Goal: Task Accomplishment & Management: Manage account settings

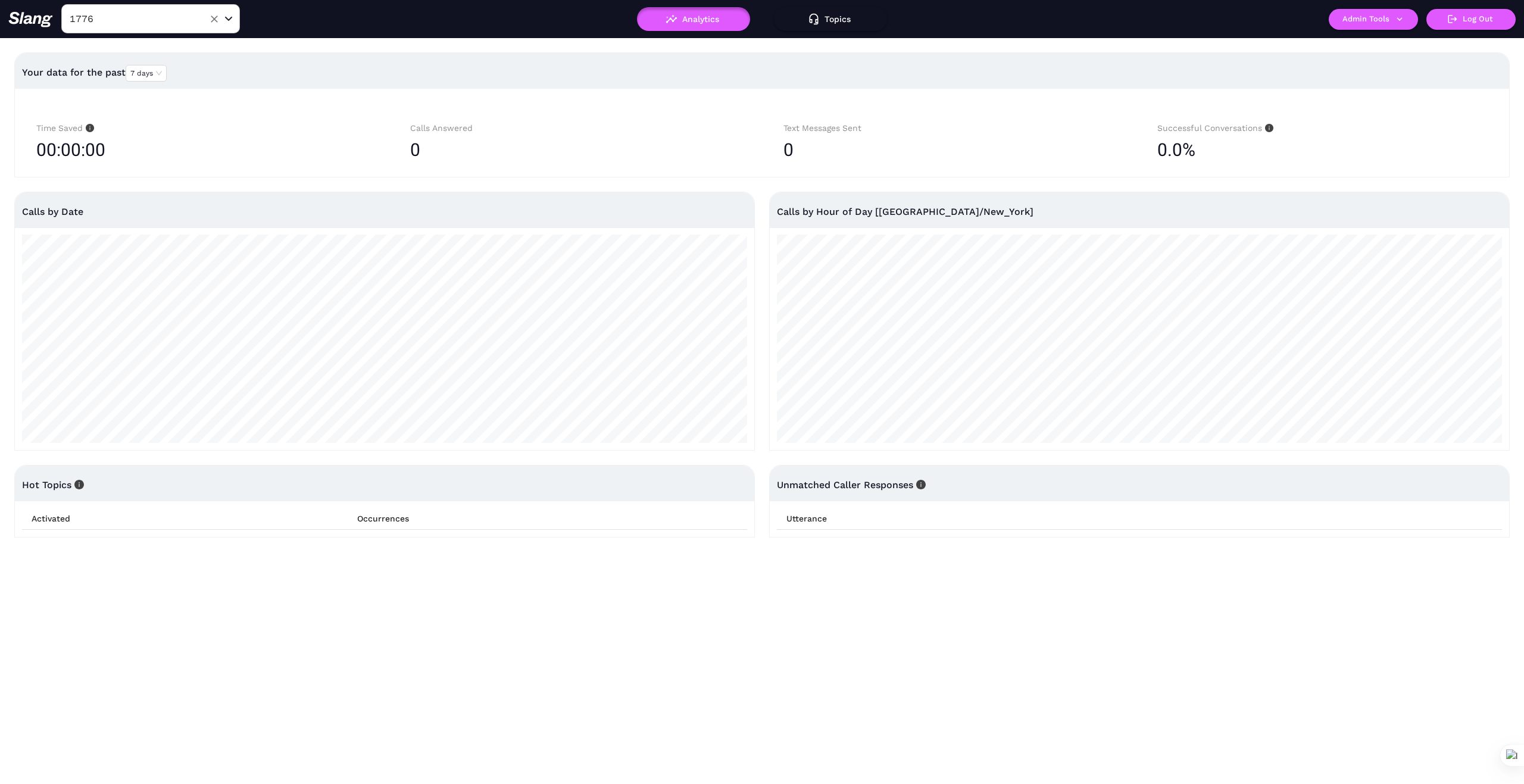
click at [146, 16] on input "1776" at bounding box center [132, 19] width 131 height 19
type input "1776"
click at [214, 17] on icon "Clear" at bounding box center [214, 19] width 12 height 12
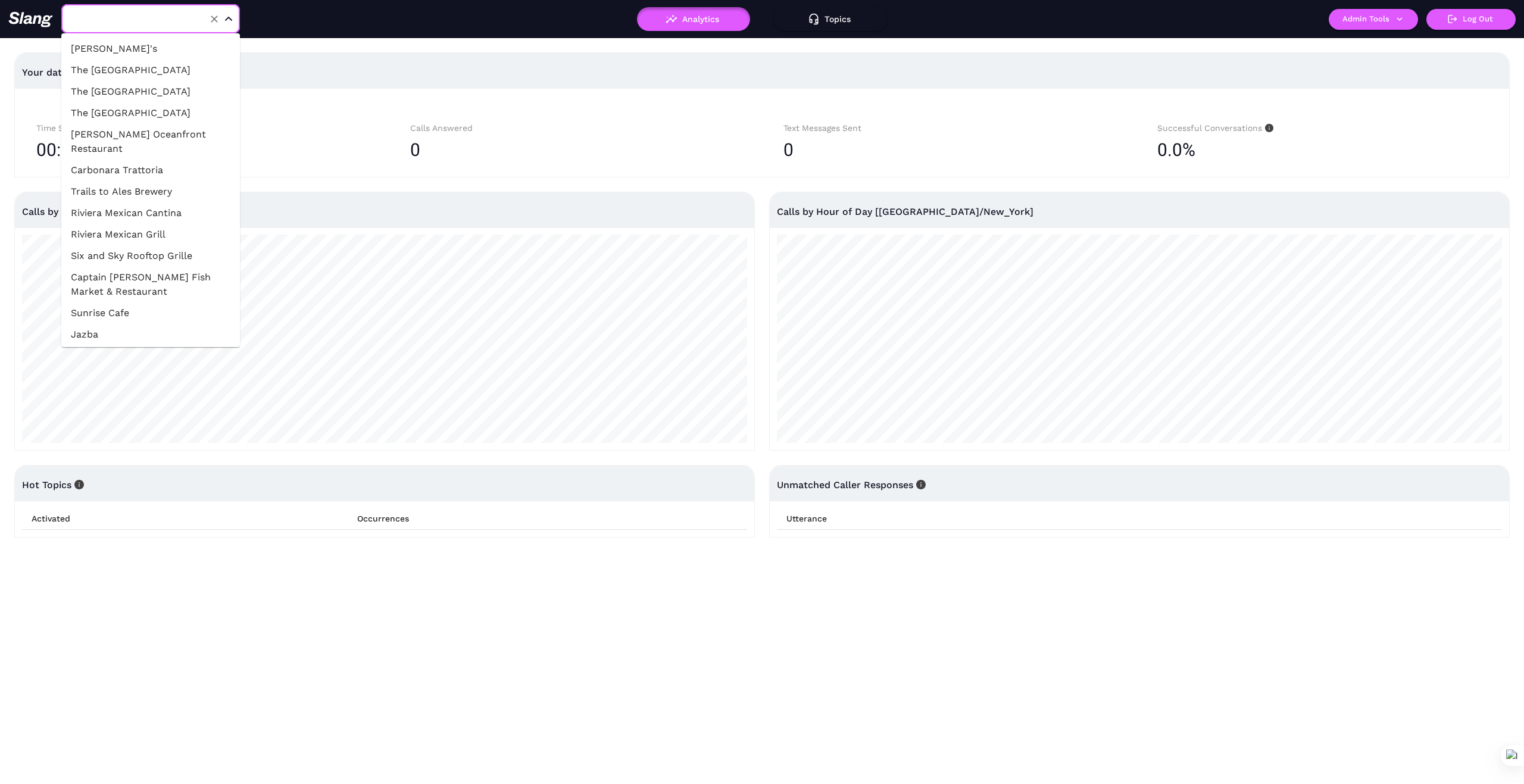
click at [175, 24] on input "text" at bounding box center [132, 19] width 131 height 19
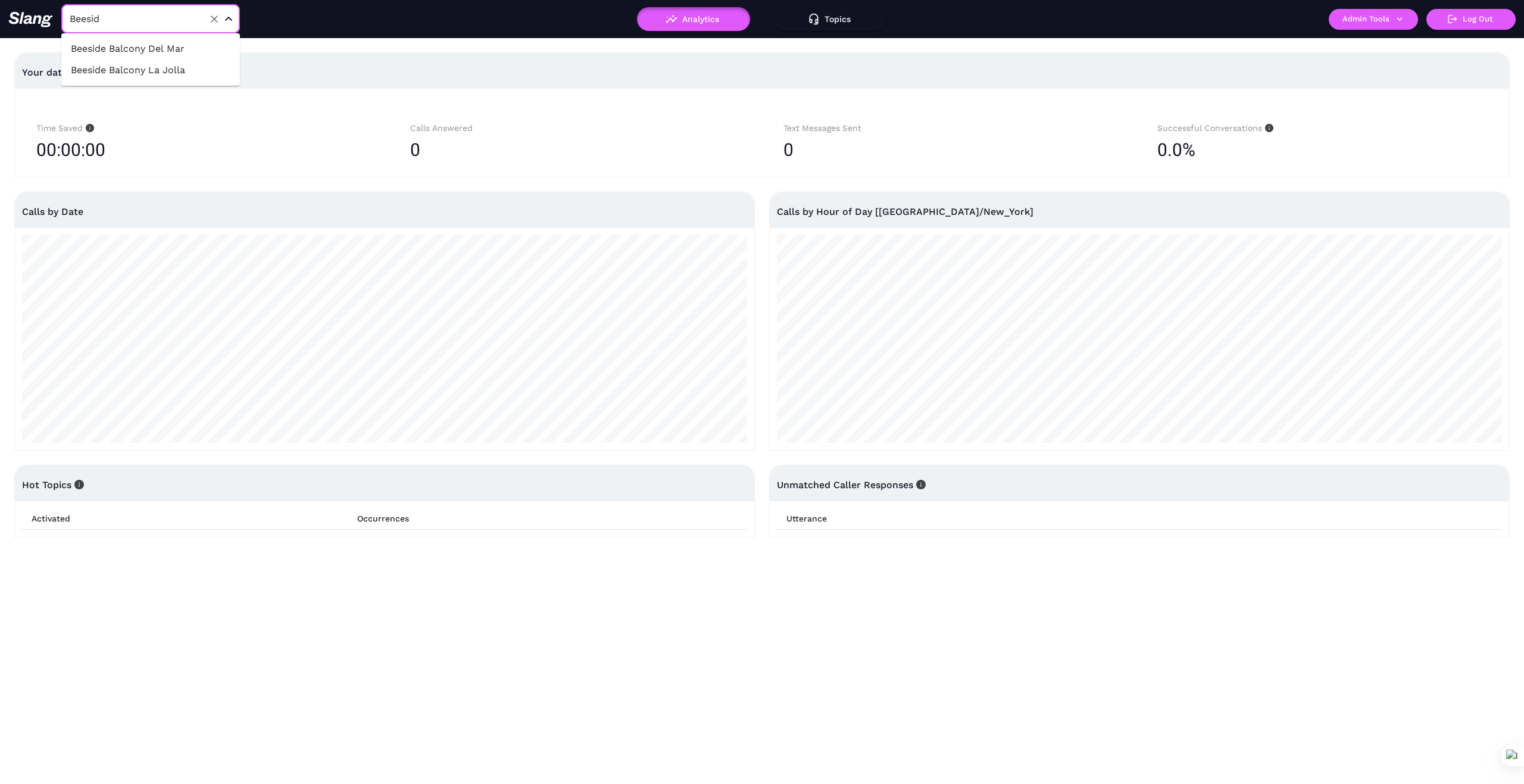
type input "Beeside"
click at [193, 43] on li "Beeside Balcony Del Mar" at bounding box center [150, 49] width 179 height 21
type input "Beeside Balcony Del Mar"
click at [1403, 16] on icon "button" at bounding box center [1399, 19] width 11 height 11
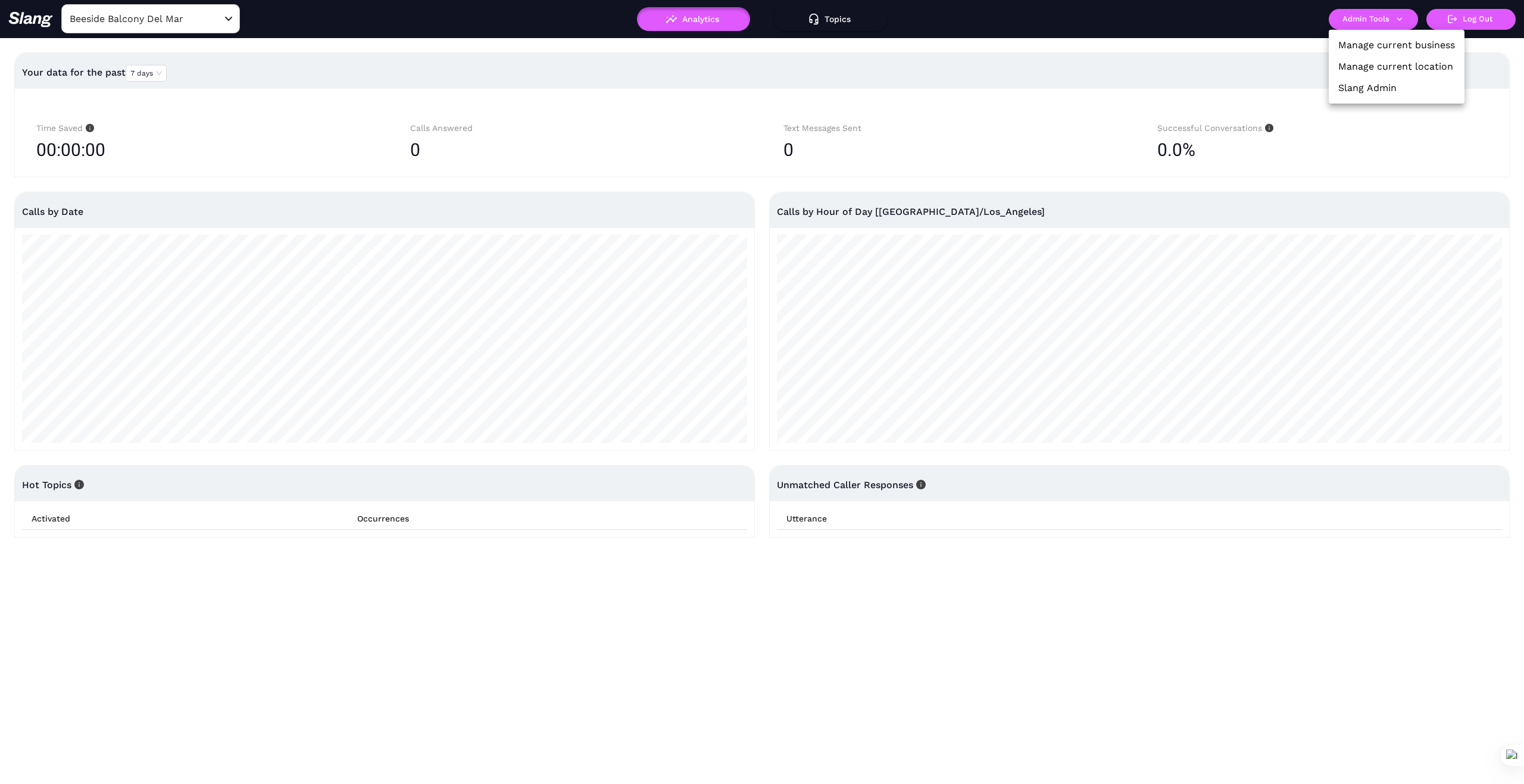
click at [1415, 47] on link "Manage current business" at bounding box center [1396, 45] width 117 height 14
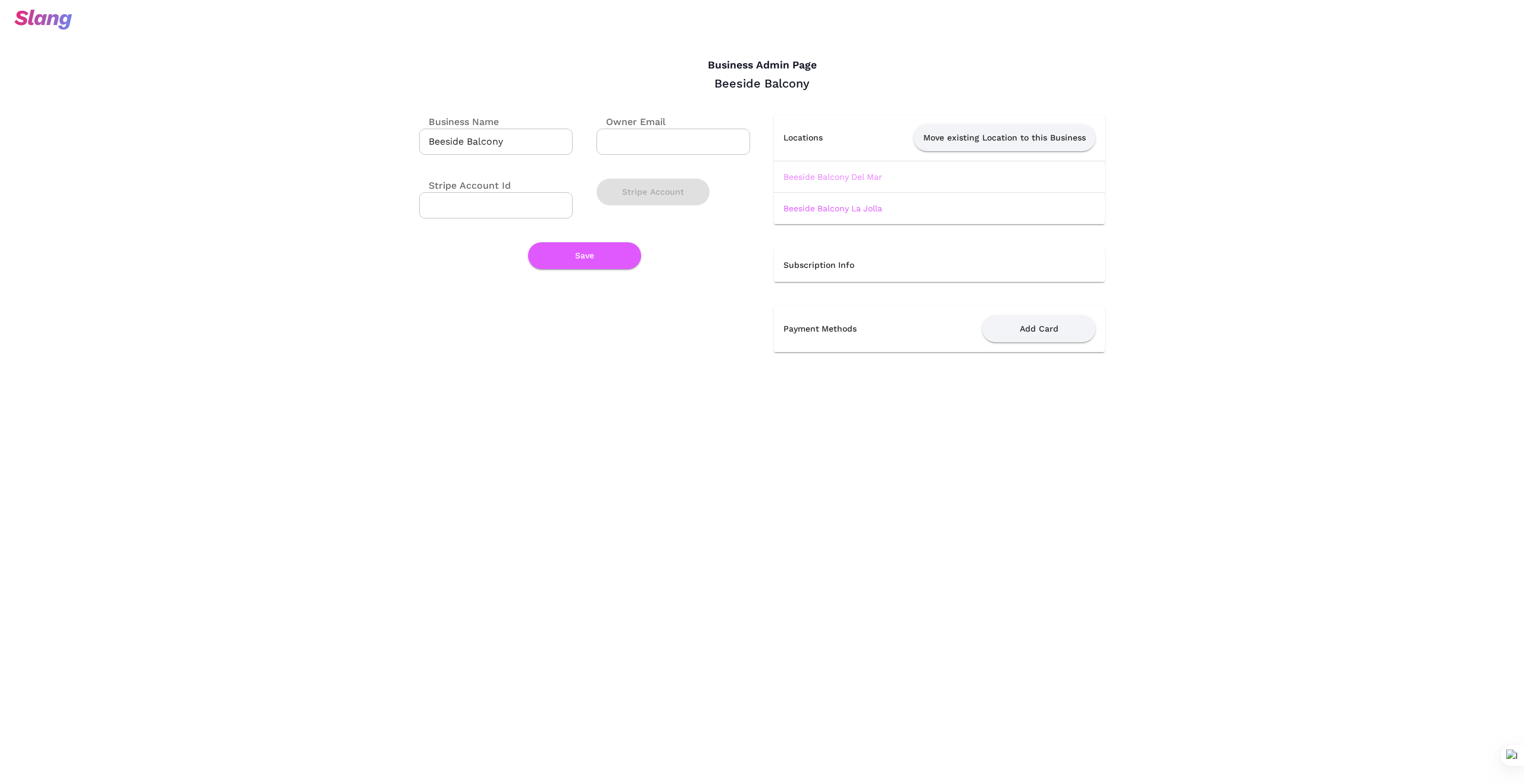
click at [866, 176] on link "Beeside Balcony Del Mar" at bounding box center [832, 177] width 99 height 10
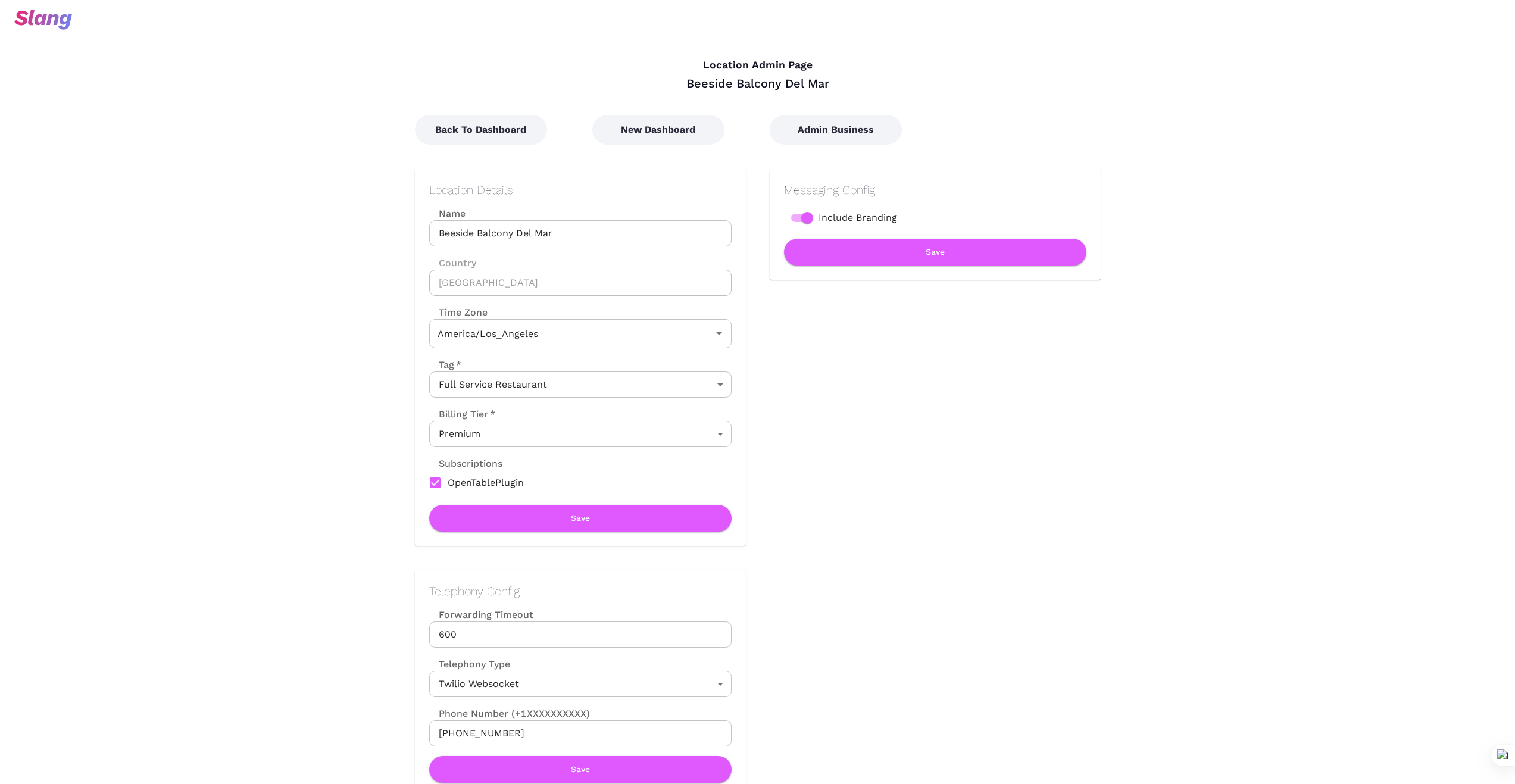
type input "Pacific Time"
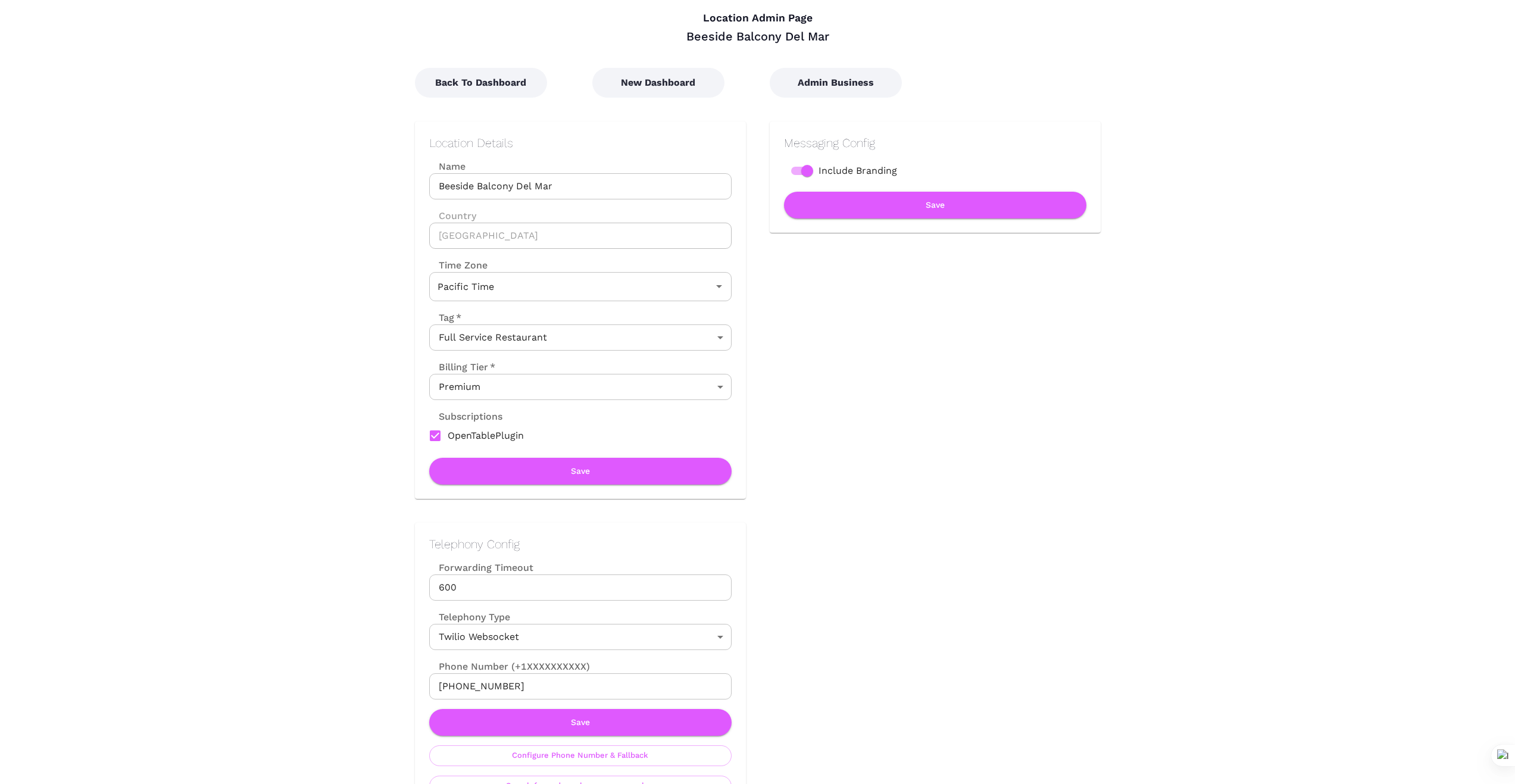
scroll to position [40, 0]
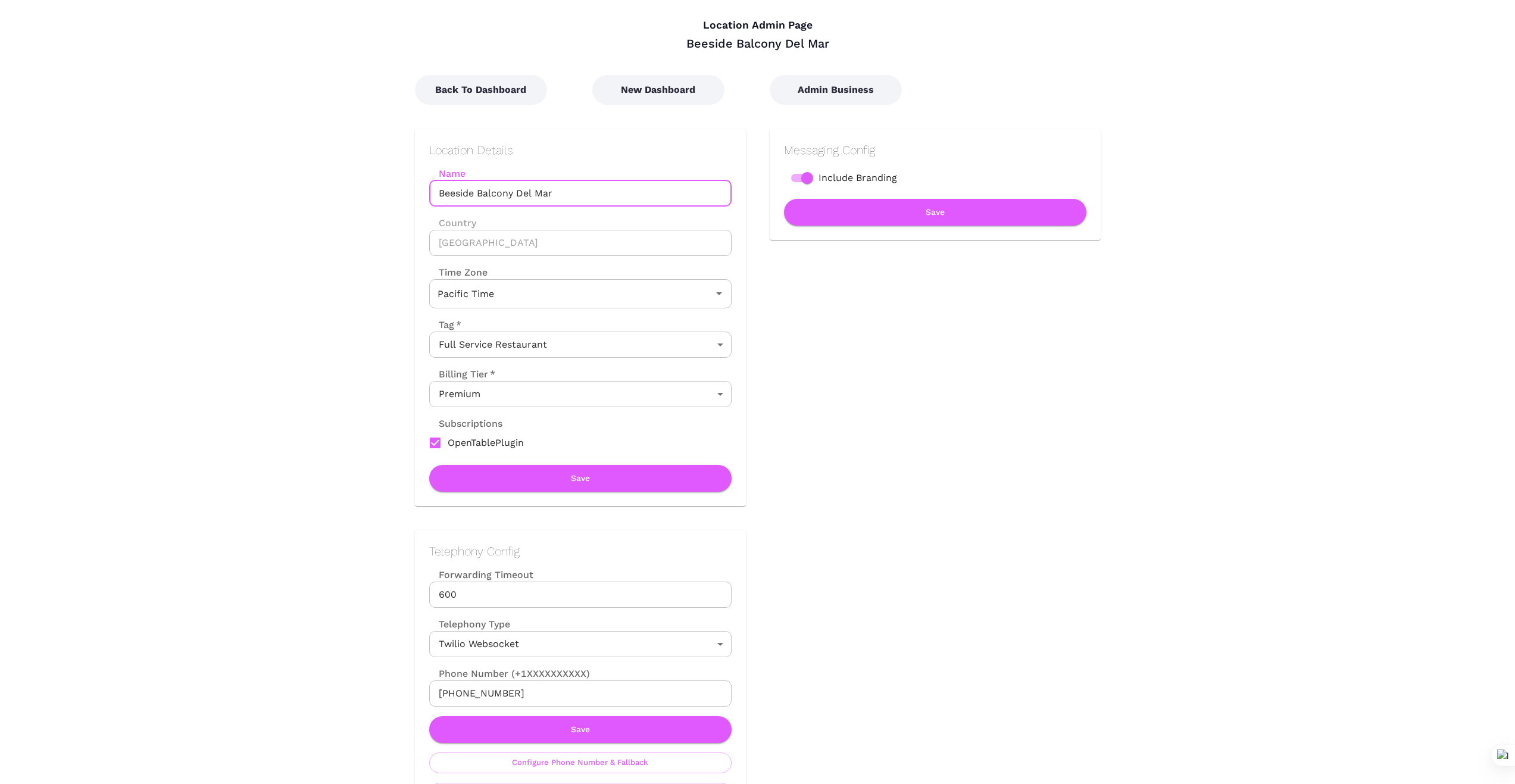
drag, startPoint x: 562, startPoint y: 189, endPoint x: 404, endPoint y: 197, distance: 158.2
click at [404, 197] on div "Location Details Name Beeside Balcony Del Mar Name Country United States Countr…" at bounding box center [568, 305] width 354 height 401
drag, startPoint x: 301, startPoint y: 350, endPoint x: 309, endPoint y: 375, distance: 26.2
drag, startPoint x: 524, startPoint y: 692, endPoint x: 391, endPoint y: 684, distance: 133.2
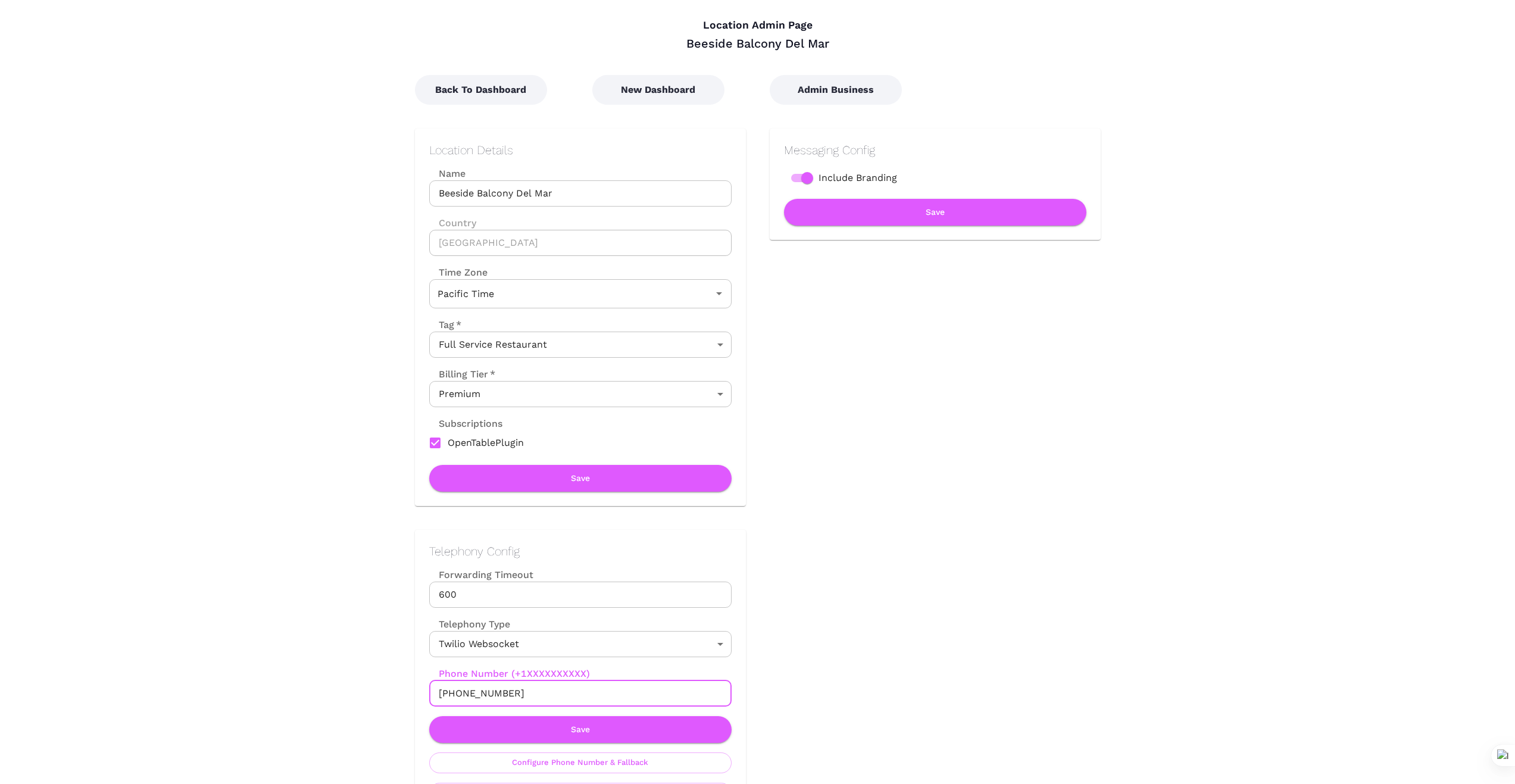
click at [404, 688] on div "Telephony Config Forwarding Timeout 600 Forwarding Timeout Telephony Type Twili…" at bounding box center [568, 662] width 354 height 312
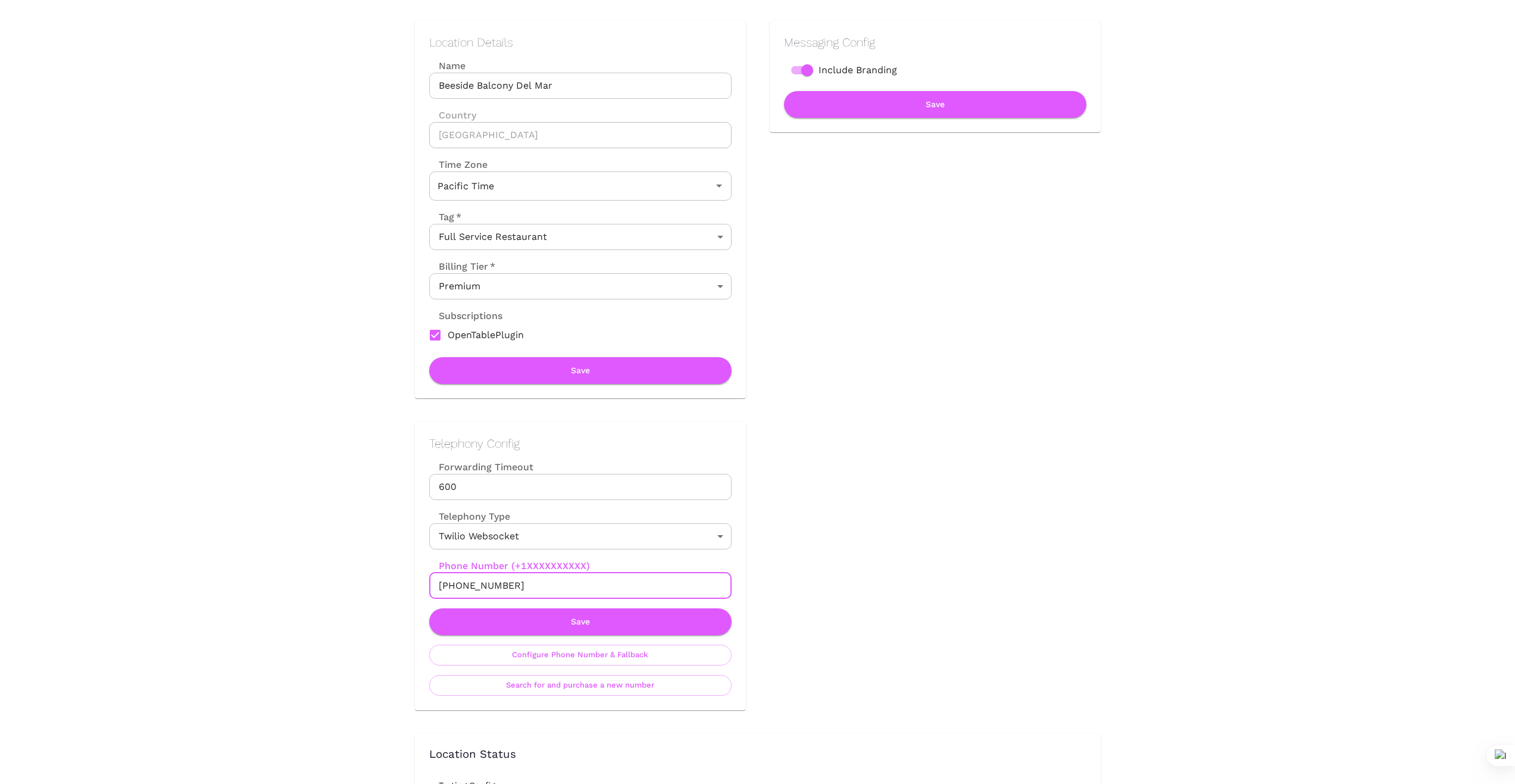
scroll to position [159, 0]
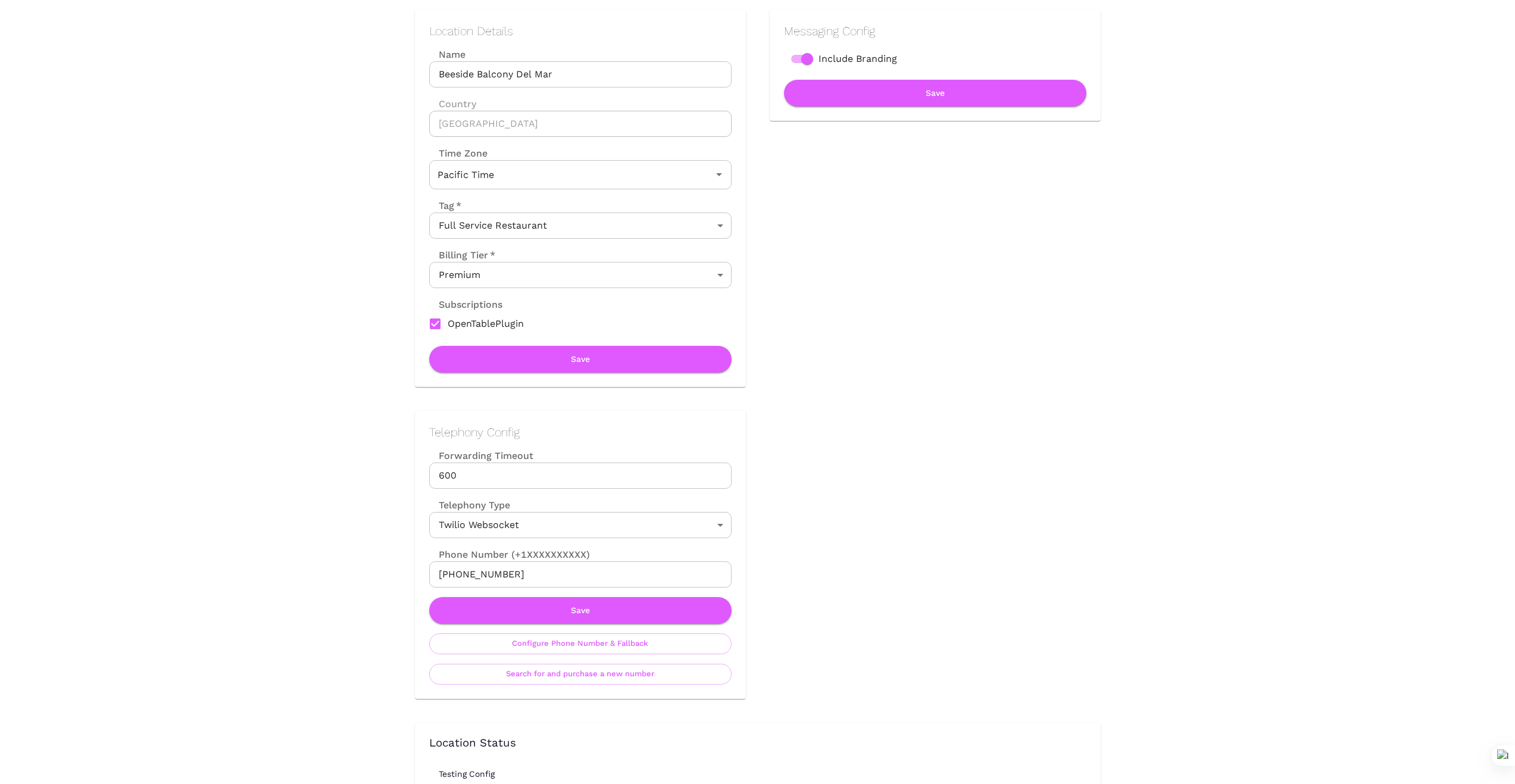
drag, startPoint x: 516, startPoint y: 572, endPoint x: 372, endPoint y: 563, distance: 144.3
click at [391, 569] on div "Telephony Config Forwarding Timeout 600 Forwarding Timeout Telephony Type Twili…" at bounding box center [568, 543] width 354 height 312
click at [607, 609] on button "Save" at bounding box center [580, 610] width 302 height 27
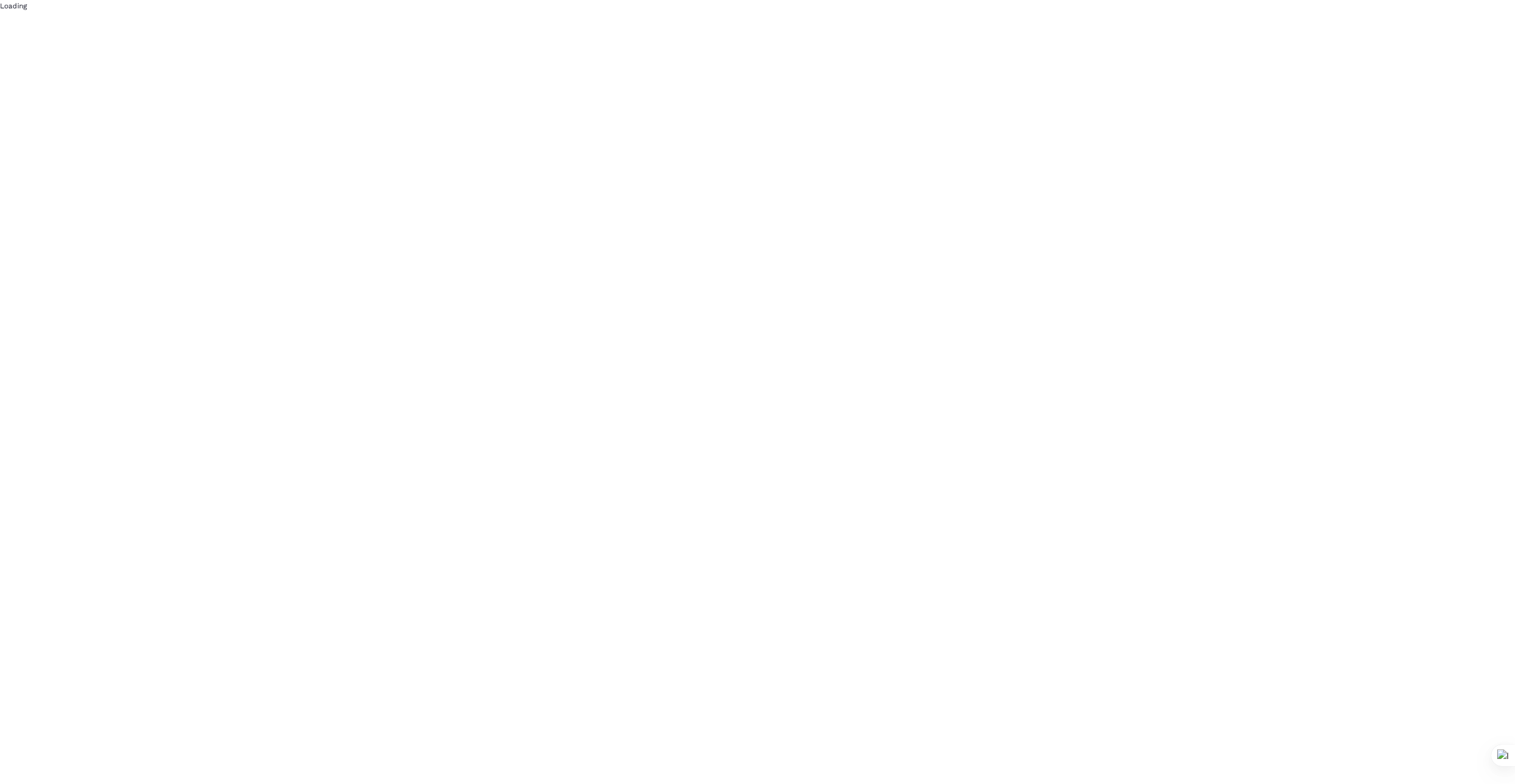
scroll to position [0, 0]
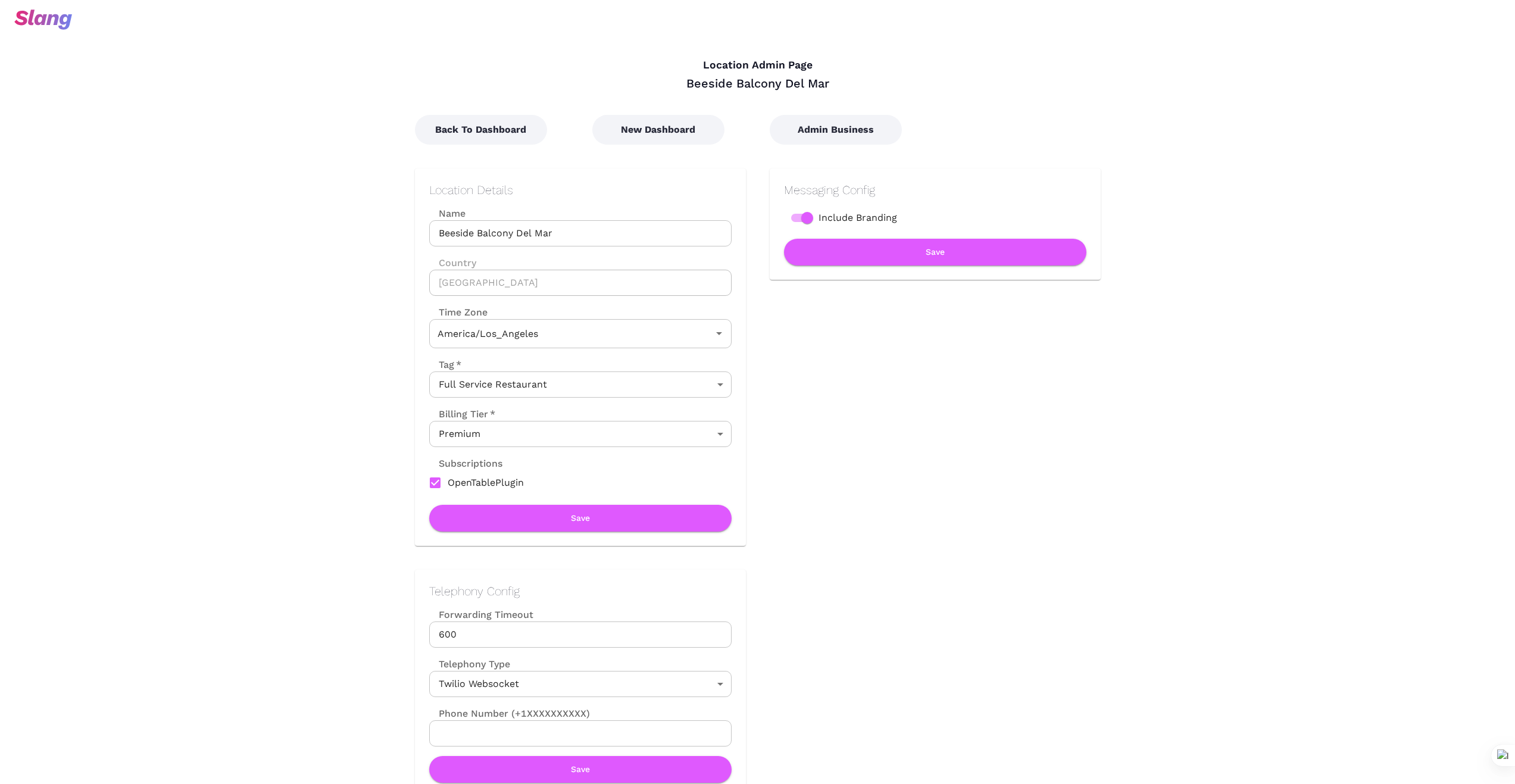
type input "Pacific Time"
click at [672, 135] on button "New Dashboard" at bounding box center [658, 130] width 132 height 29
type input "Pacific Time"
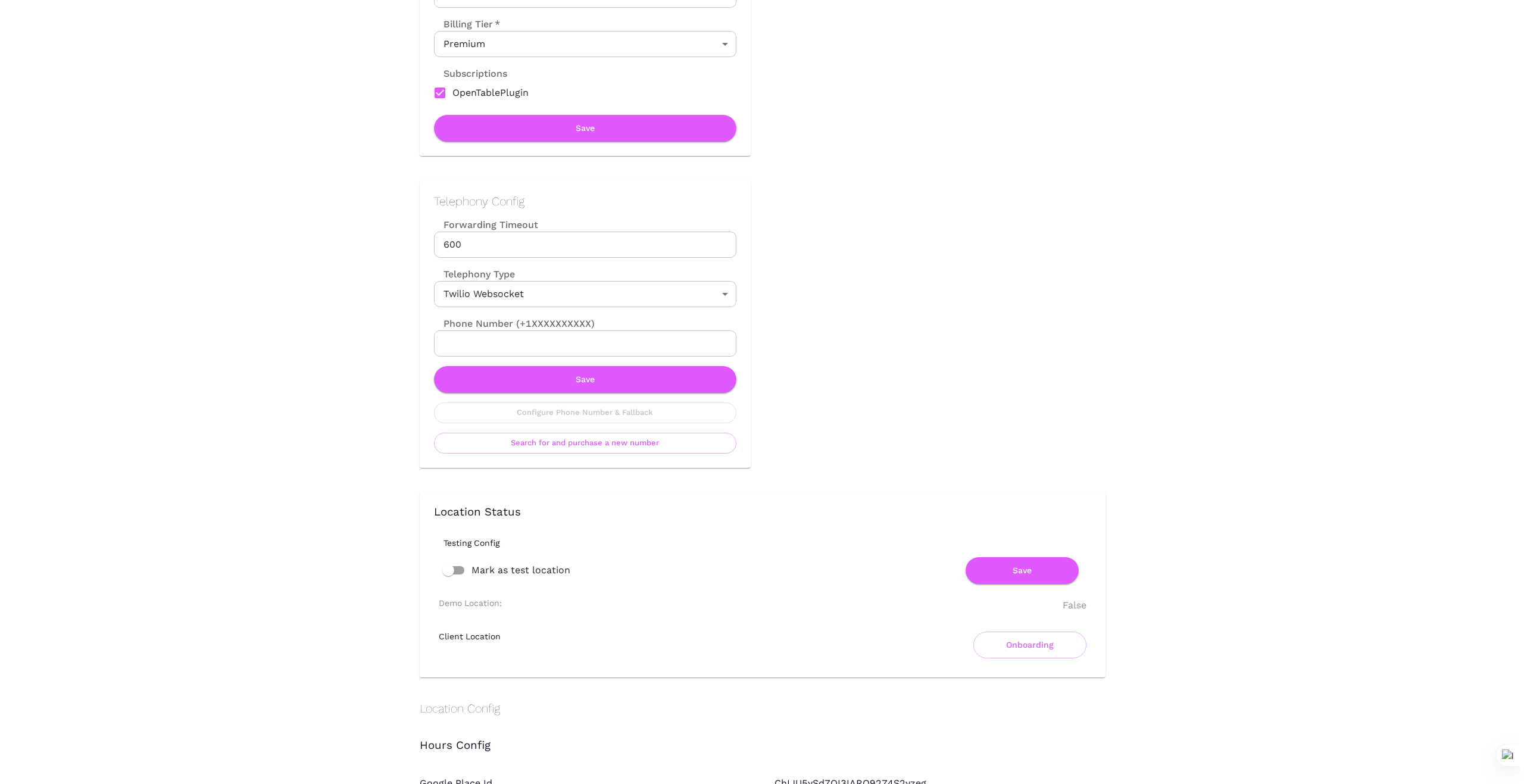
scroll to position [436, 0]
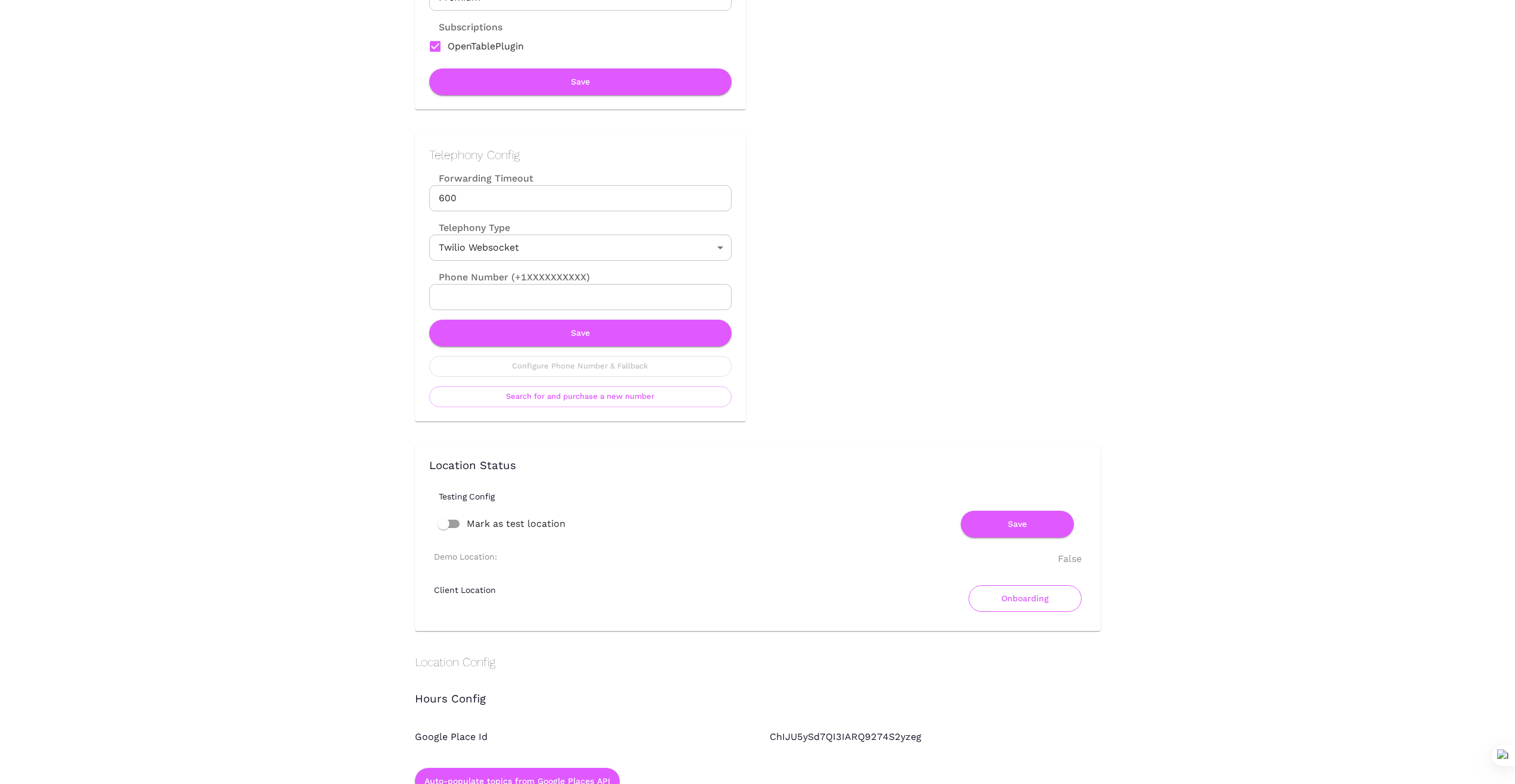
click at [1017, 595] on button "Onboarding" at bounding box center [1025, 598] width 113 height 27
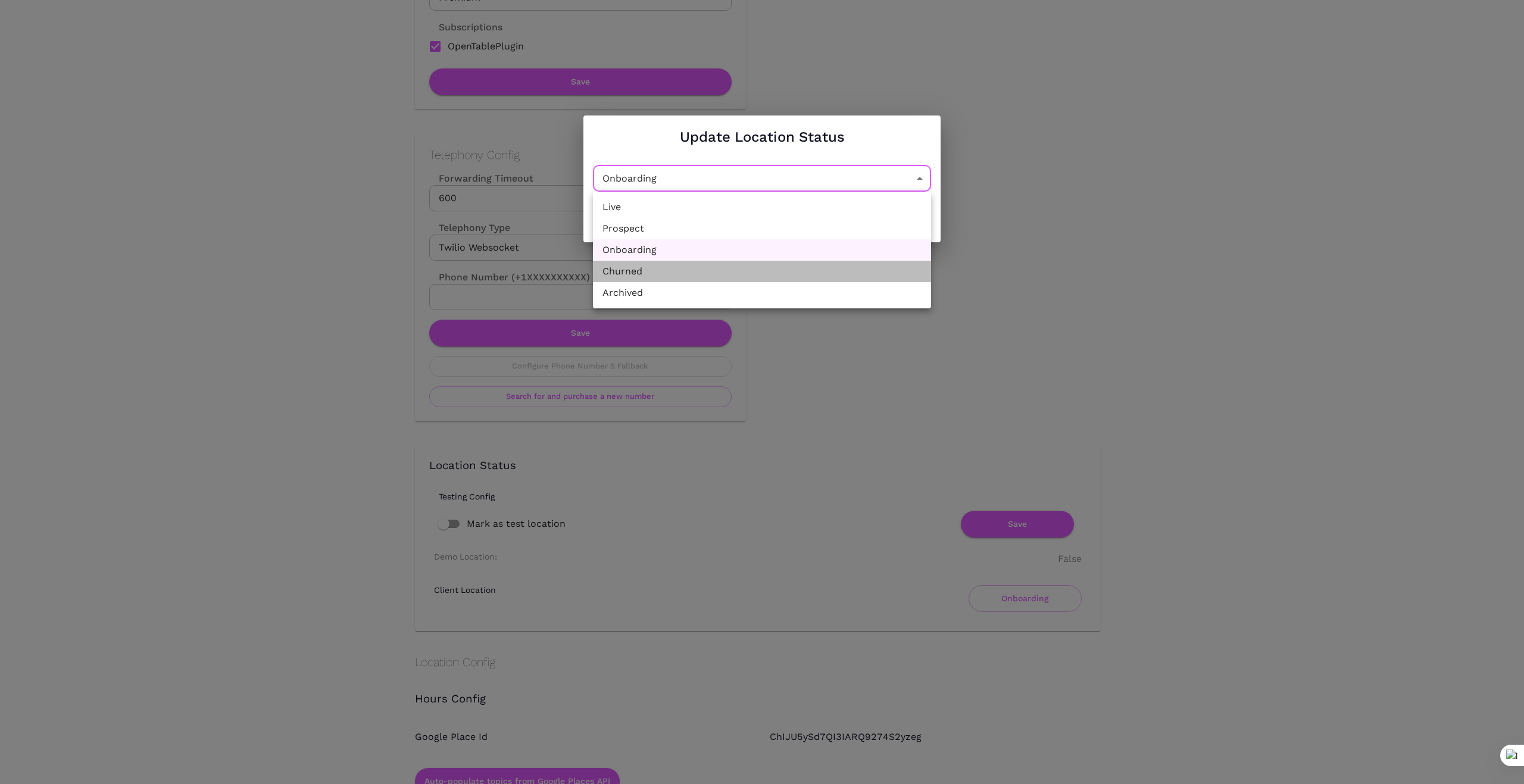
click at [826, 280] on li "Churned" at bounding box center [762, 271] width 338 height 21
type input "Churned"
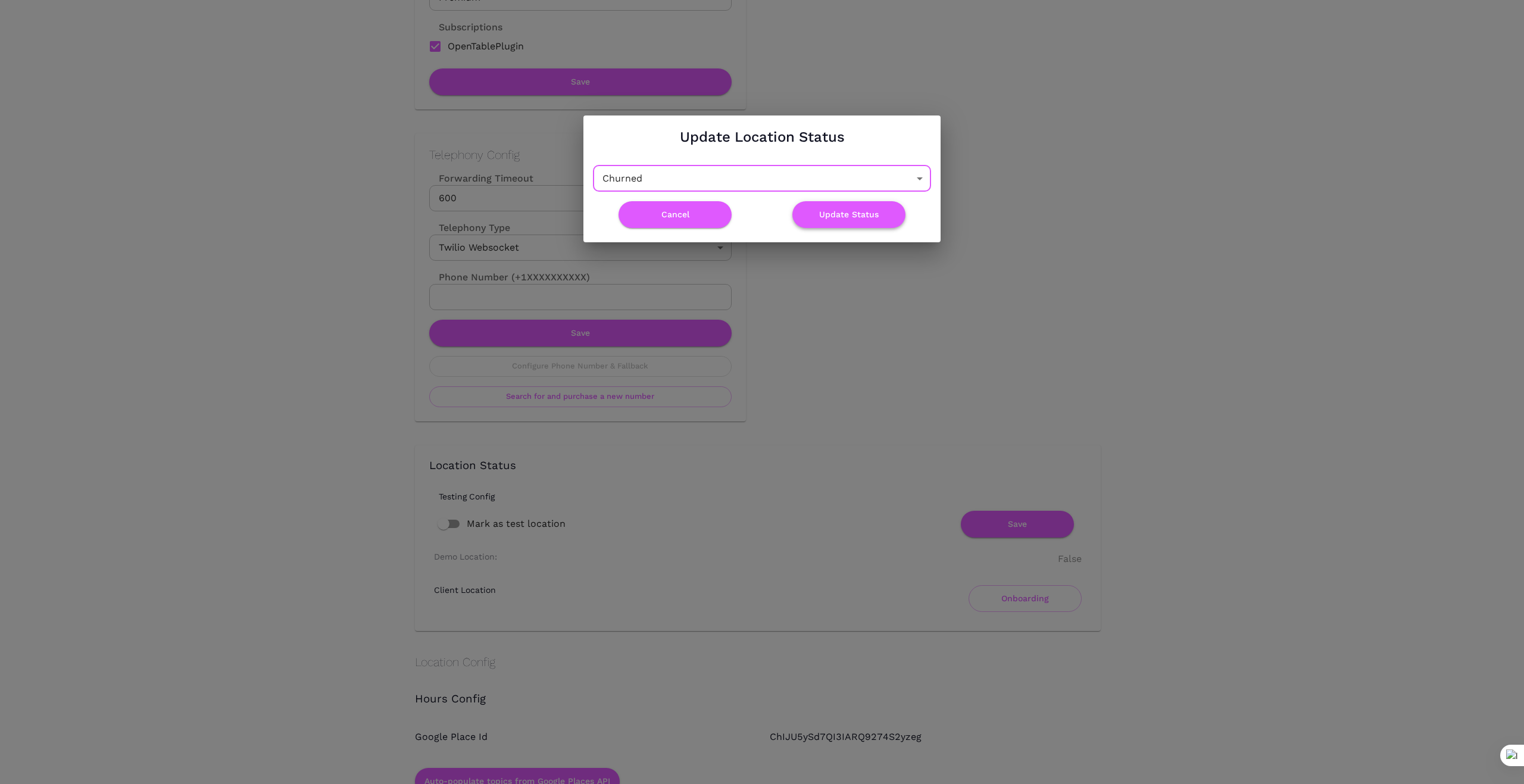
click at [859, 214] on button "Update Status" at bounding box center [849, 214] width 113 height 27
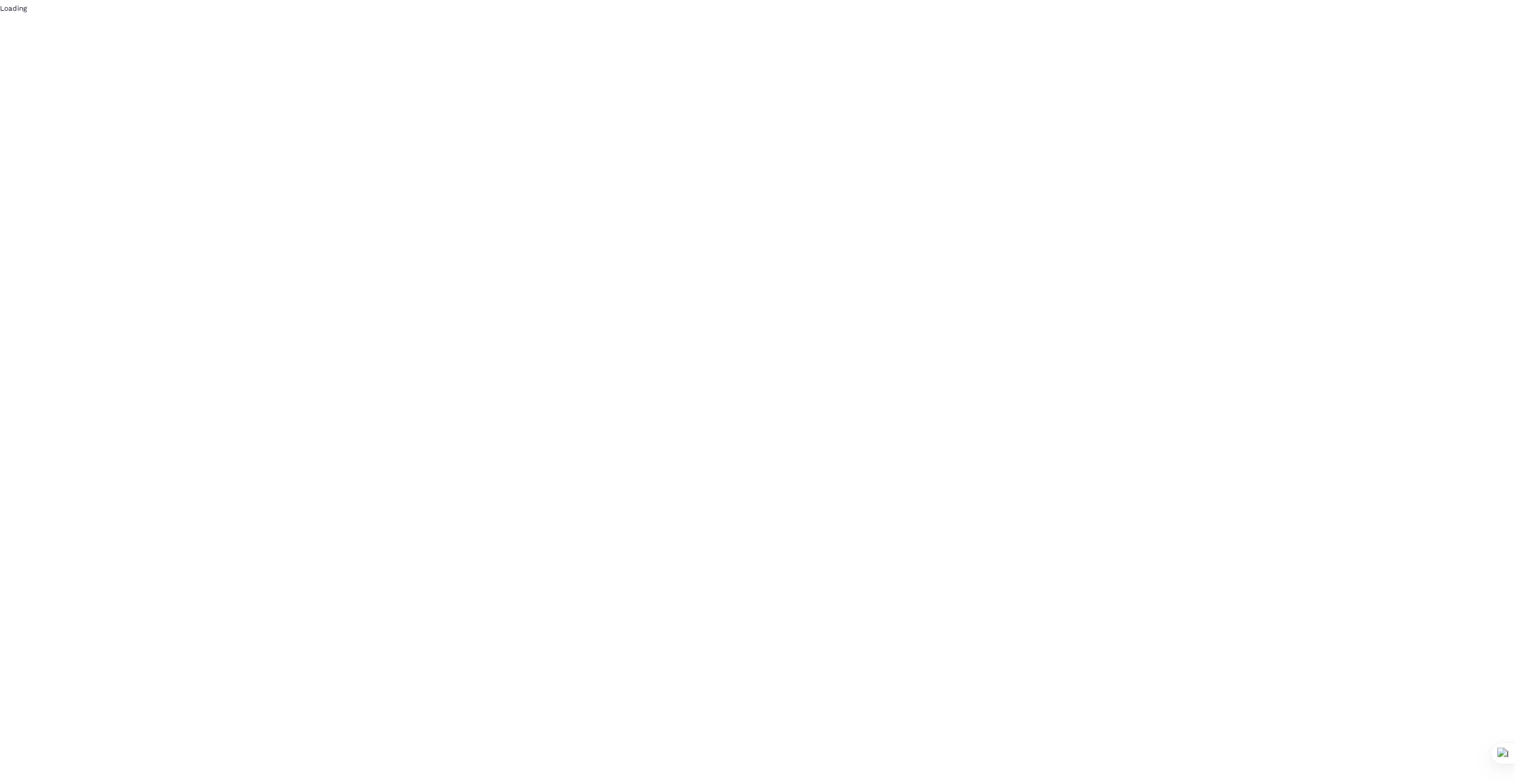
scroll to position [0, 0]
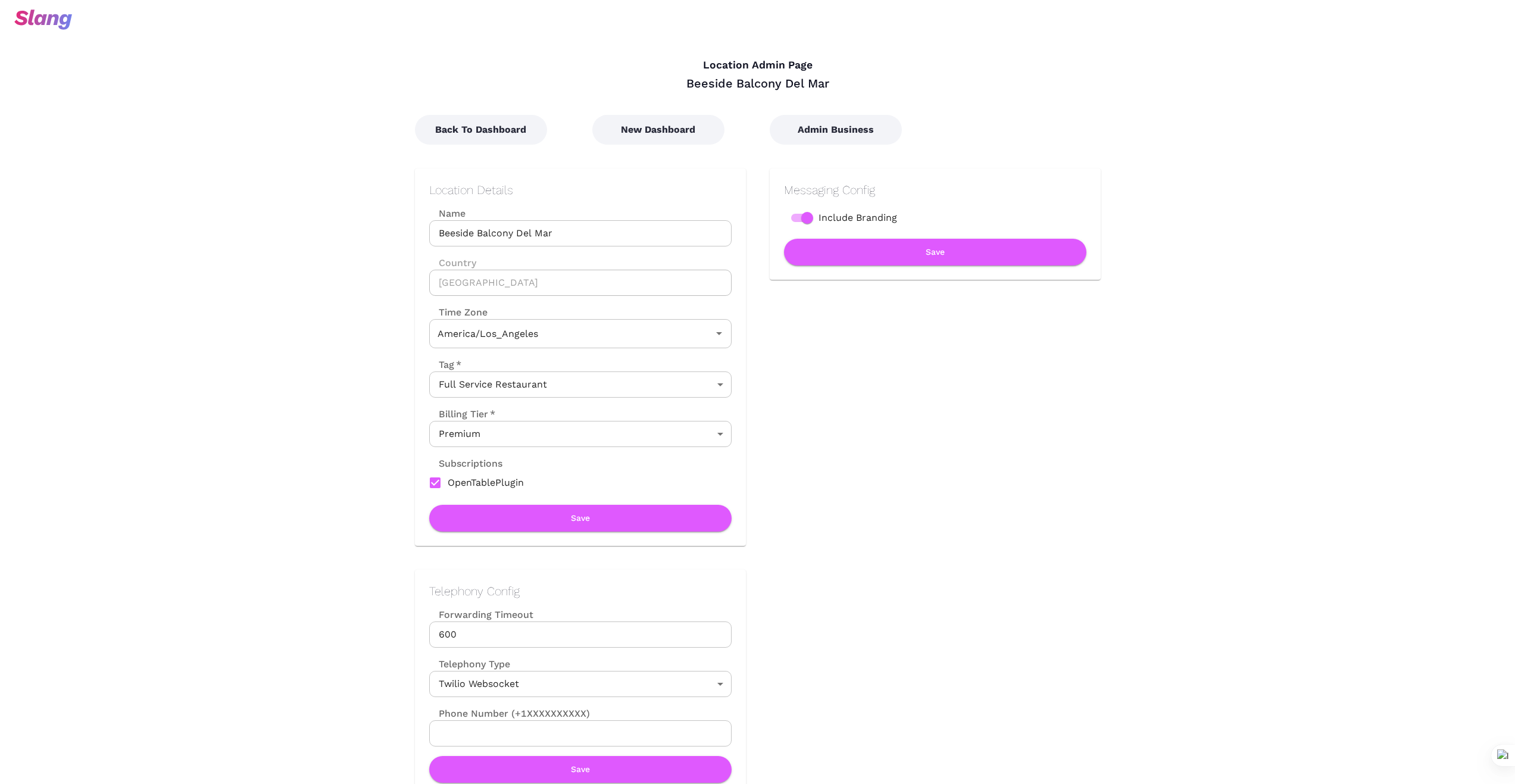
type input "Pacific Time"
click at [512, 131] on button "Back To Dashboard" at bounding box center [481, 130] width 132 height 29
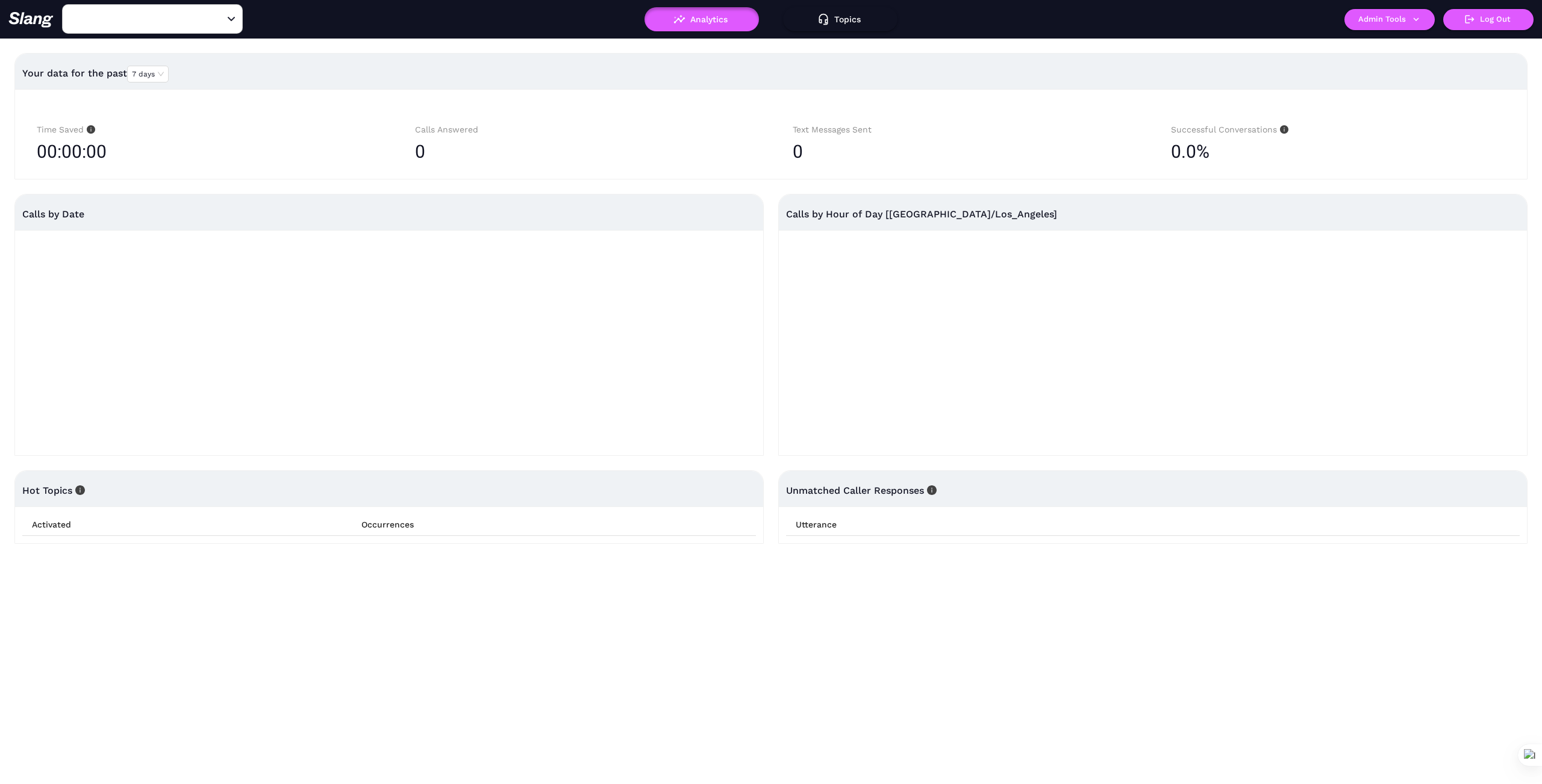
type input "Beeside Balcony Del Mar"
click at [1421, 21] on button "Admin Tools" at bounding box center [1389, 20] width 90 height 21
click at [1411, 45] on link "Manage current business" at bounding box center [1412, 45] width 118 height 14
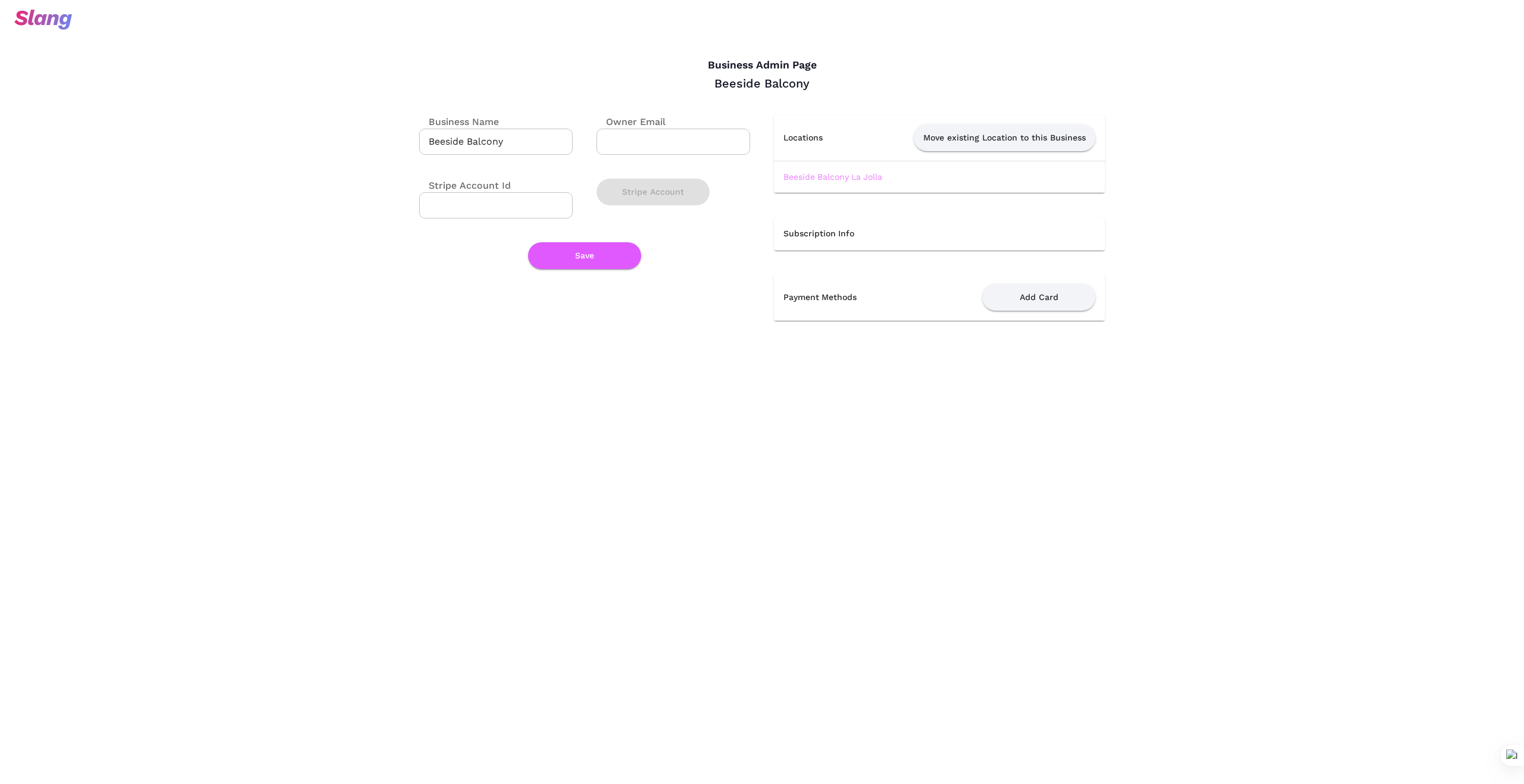
click at [858, 176] on link "Beeside Balcony La Jolla" at bounding box center [832, 177] width 99 height 10
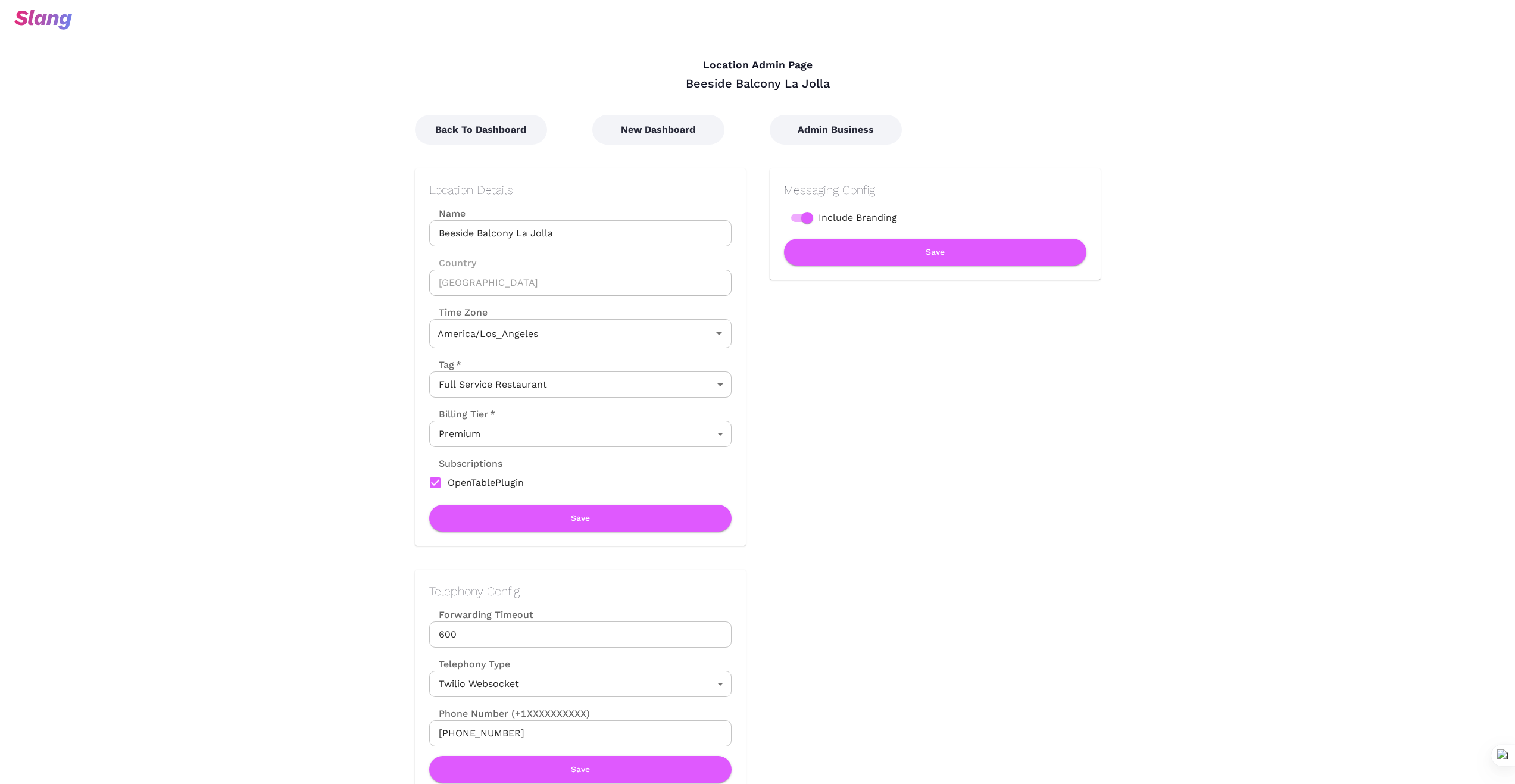
type input "Pacific Time"
drag, startPoint x: 566, startPoint y: 234, endPoint x: 372, endPoint y: 210, distance: 195.5
click at [956, 429] on div "Messaging Config Include Branding Save" at bounding box center [923, 345] width 354 height 401
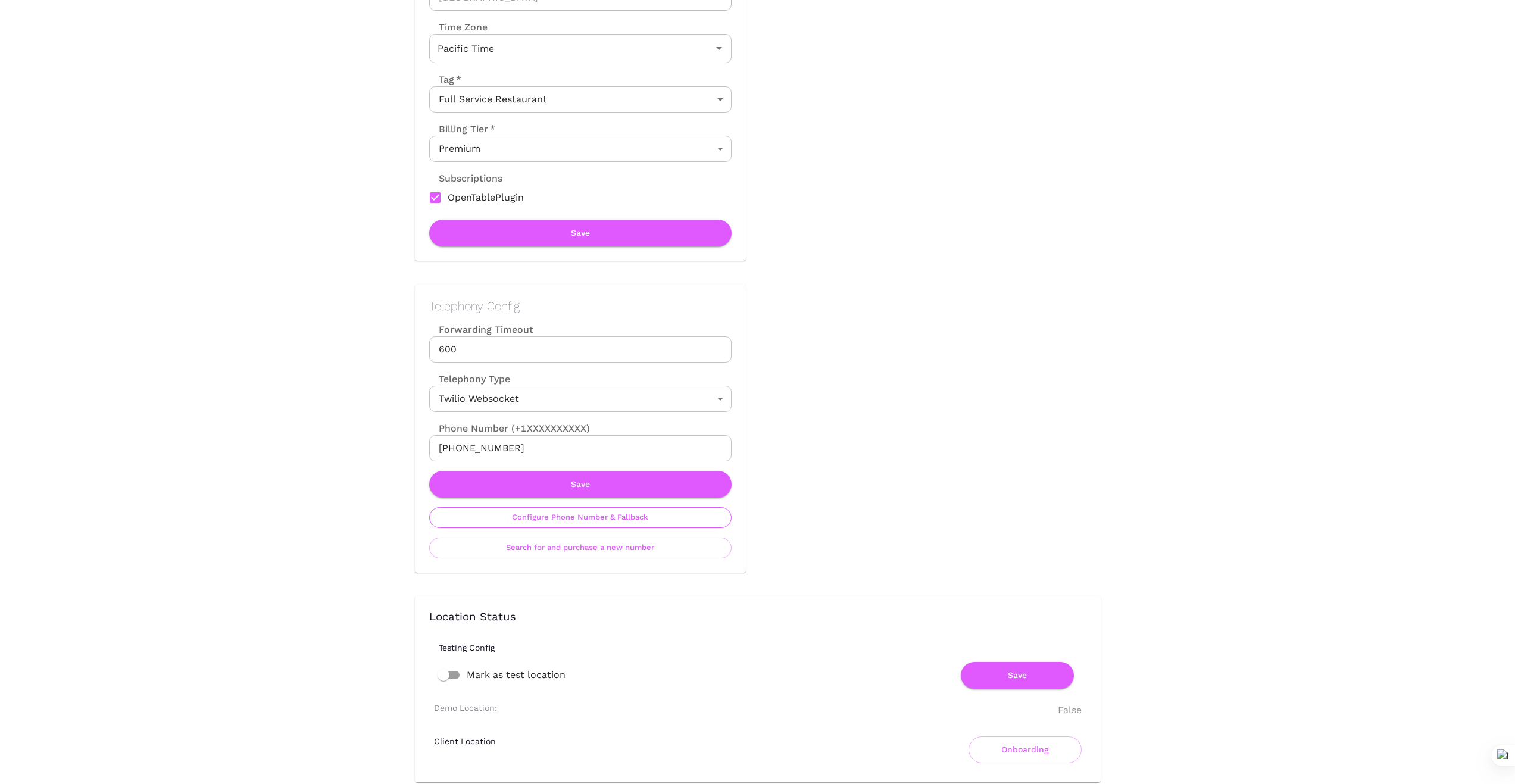
scroll to position [258, 0]
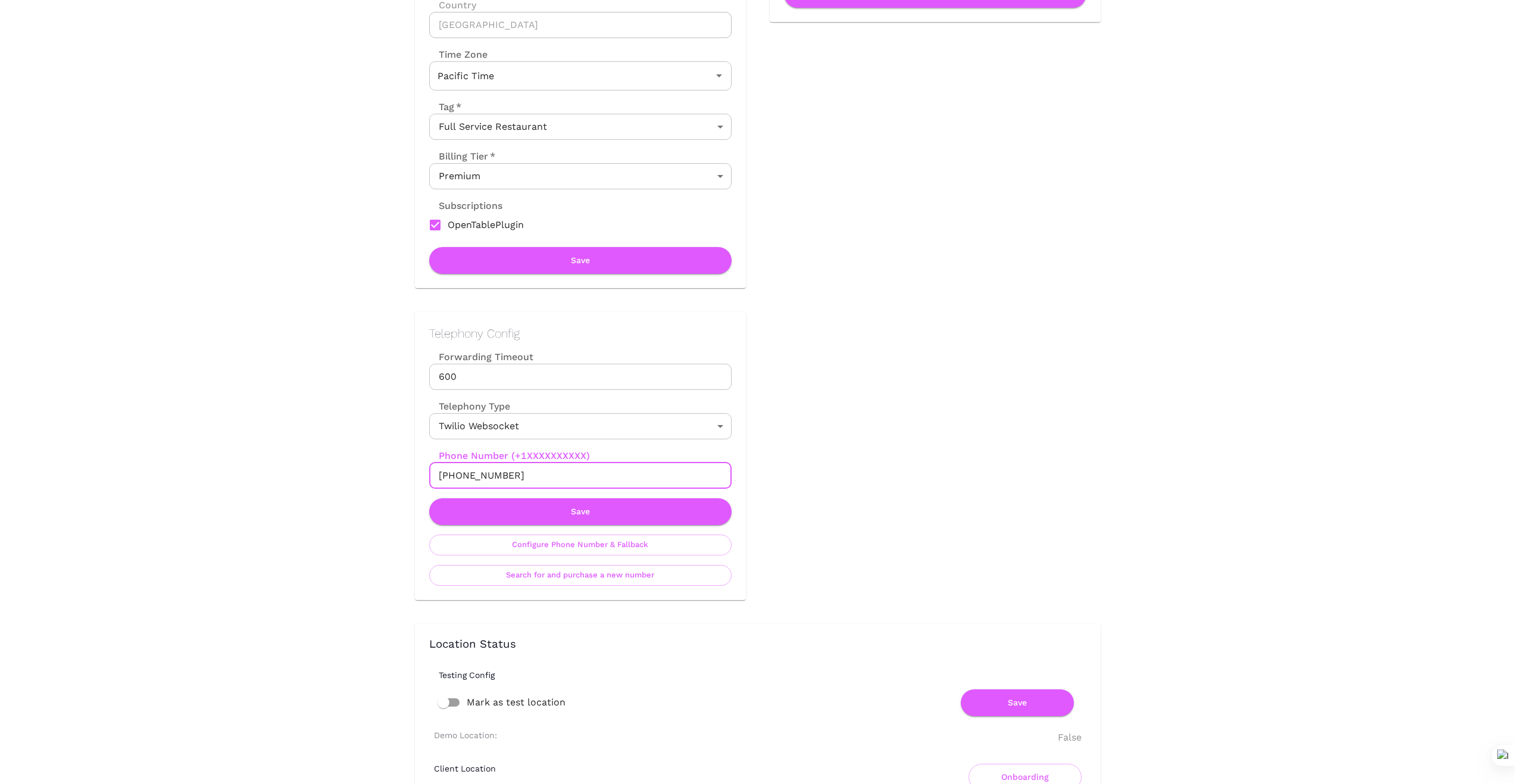
drag, startPoint x: 524, startPoint y: 477, endPoint x: 393, endPoint y: 477, distance: 131.0
click at [396, 475] on div "Telephony Config Forwarding Timeout 600 Forwarding Timeout Telephony Type Twili…" at bounding box center [568, 444] width 354 height 312
click at [552, 475] on input "+18587588330" at bounding box center [580, 475] width 302 height 26
drag, startPoint x: 368, startPoint y: 492, endPoint x: 518, endPoint y: 479, distance: 150.6
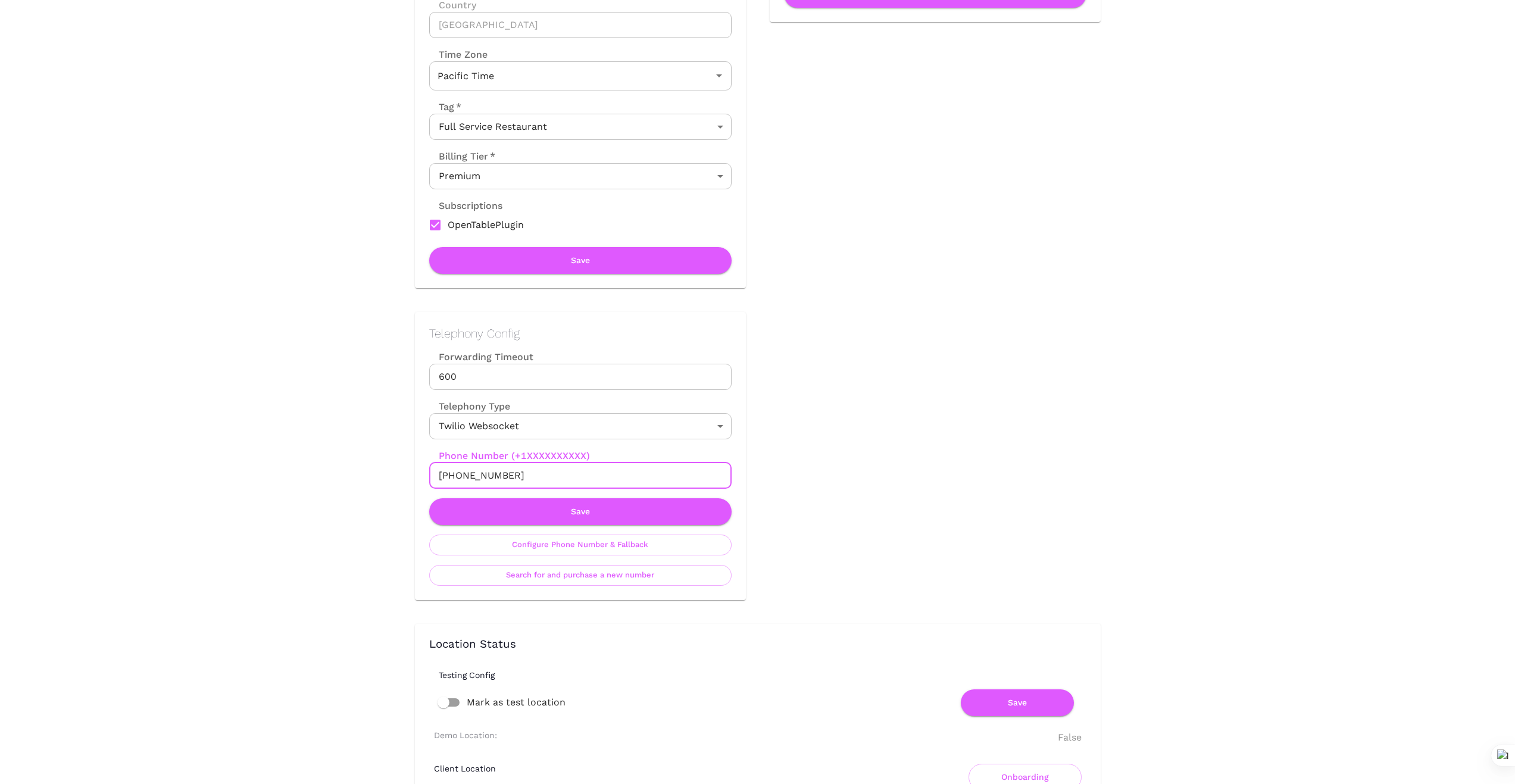
drag, startPoint x: 511, startPoint y: 471, endPoint x: 368, endPoint y: 487, distance: 143.9
click at [589, 511] on button "Save" at bounding box center [580, 511] width 302 height 27
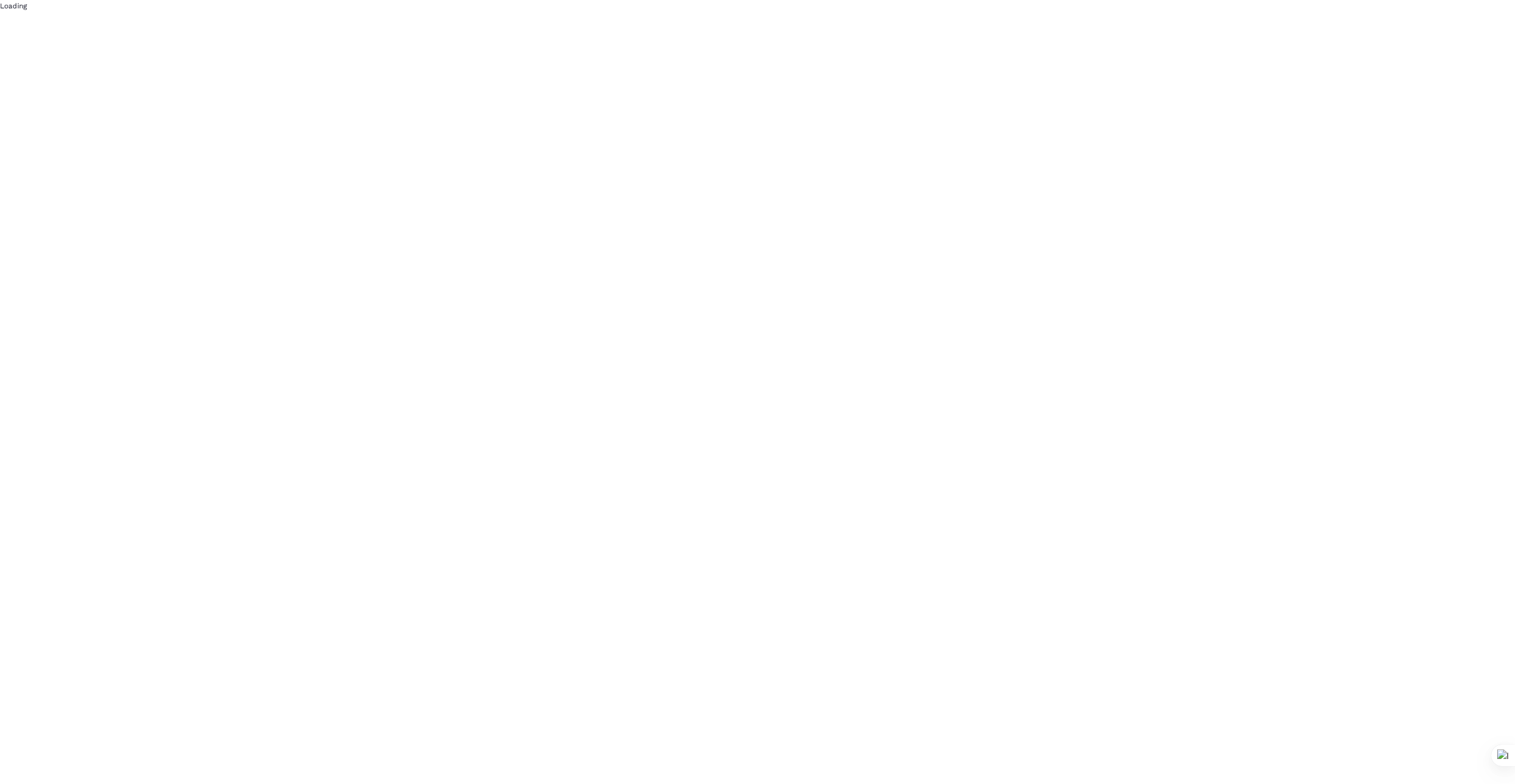
scroll to position [0, 0]
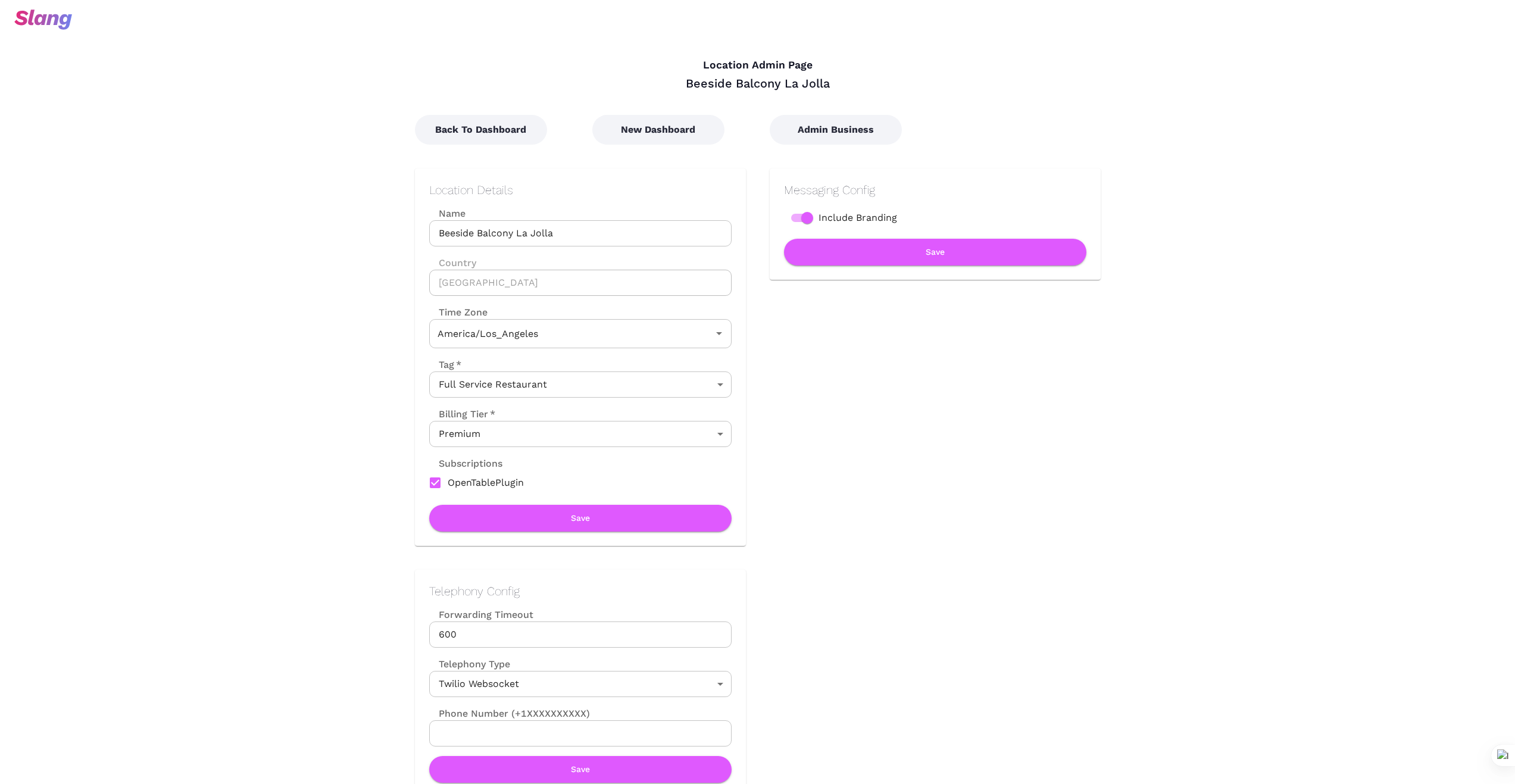
type input "Pacific Time"
click at [662, 131] on button "New Dashboard" at bounding box center [658, 130] width 132 height 29
type input "Pacific Time"
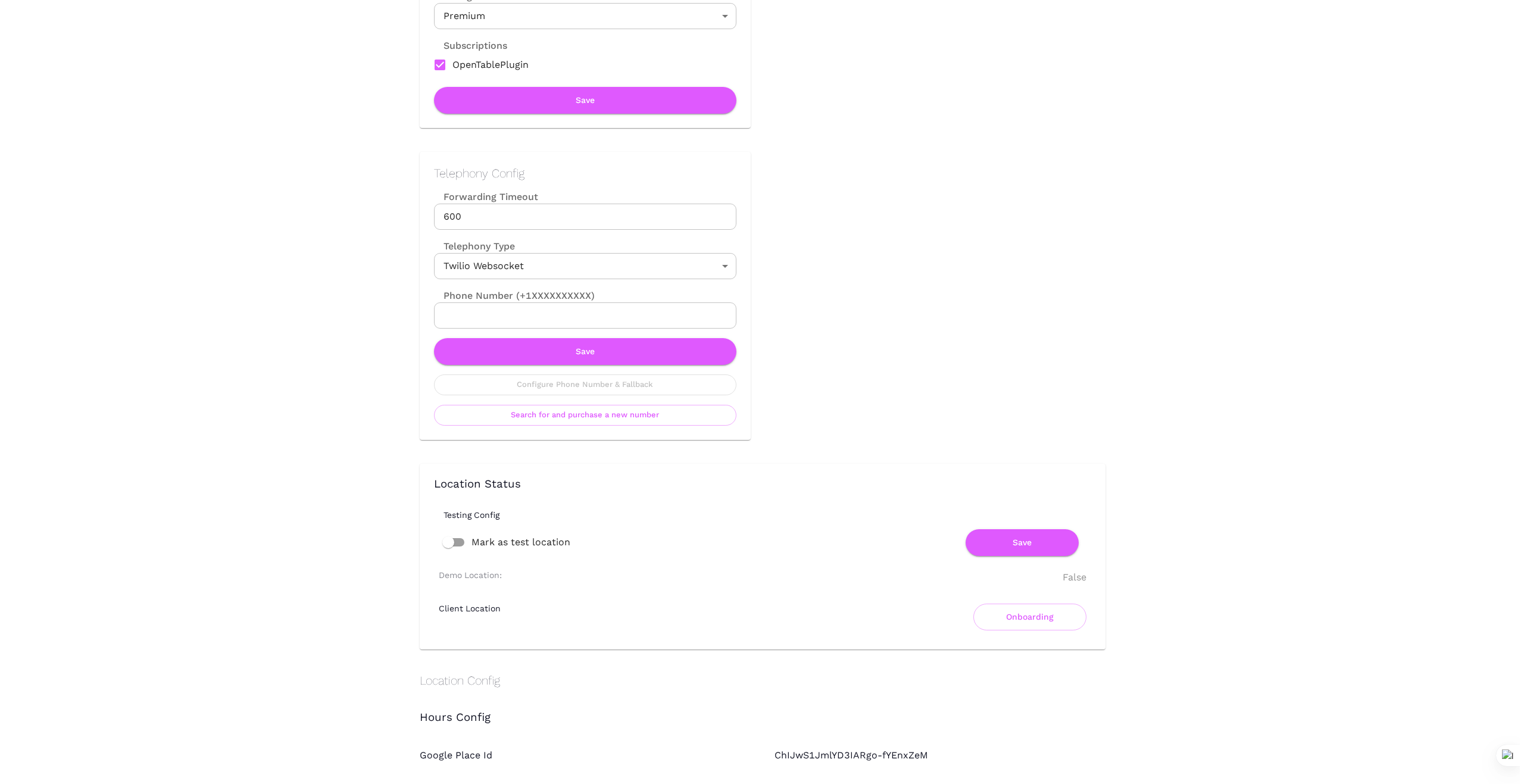
scroll to position [436, 0]
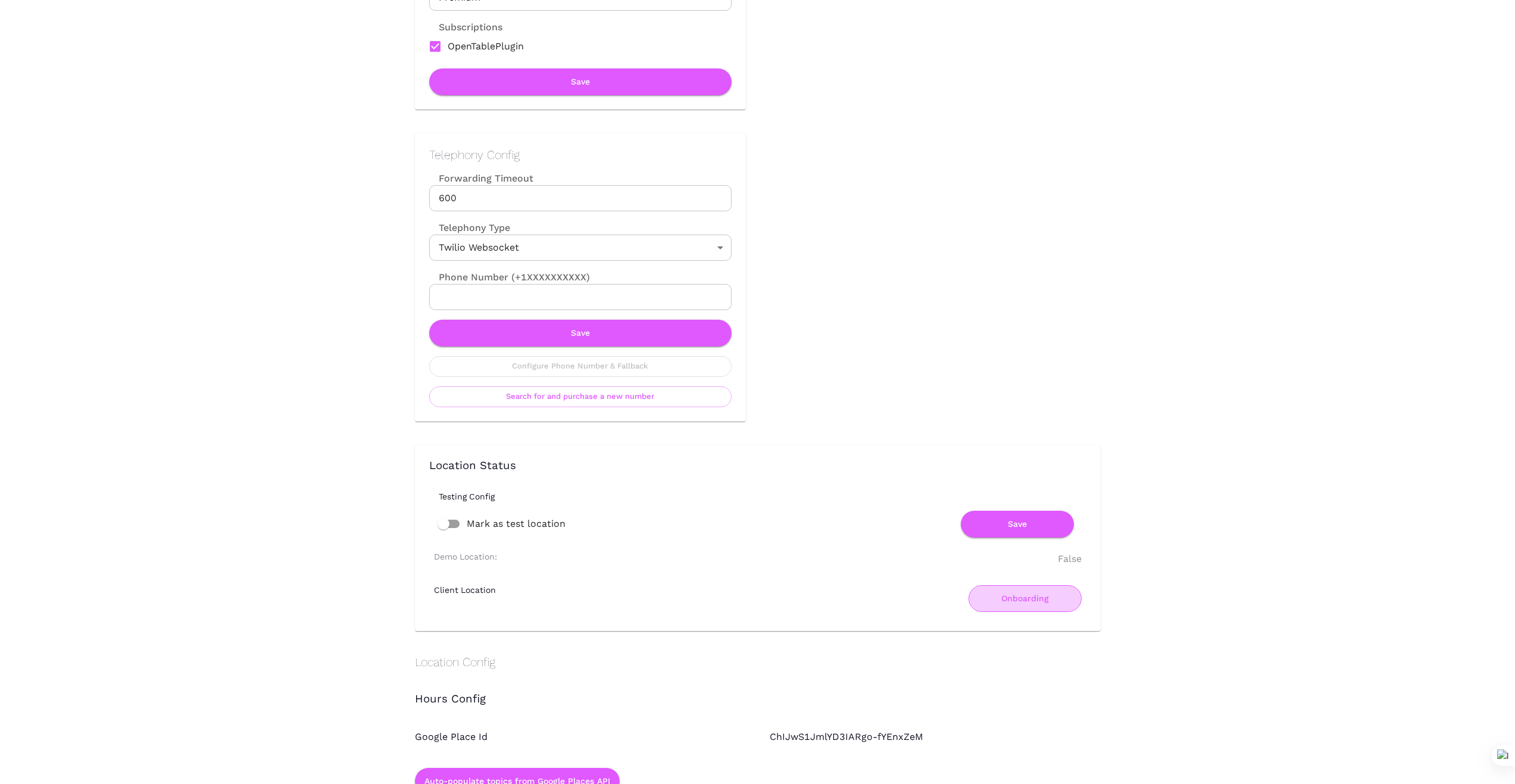
click at [1000, 604] on button "Onboarding" at bounding box center [1025, 598] width 113 height 27
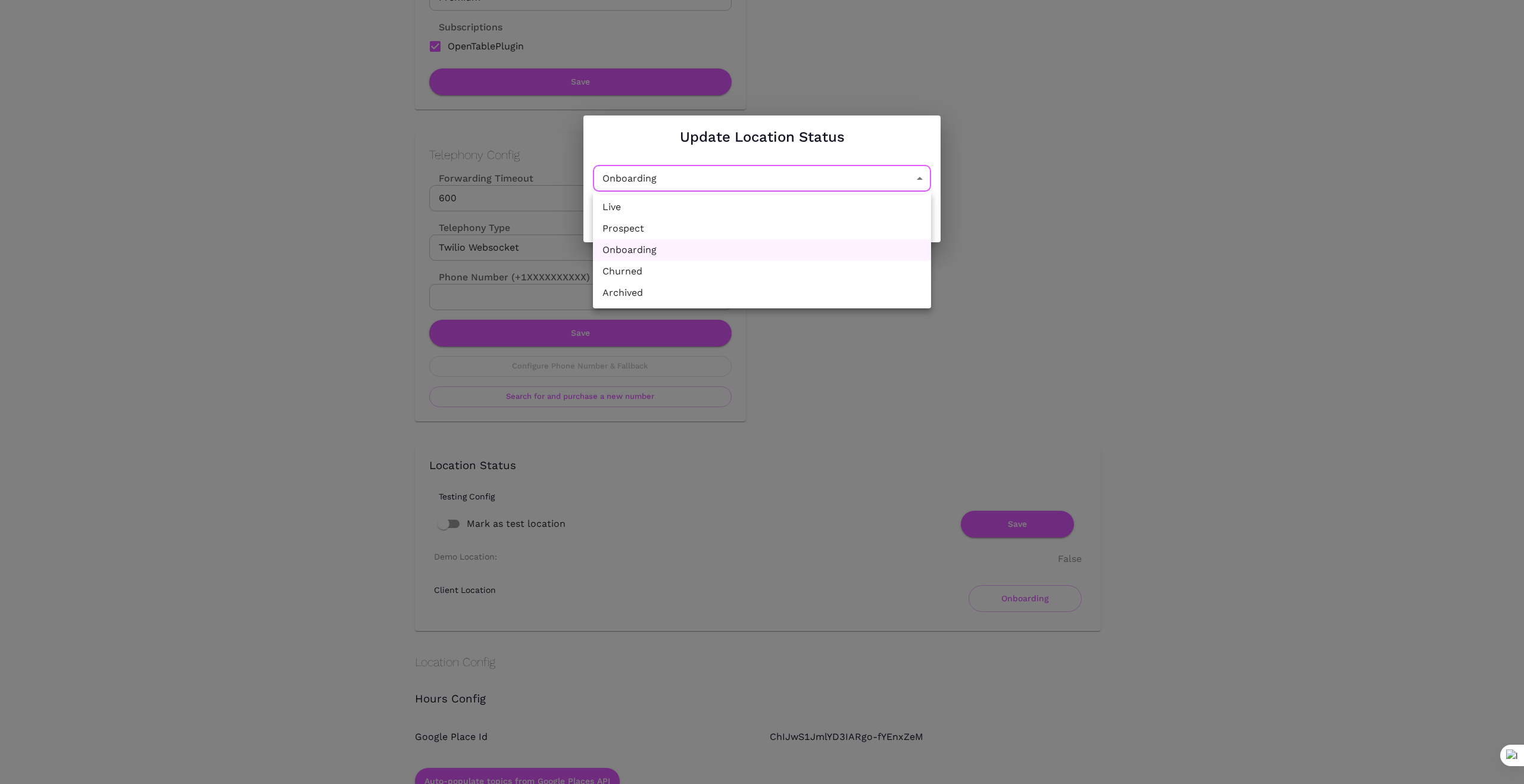
click at [797, 252] on li "Onboarding" at bounding box center [762, 250] width 338 height 21
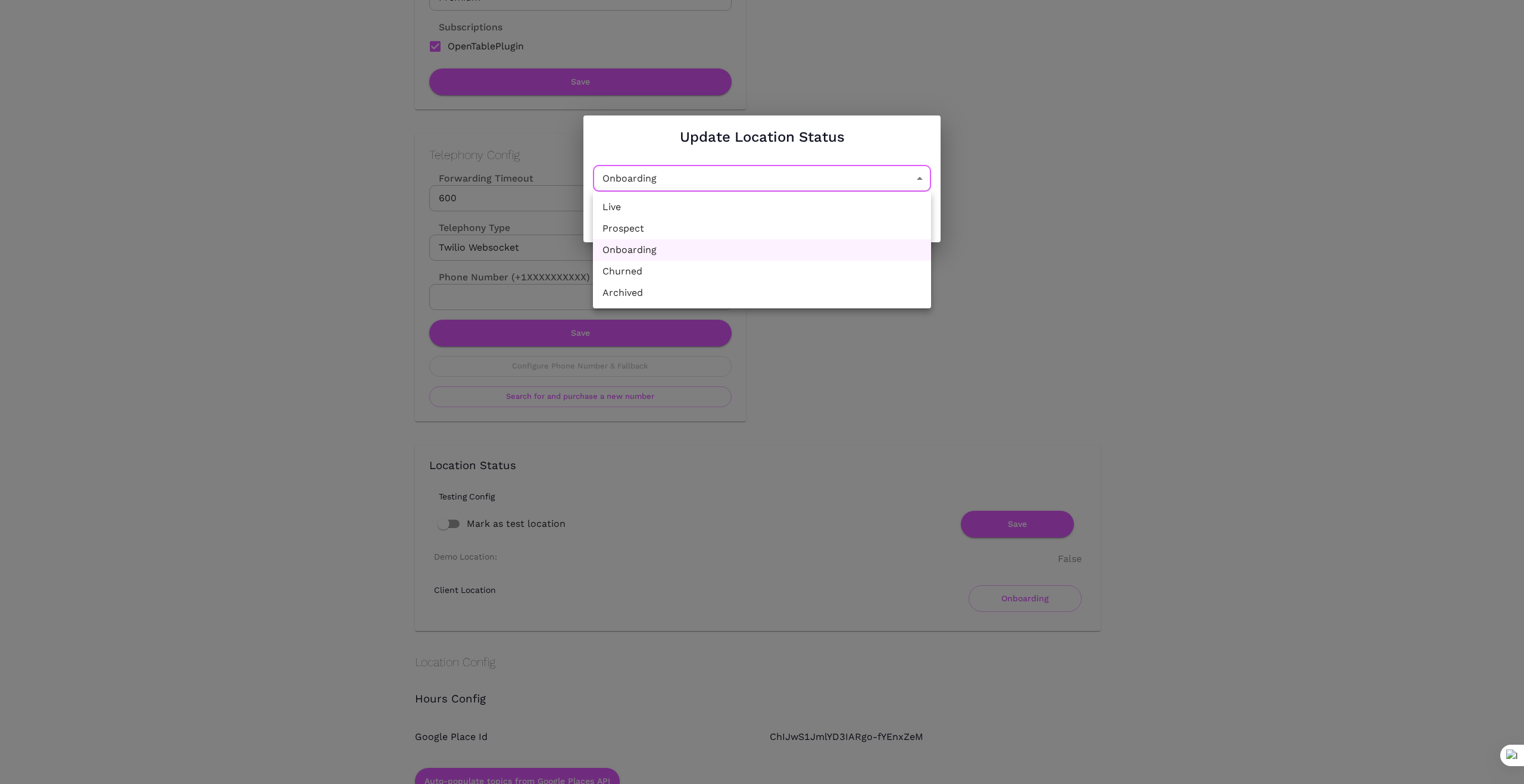
click at [783, 271] on li "Churned" at bounding box center [762, 271] width 338 height 21
type input "Churned"
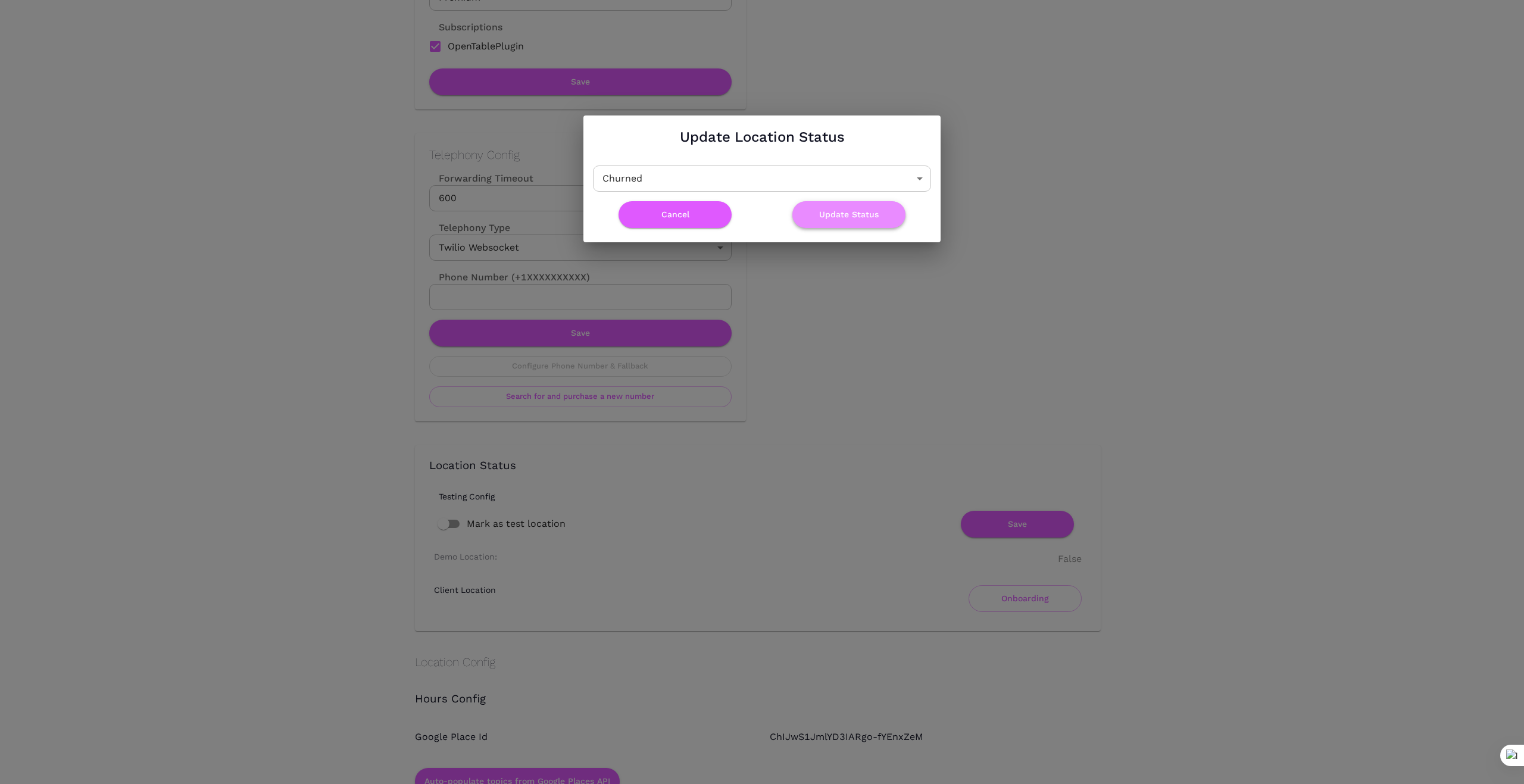
click at [854, 212] on button "Update Status" at bounding box center [849, 214] width 113 height 27
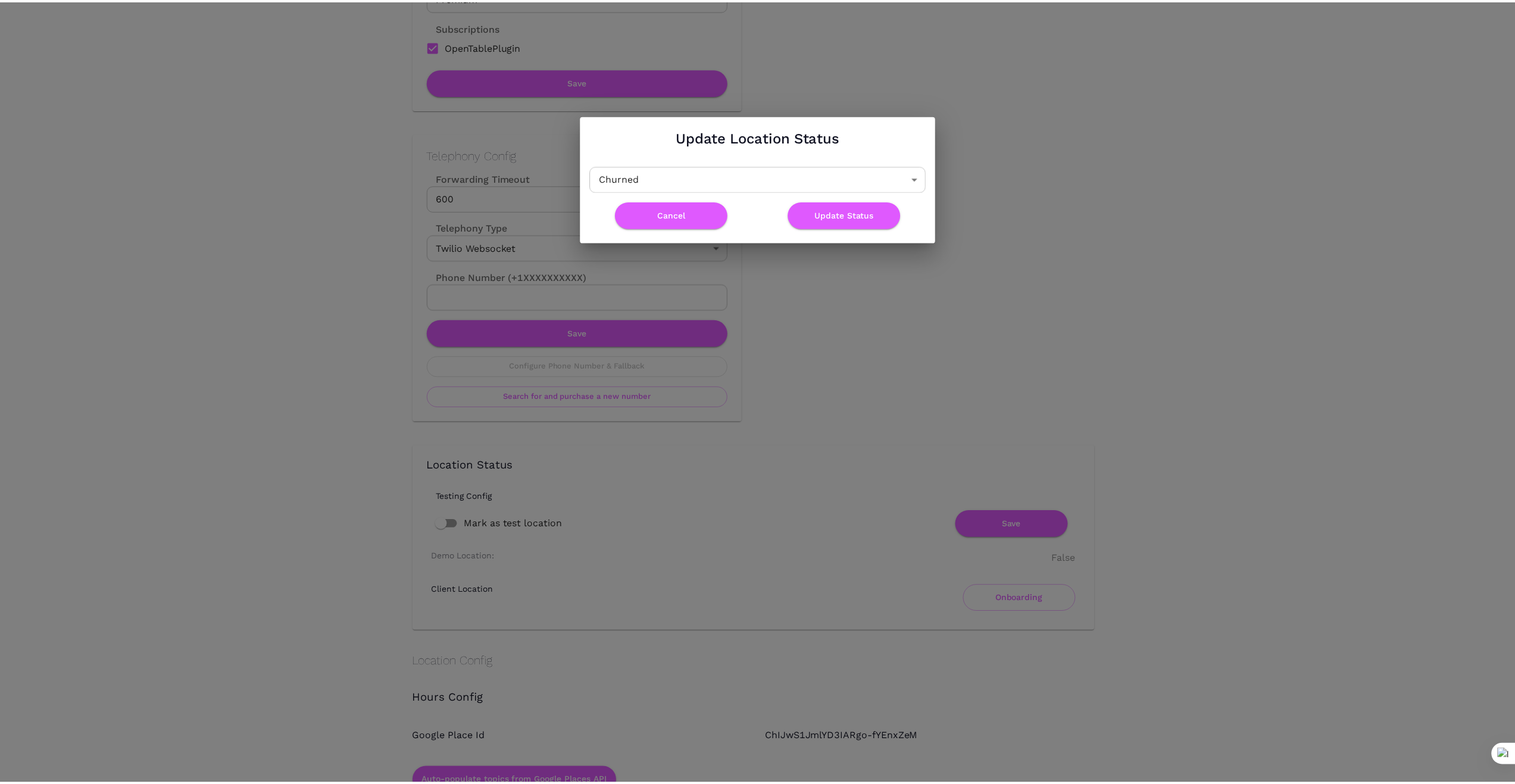
scroll to position [0, 0]
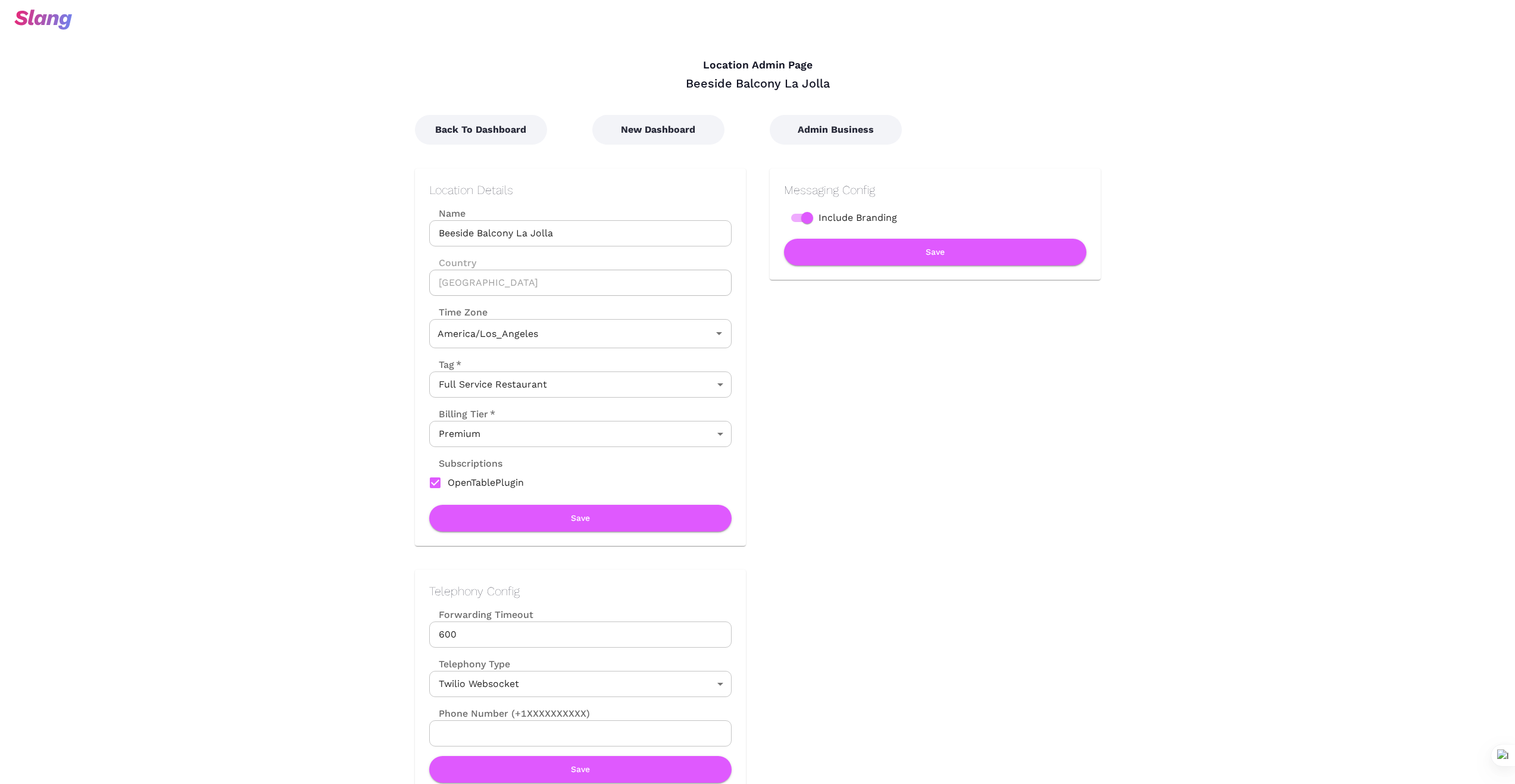
type input "Pacific Time"
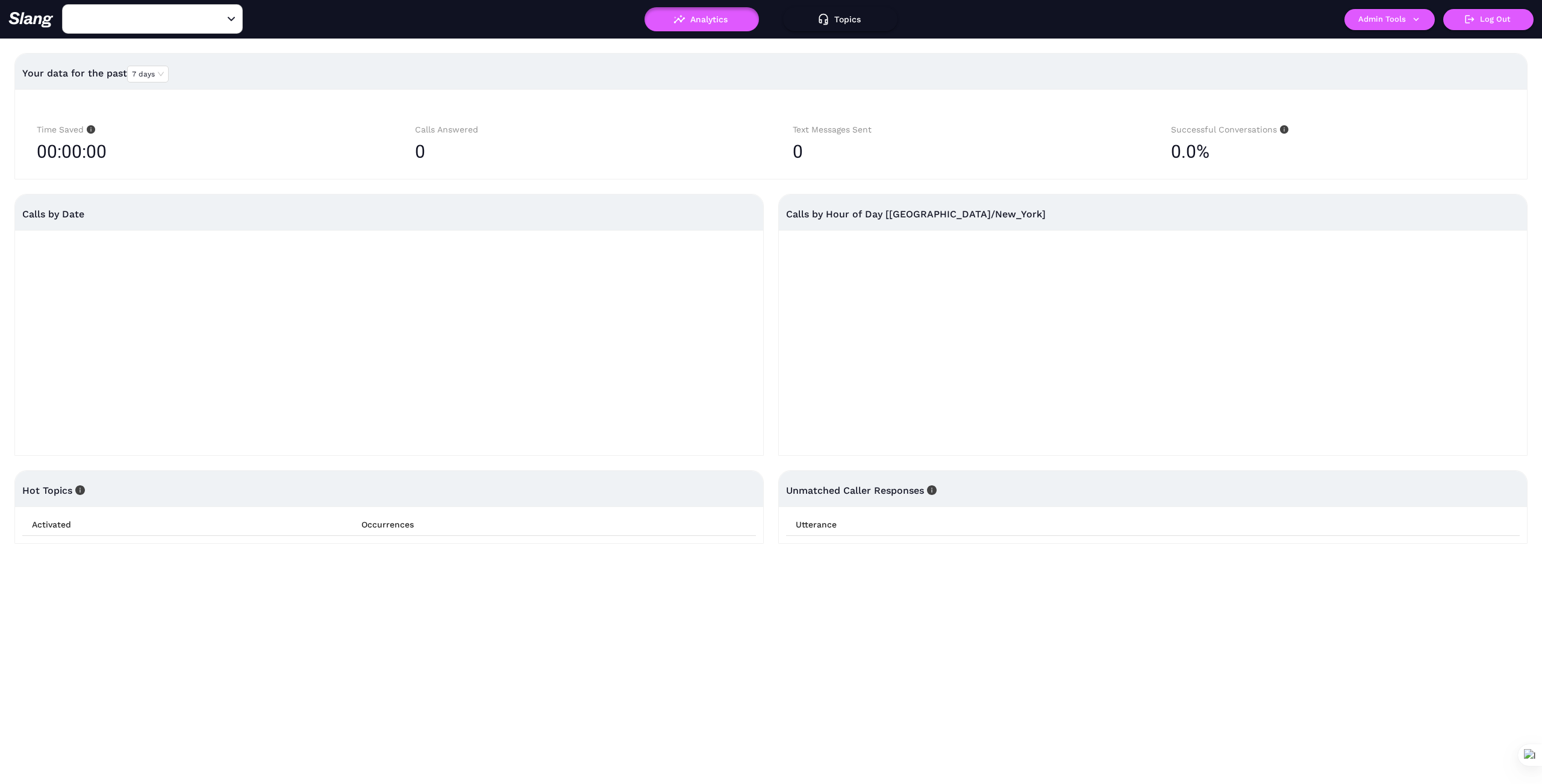
type input "1776"
drag, startPoint x: 219, startPoint y: 18, endPoint x: 191, endPoint y: 19, distance: 28.0
click at [219, 18] on icon "Clear" at bounding box center [217, 19] width 12 height 12
click at [182, 18] on input "text" at bounding box center [134, 19] width 132 height 19
type input "Simo"
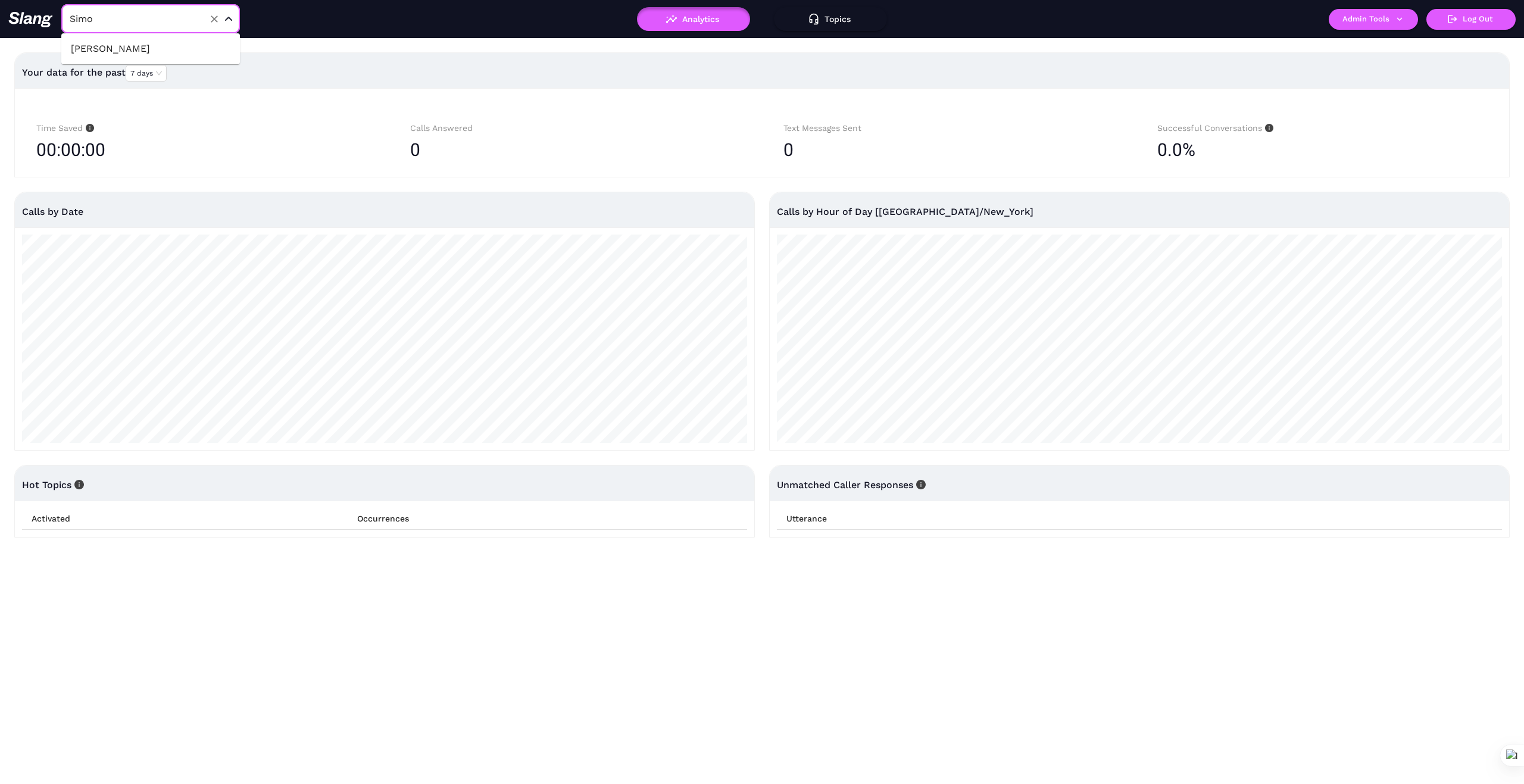
click at [98, 45] on li "Simonette" at bounding box center [150, 49] width 179 height 21
type input "Simonette"
click at [1407, 21] on button "Admin Tools" at bounding box center [1373, 20] width 89 height 21
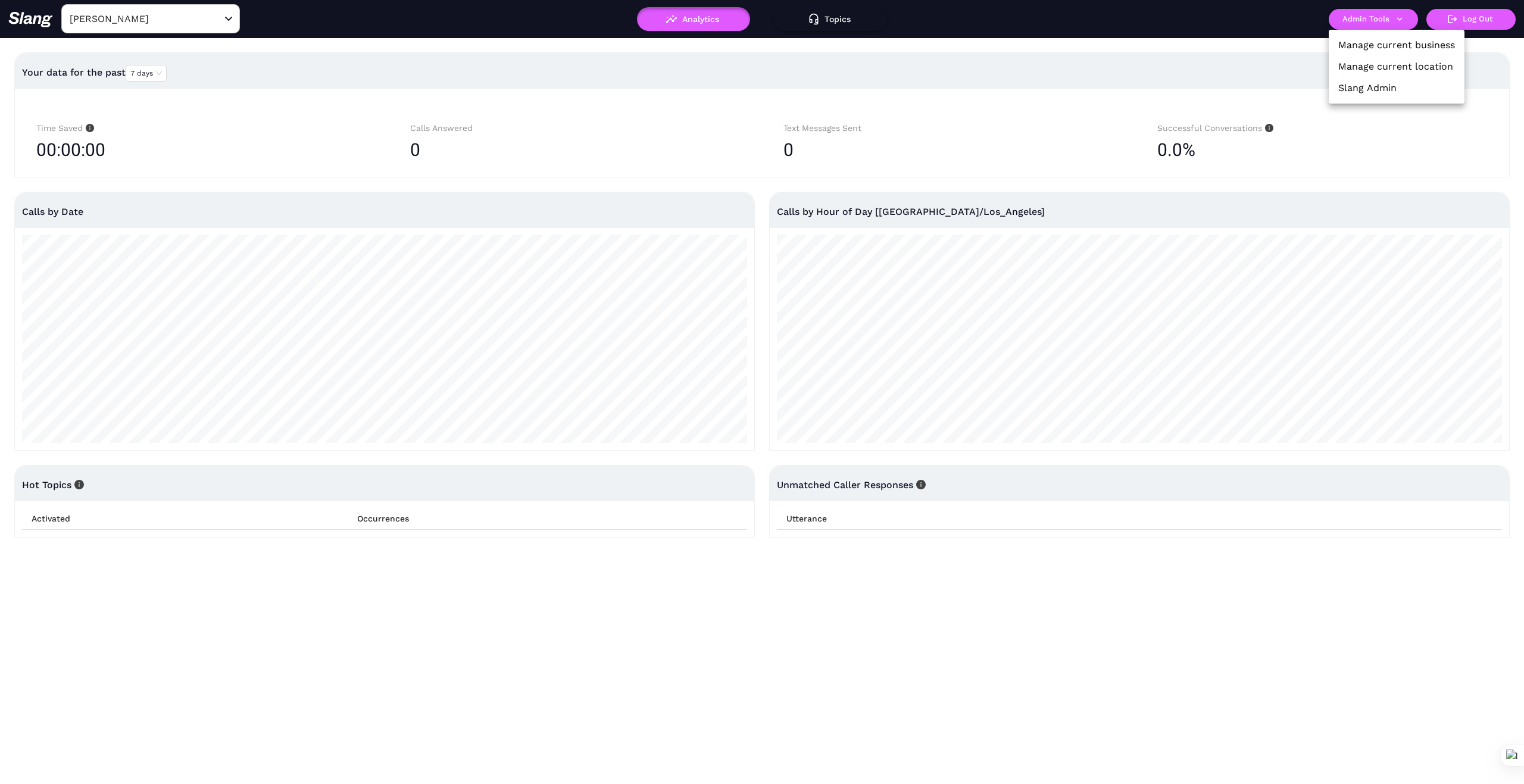
click at [1401, 42] on link "Manage current business" at bounding box center [1396, 45] width 117 height 14
type input "Simonette"
drag, startPoint x: 216, startPoint y: 17, endPoint x: 192, endPoint y: 14, distance: 24.2
click at [215, 17] on icon "Clear" at bounding box center [214, 19] width 12 height 12
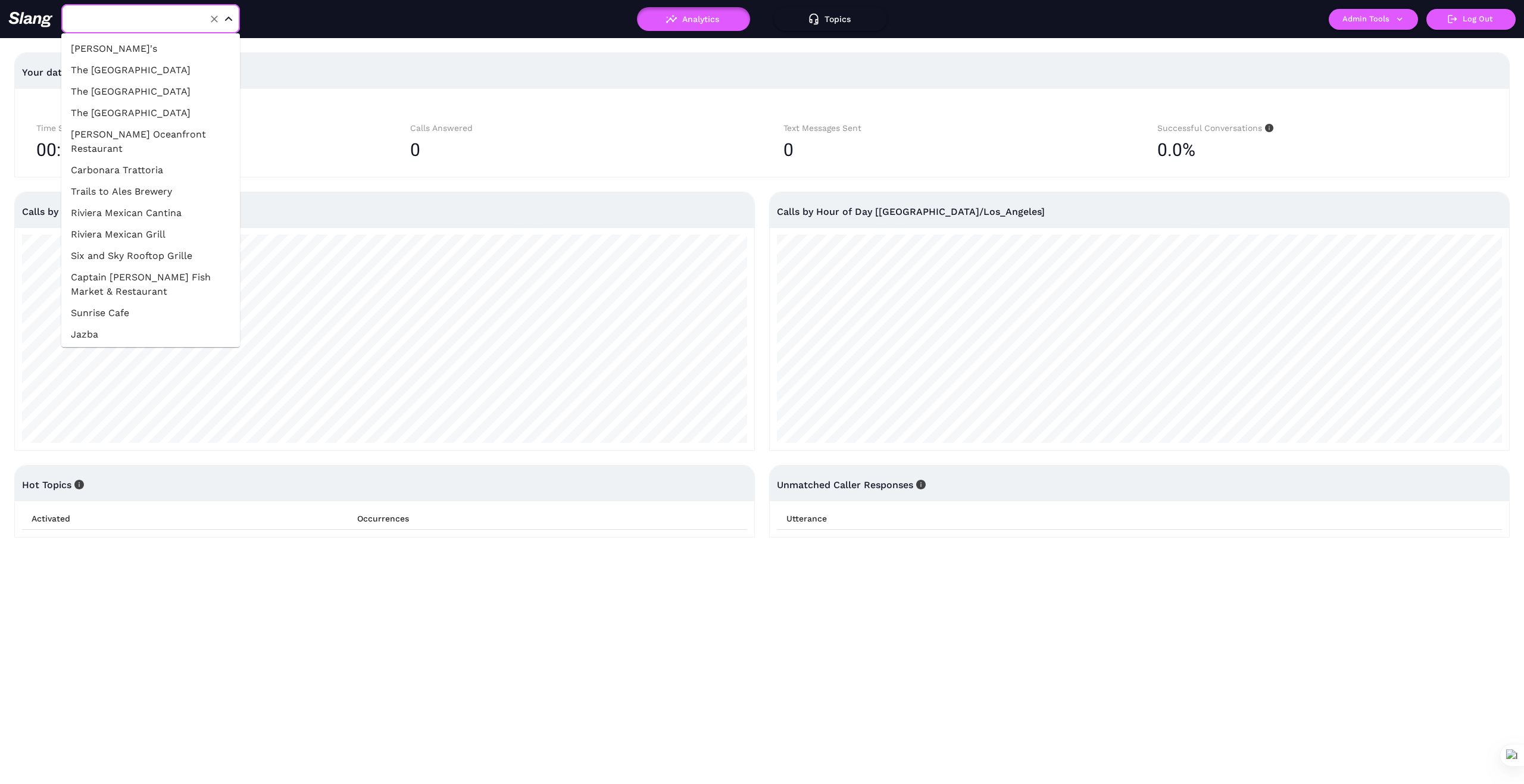
click at [185, 12] on input "text" at bounding box center [132, 19] width 131 height 19
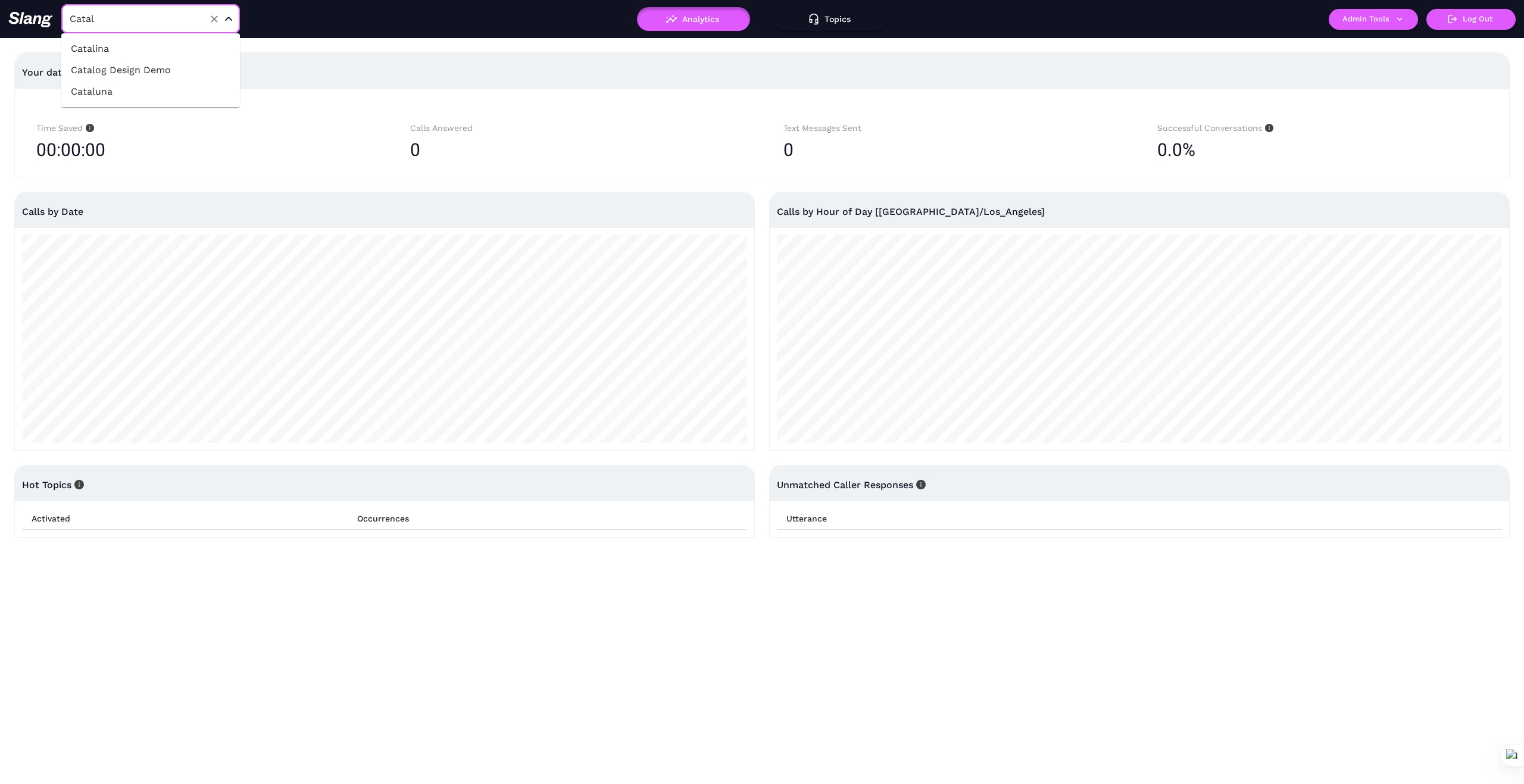
type input "Catali"
click at [150, 50] on li "Catalina" at bounding box center [150, 49] width 179 height 21
type input "Catalina"
click at [1400, 16] on icon "button" at bounding box center [1399, 19] width 11 height 11
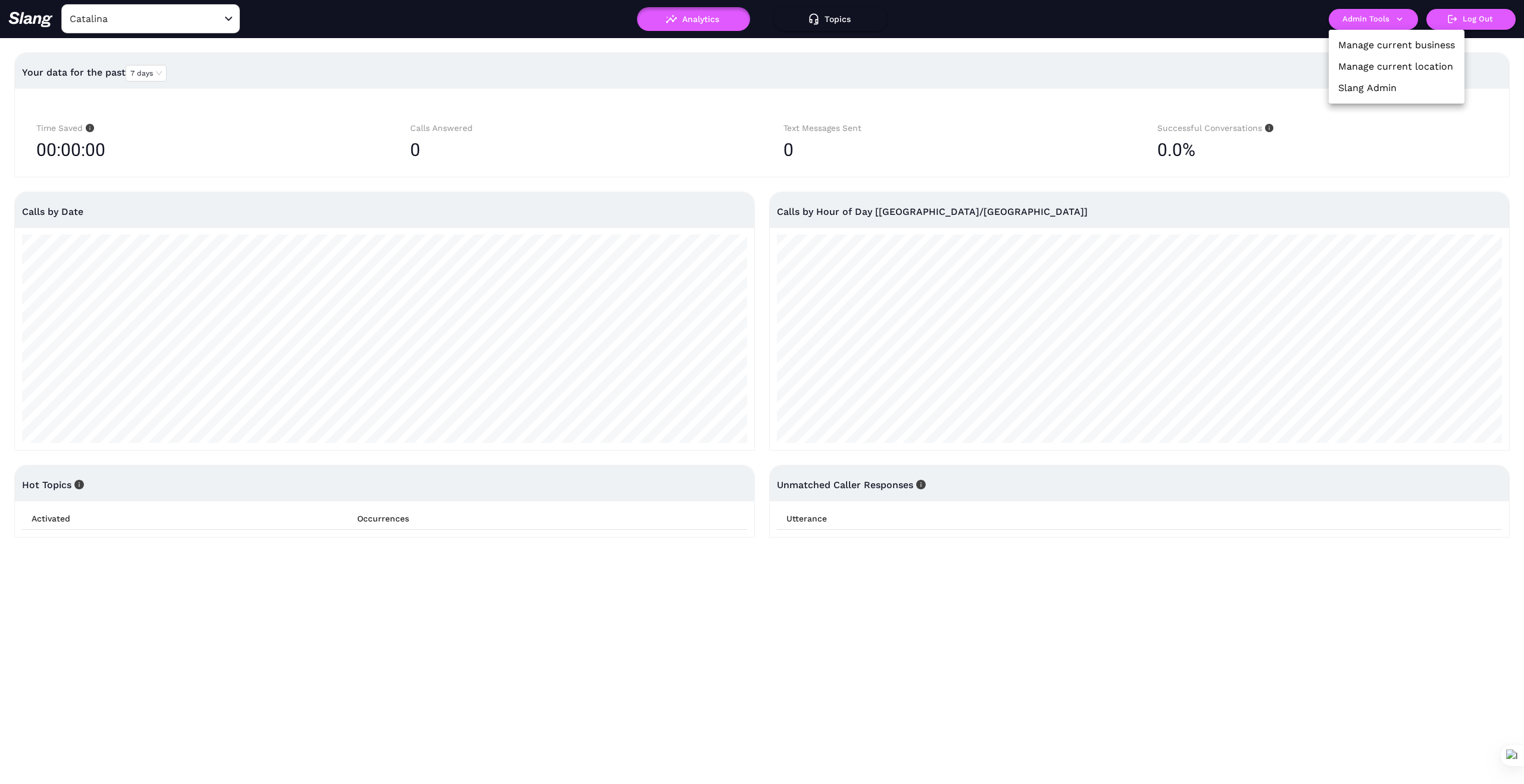
click at [1386, 45] on link "Manage current business" at bounding box center [1396, 45] width 117 height 14
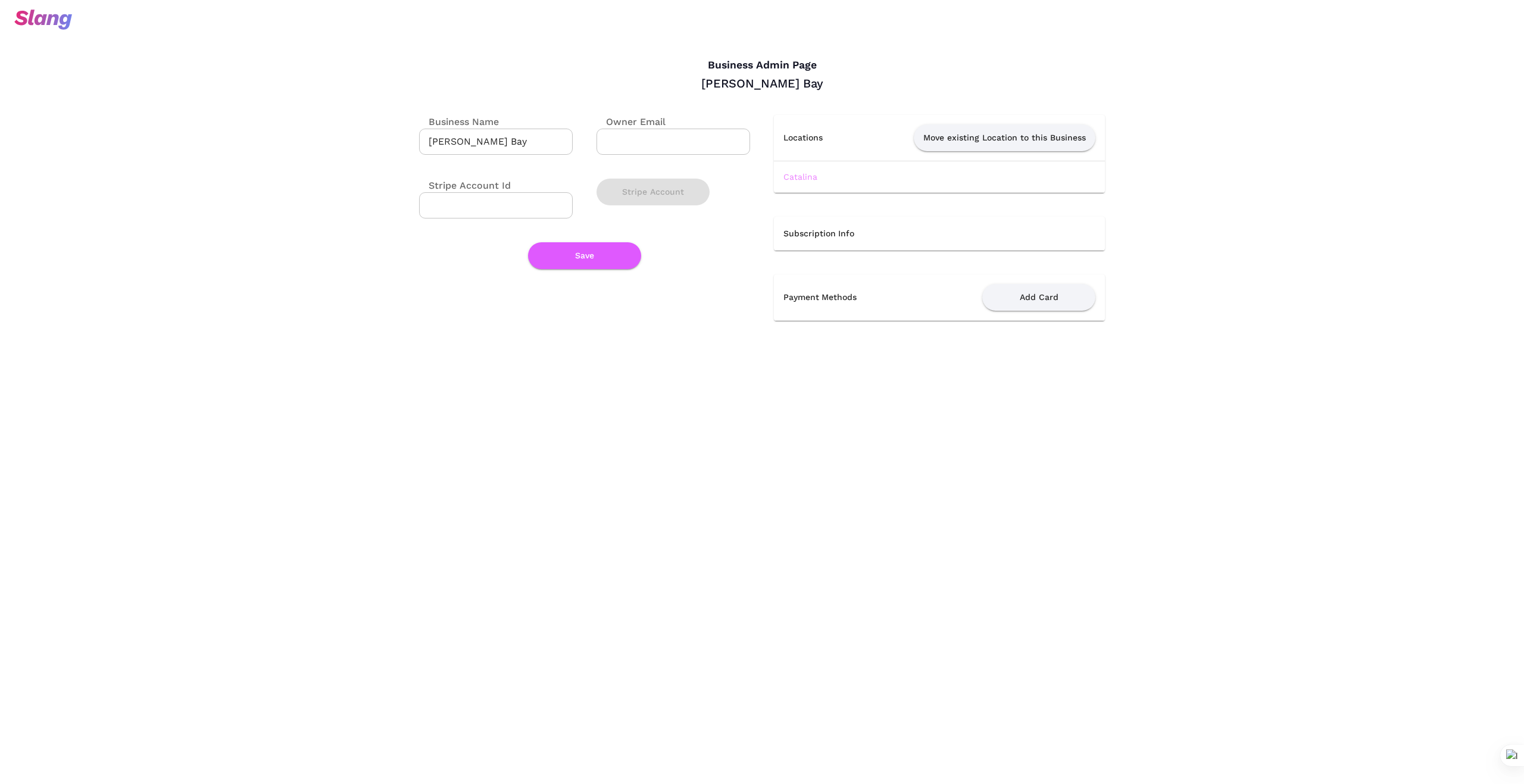
click at [798, 176] on link "Catalina" at bounding box center [800, 177] width 34 height 10
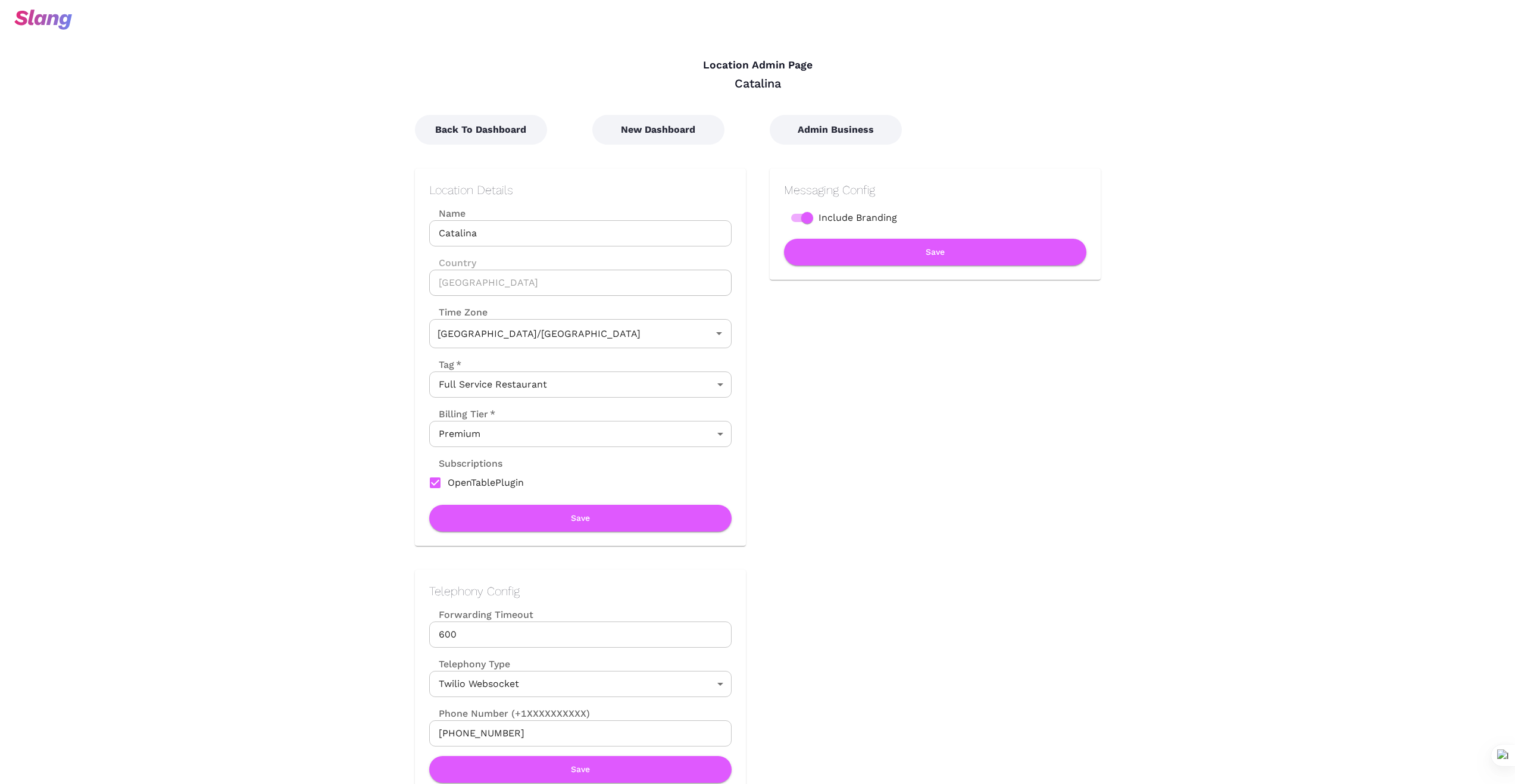
type input "Australian EDT (Sydney)"
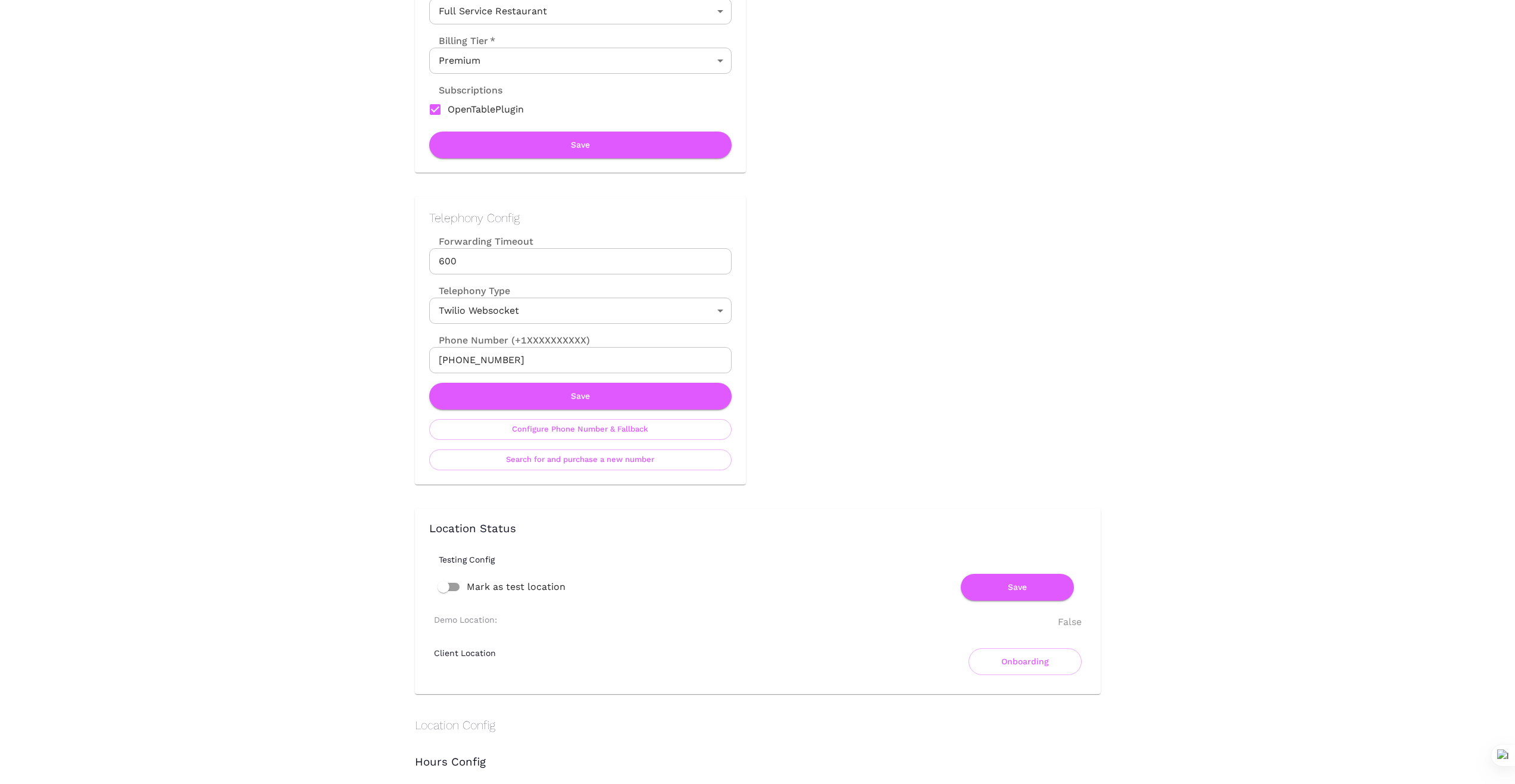
scroll to position [397, 0]
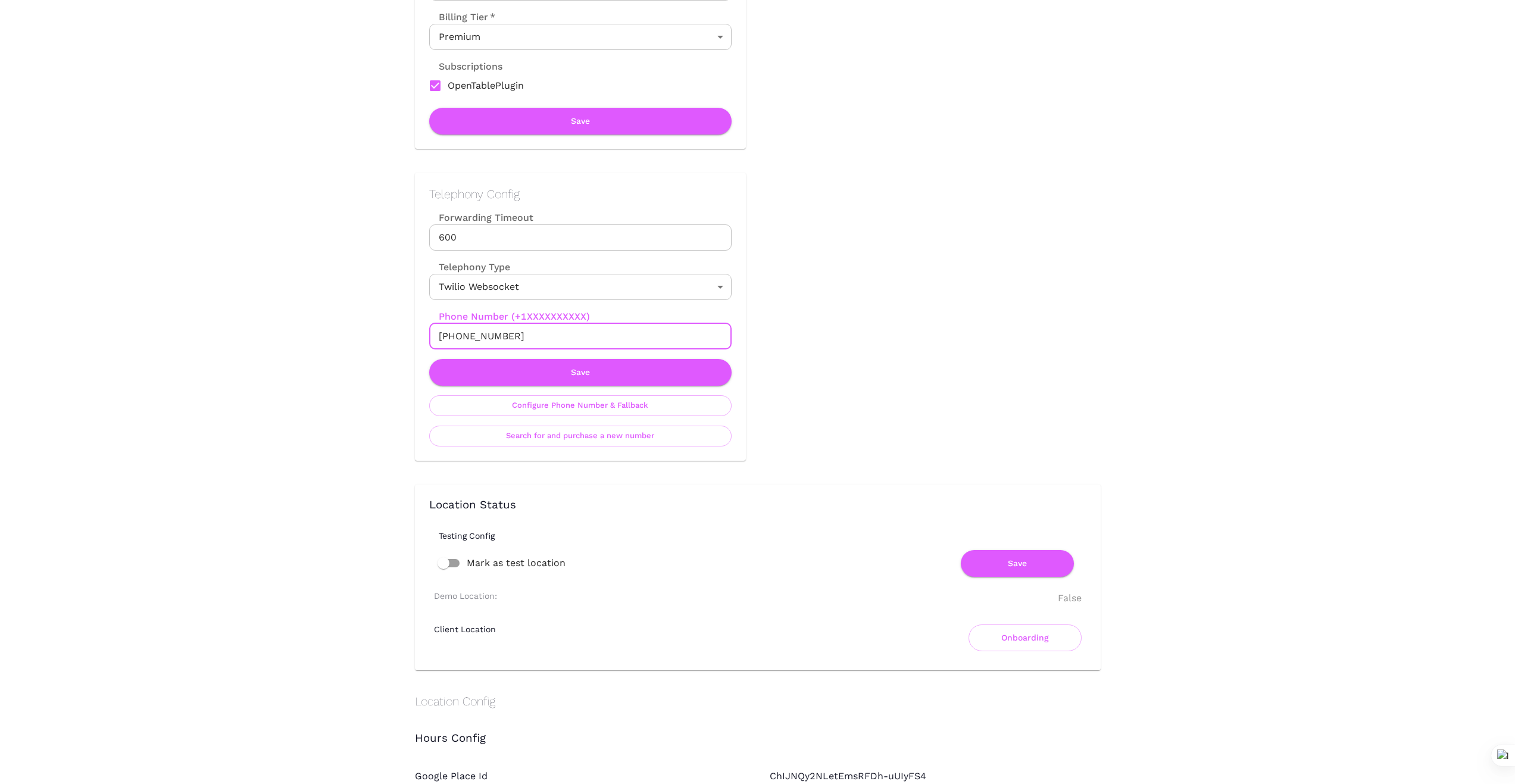
drag, startPoint x: 512, startPoint y: 336, endPoint x: 314, endPoint y: 322, distance: 198.5
click at [356, 335] on div "Location Admin Page Catalina Back To Dashboard New Dashboard Admin Business Loc…" at bounding box center [757, 675] width 1515 height 2145
drag, startPoint x: 312, startPoint y: 329, endPoint x: 392, endPoint y: 324, distance: 80.2
click at [312, 329] on div "Location Admin Page Catalina Back To Dashboard New Dashboard Admin Business Loc…" at bounding box center [757, 675] width 1515 height 2145
drag, startPoint x: 520, startPoint y: 336, endPoint x: 392, endPoint y: 336, distance: 128.0
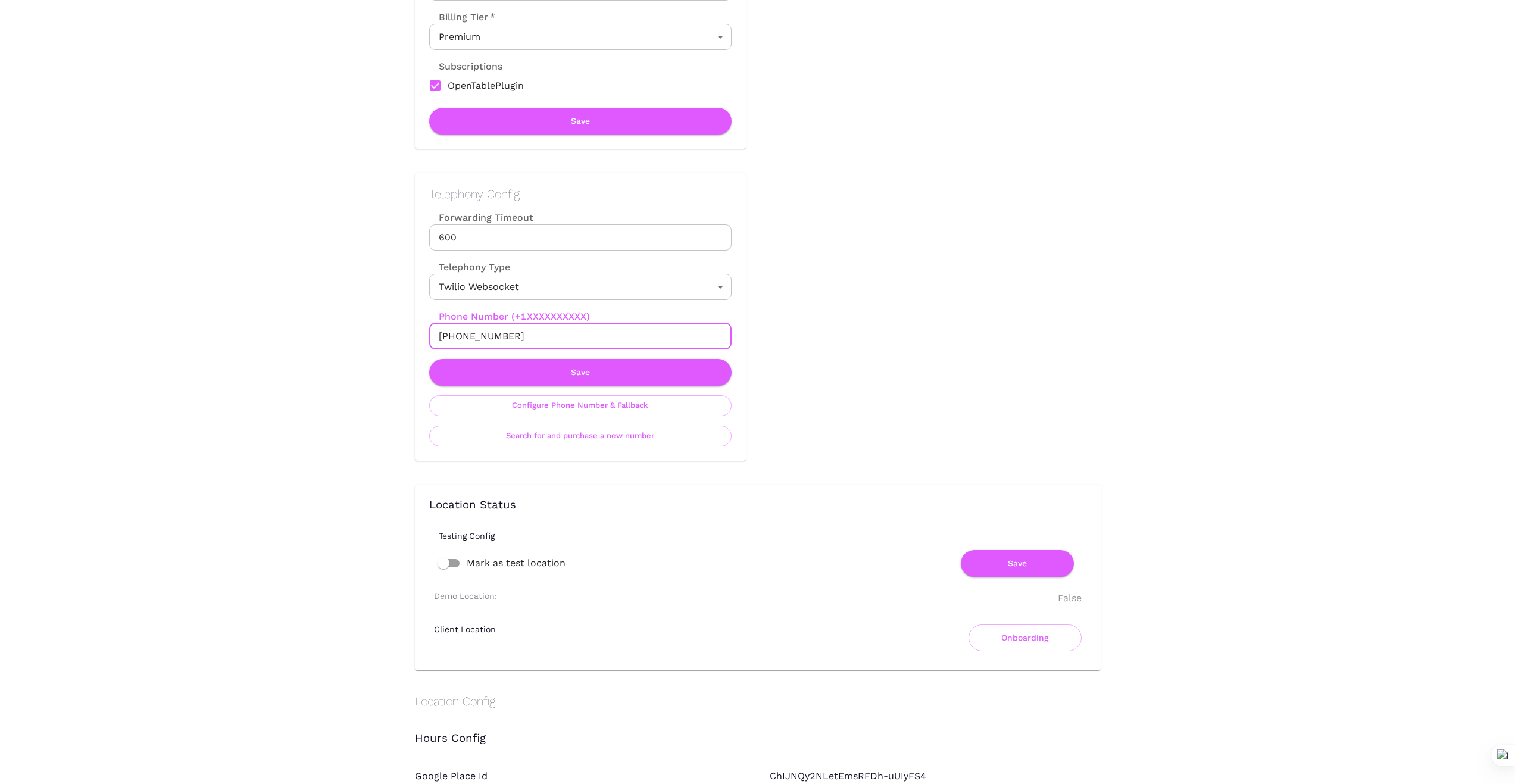
click at [392, 336] on div "Telephony Config Forwarding Timeout 600 Forwarding Timeout Telephony Type Twili…" at bounding box center [568, 305] width 354 height 312
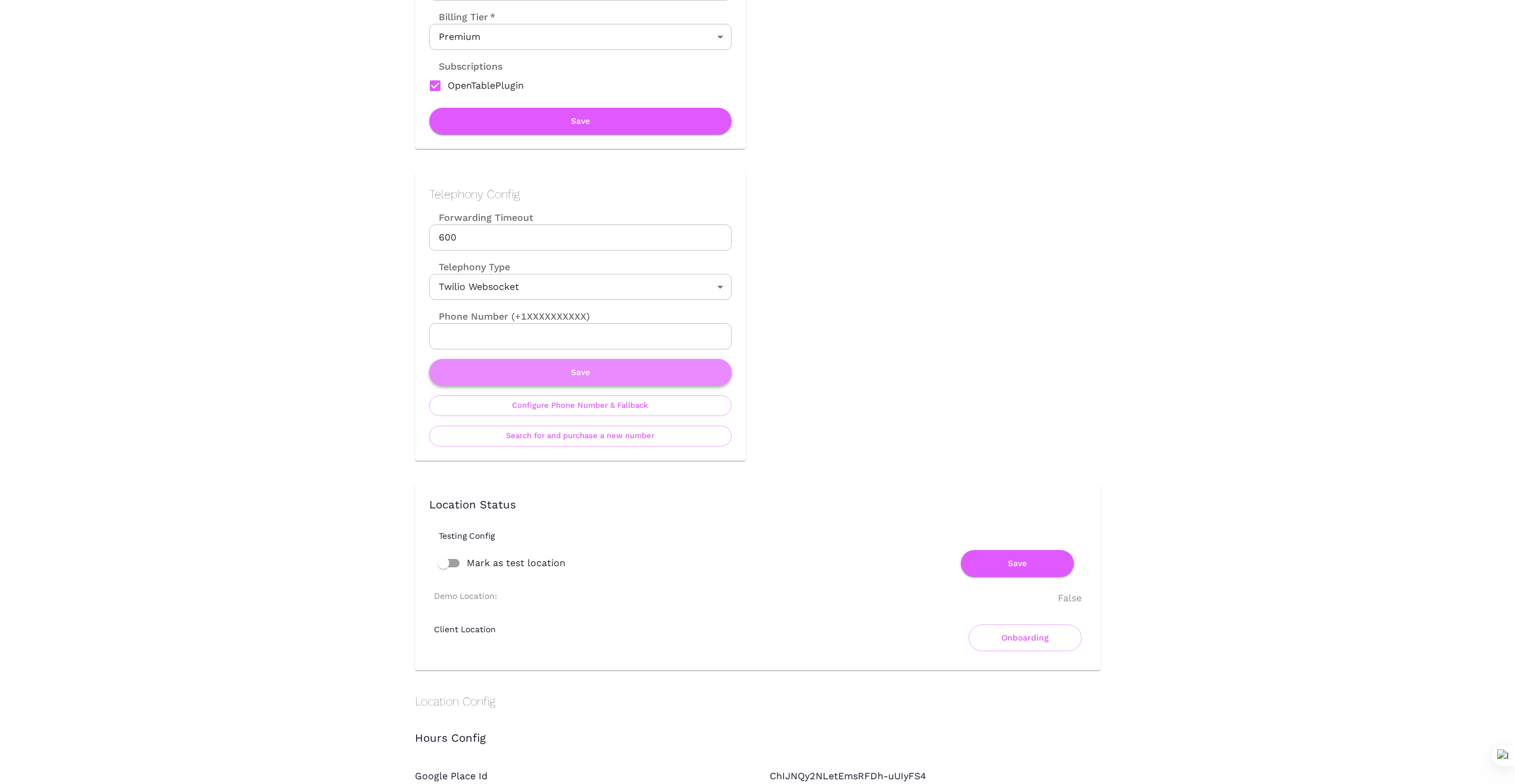
click at [576, 370] on button "Save" at bounding box center [580, 372] width 302 height 27
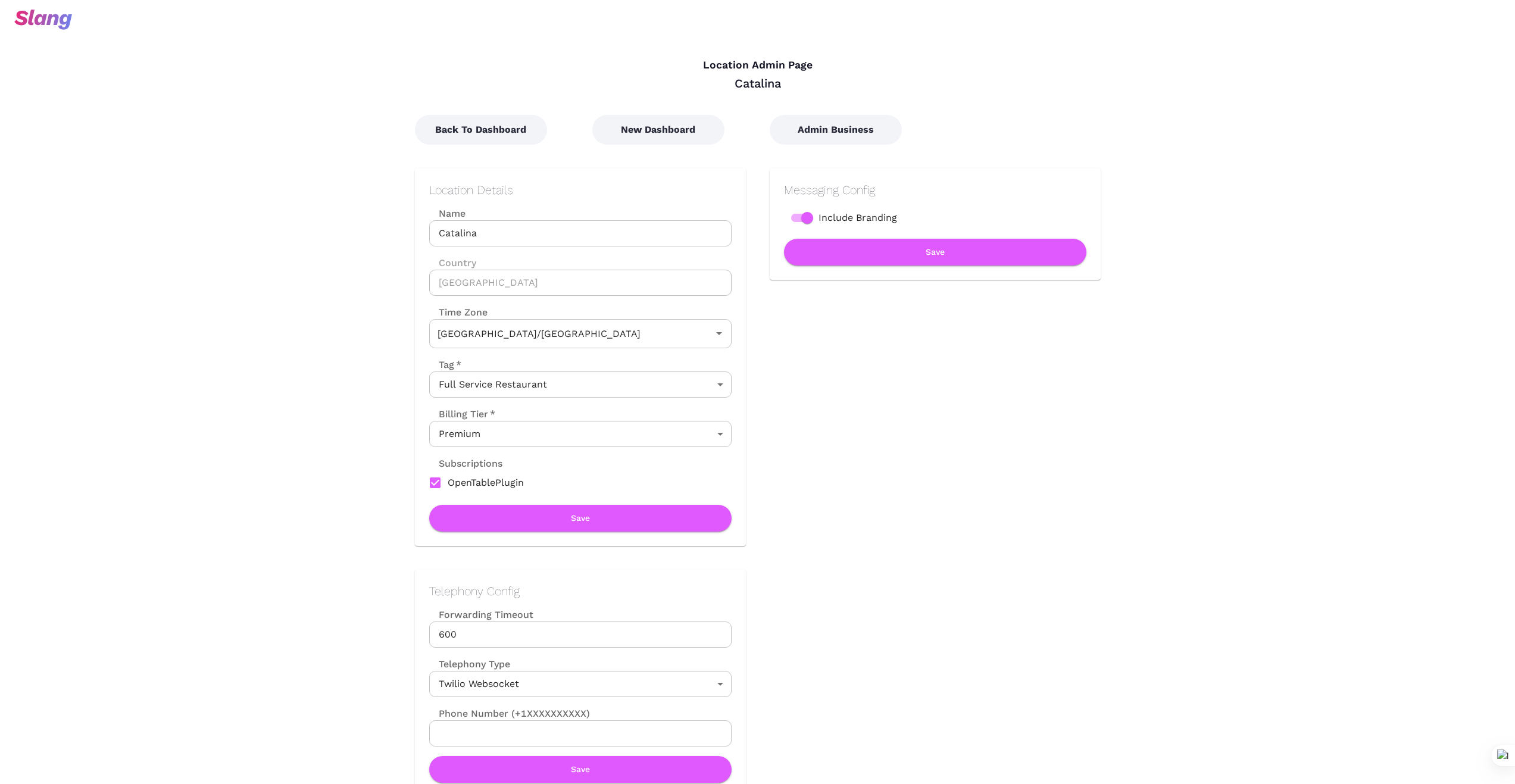
type input "Australian EDT (Sydney)"
click at [671, 124] on button "New Dashboard" at bounding box center [658, 130] width 132 height 29
type input "Australian EDT ([GEOGRAPHIC_DATA])"
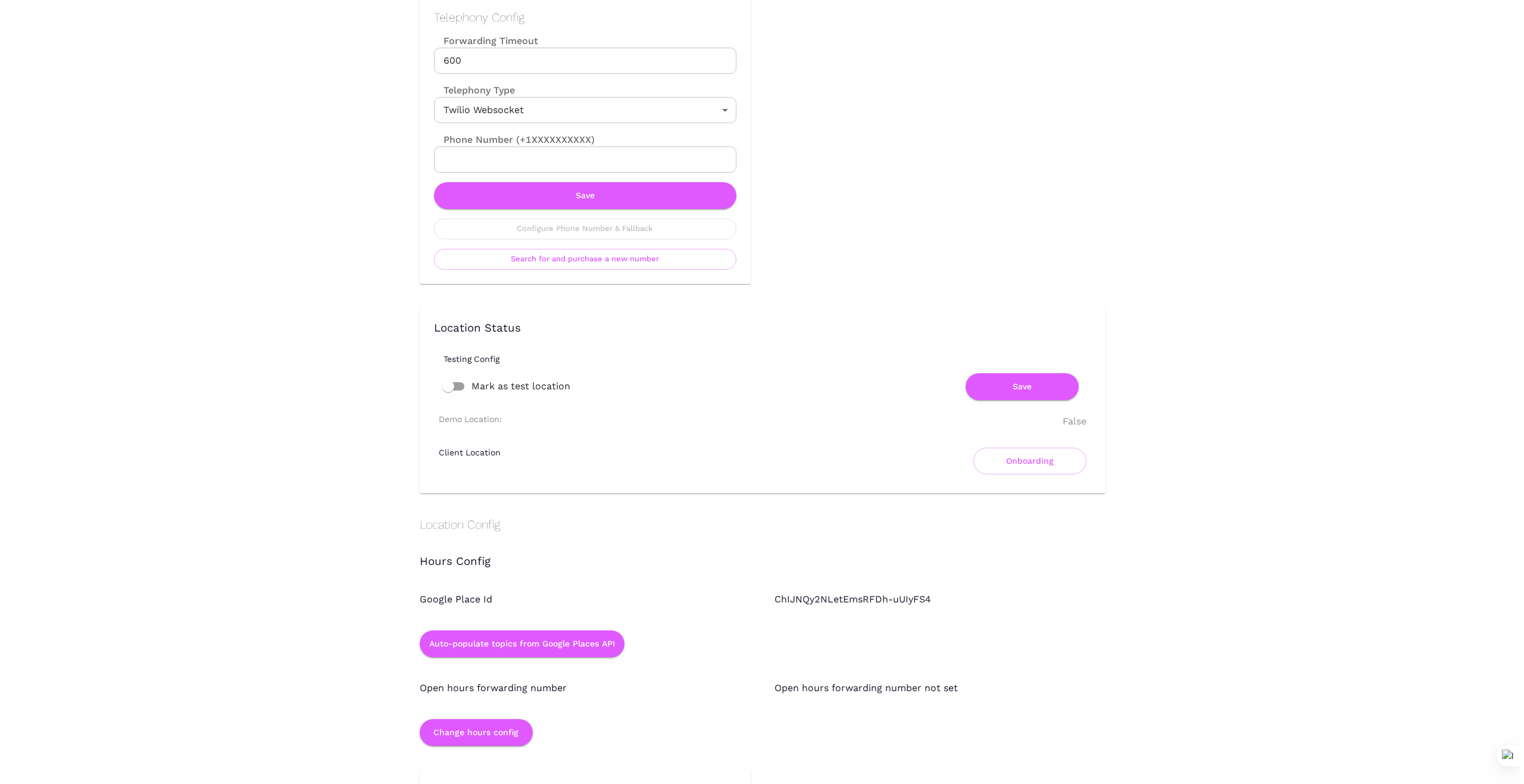
scroll to position [576, 0]
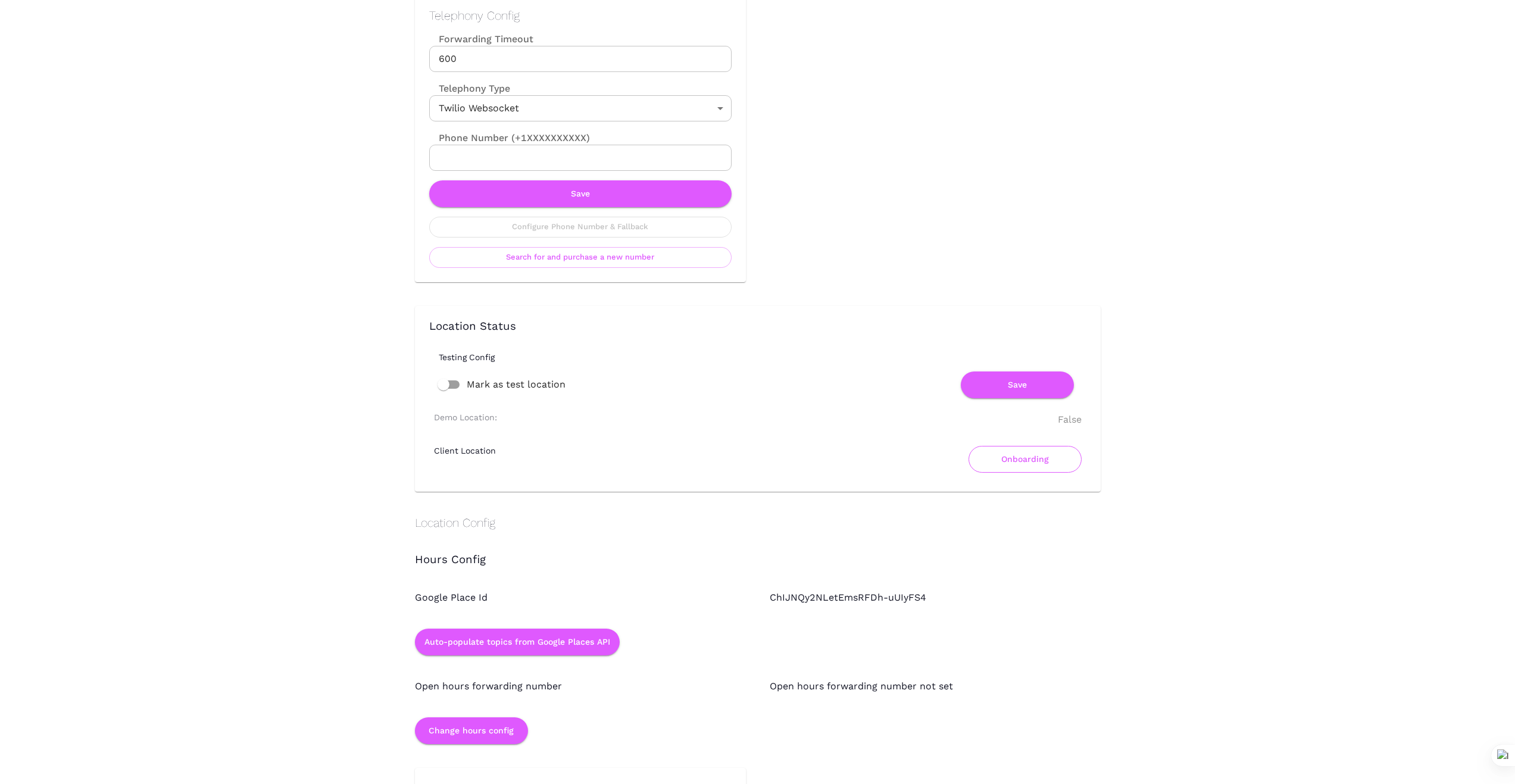
click at [1029, 461] on button "Onboarding" at bounding box center [1025, 459] width 113 height 27
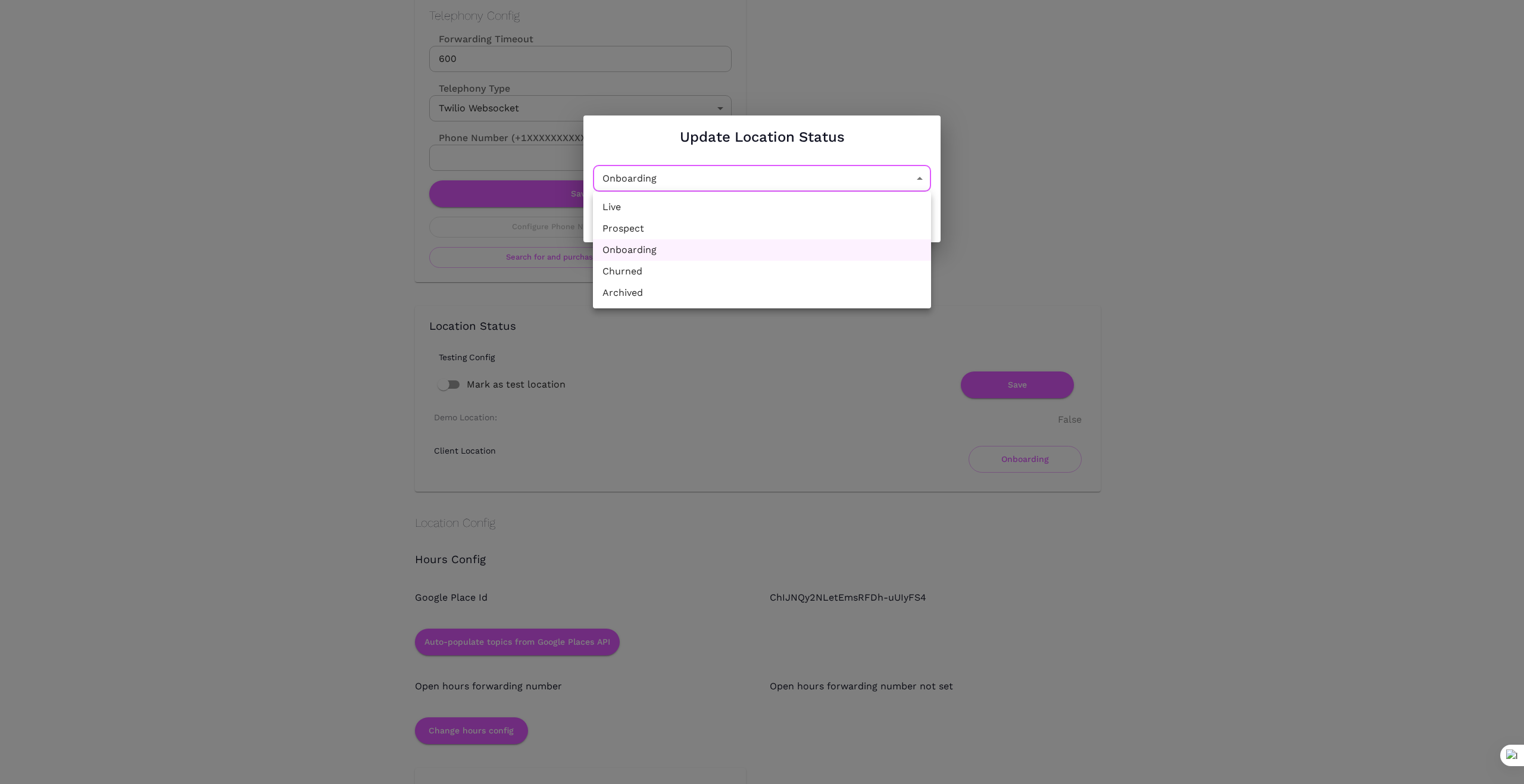
click at [805, 271] on li "Churned" at bounding box center [762, 271] width 338 height 21
type input "Churned"
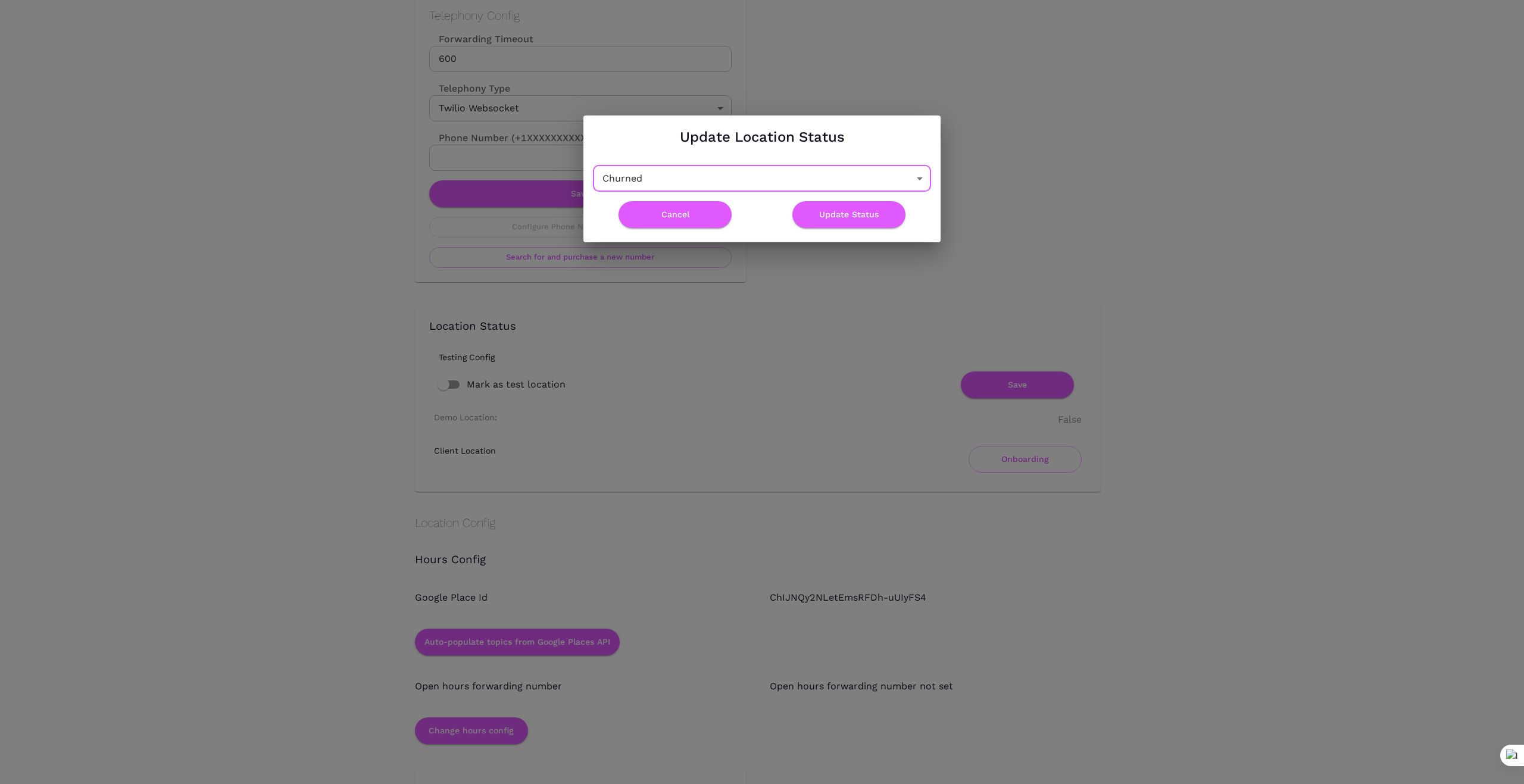
drag, startPoint x: 849, startPoint y: 217, endPoint x: 848, endPoint y: 243, distance: 26.0
click at [848, 218] on button "Update Status" at bounding box center [849, 214] width 113 height 27
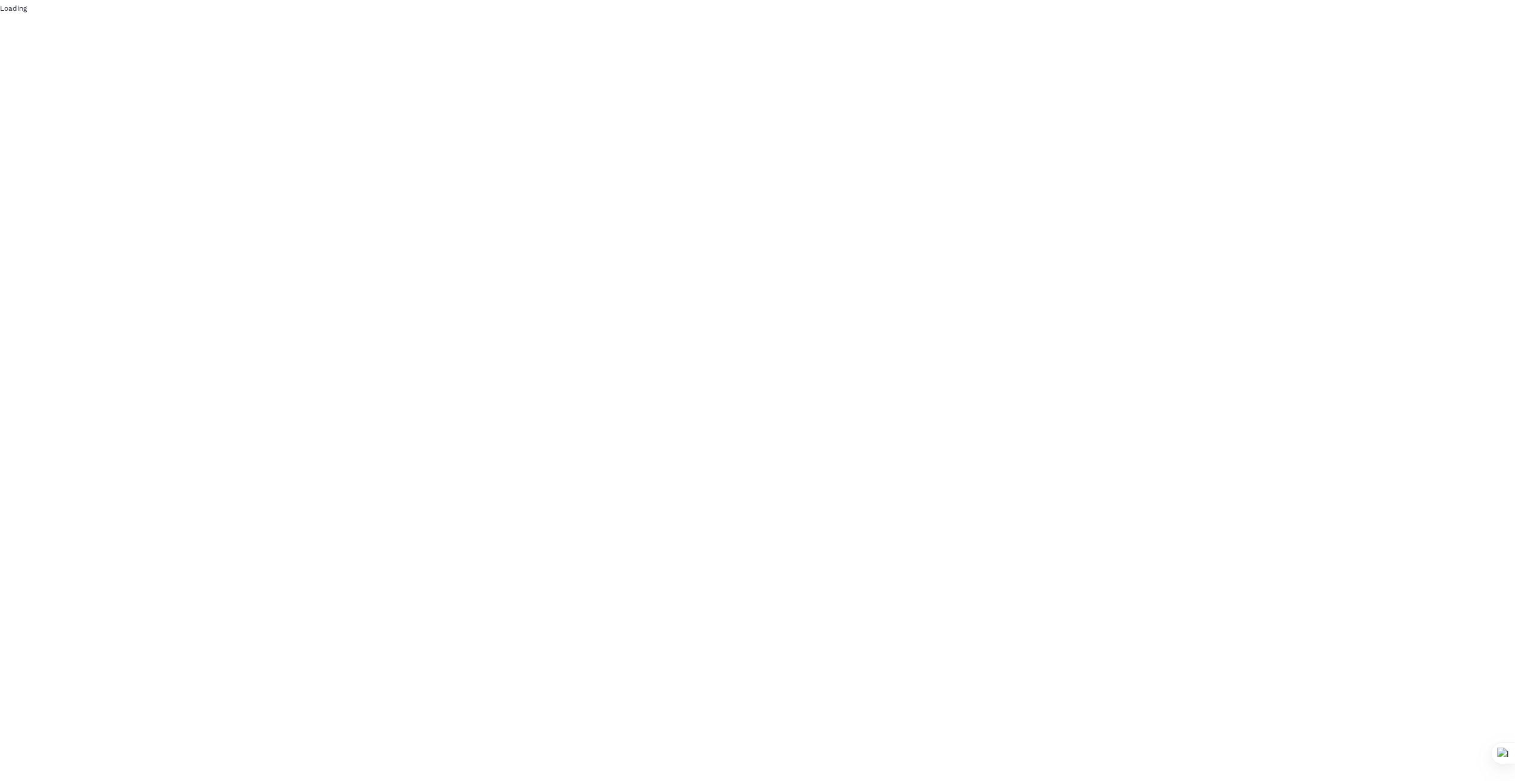
scroll to position [0, 0]
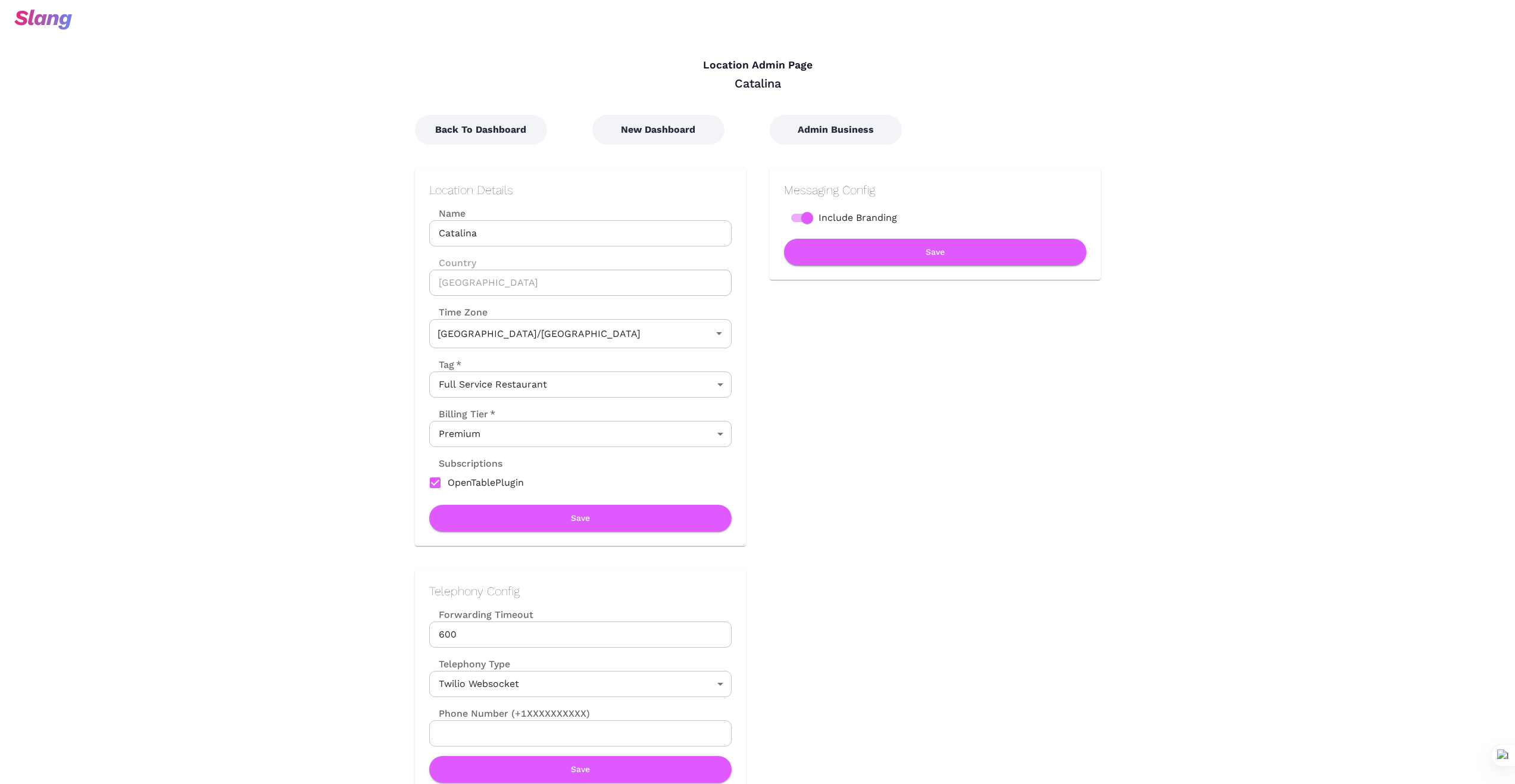
type input "Australian EDT ([GEOGRAPHIC_DATA])"
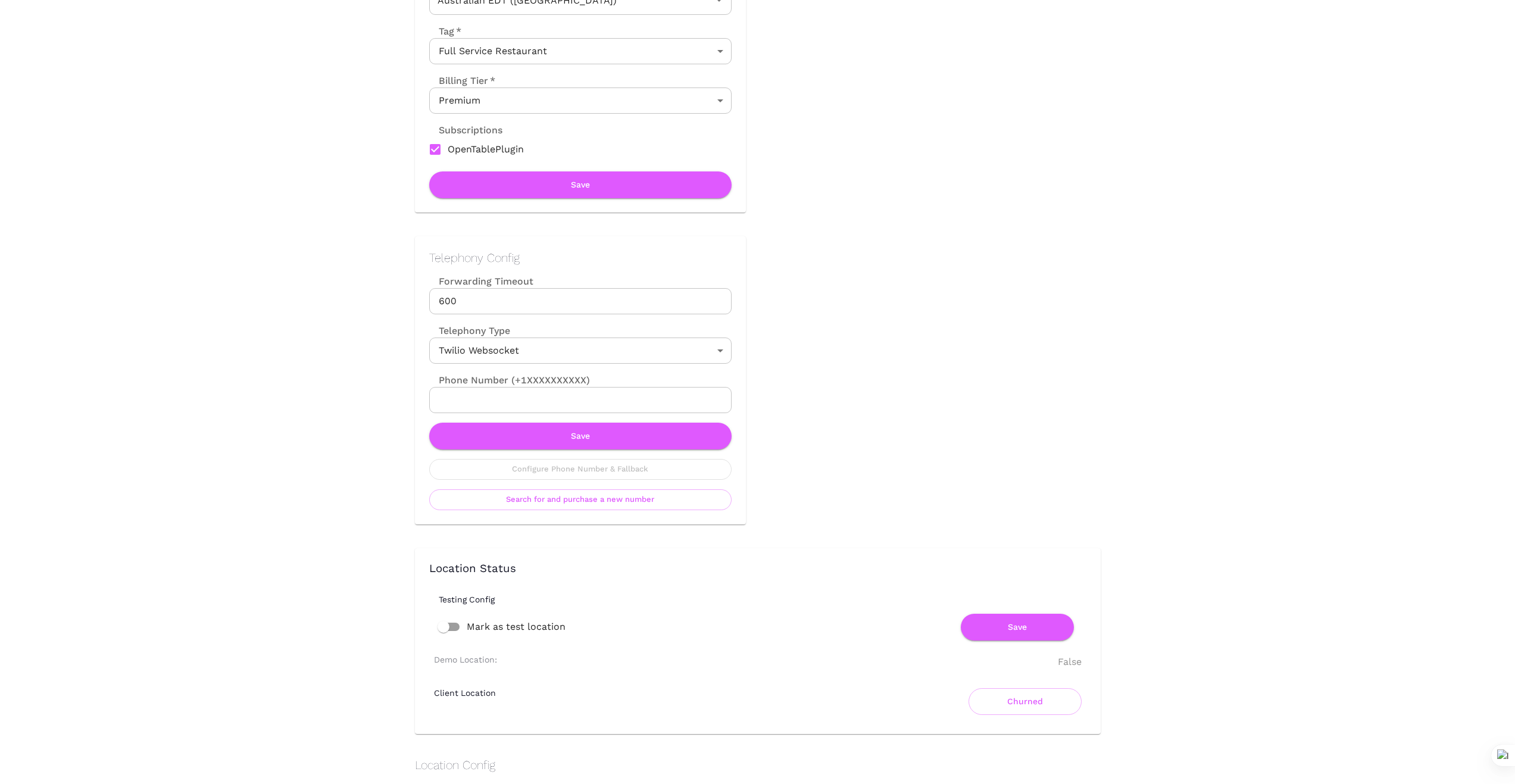
scroll to position [317, 0]
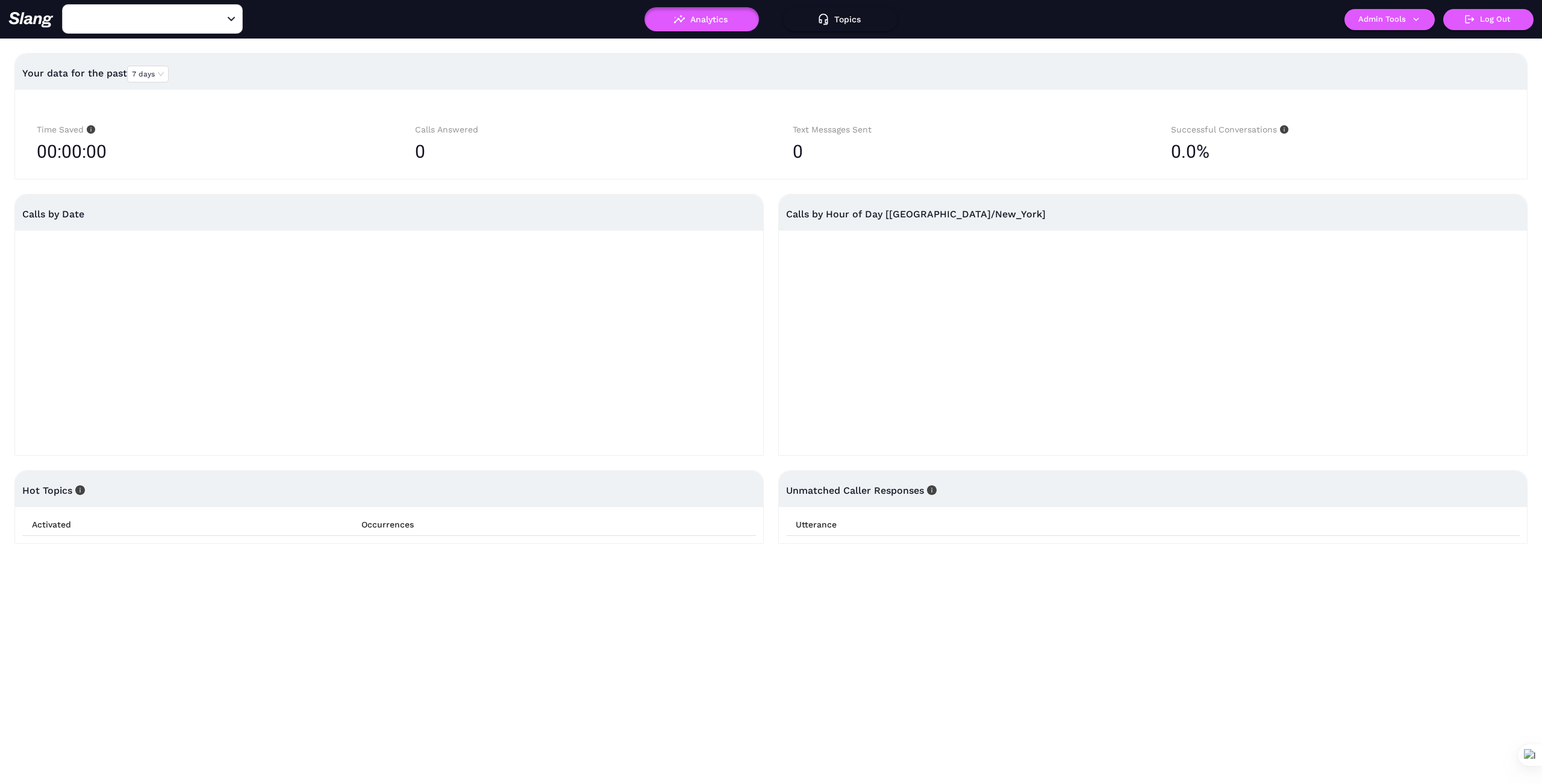
type input "1776"
click at [128, 21] on input "1776" at bounding box center [134, 19] width 132 height 19
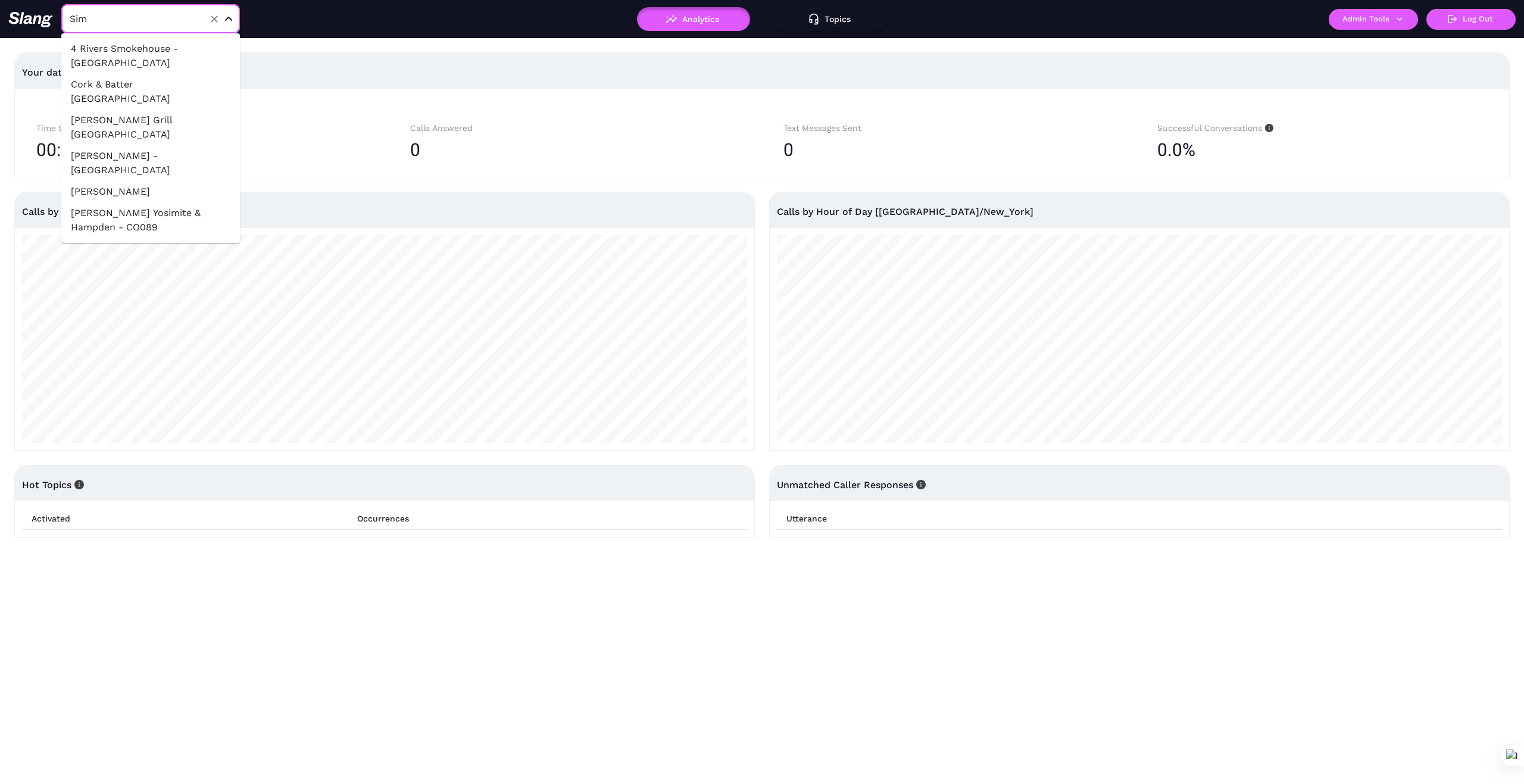
type input "Simo"
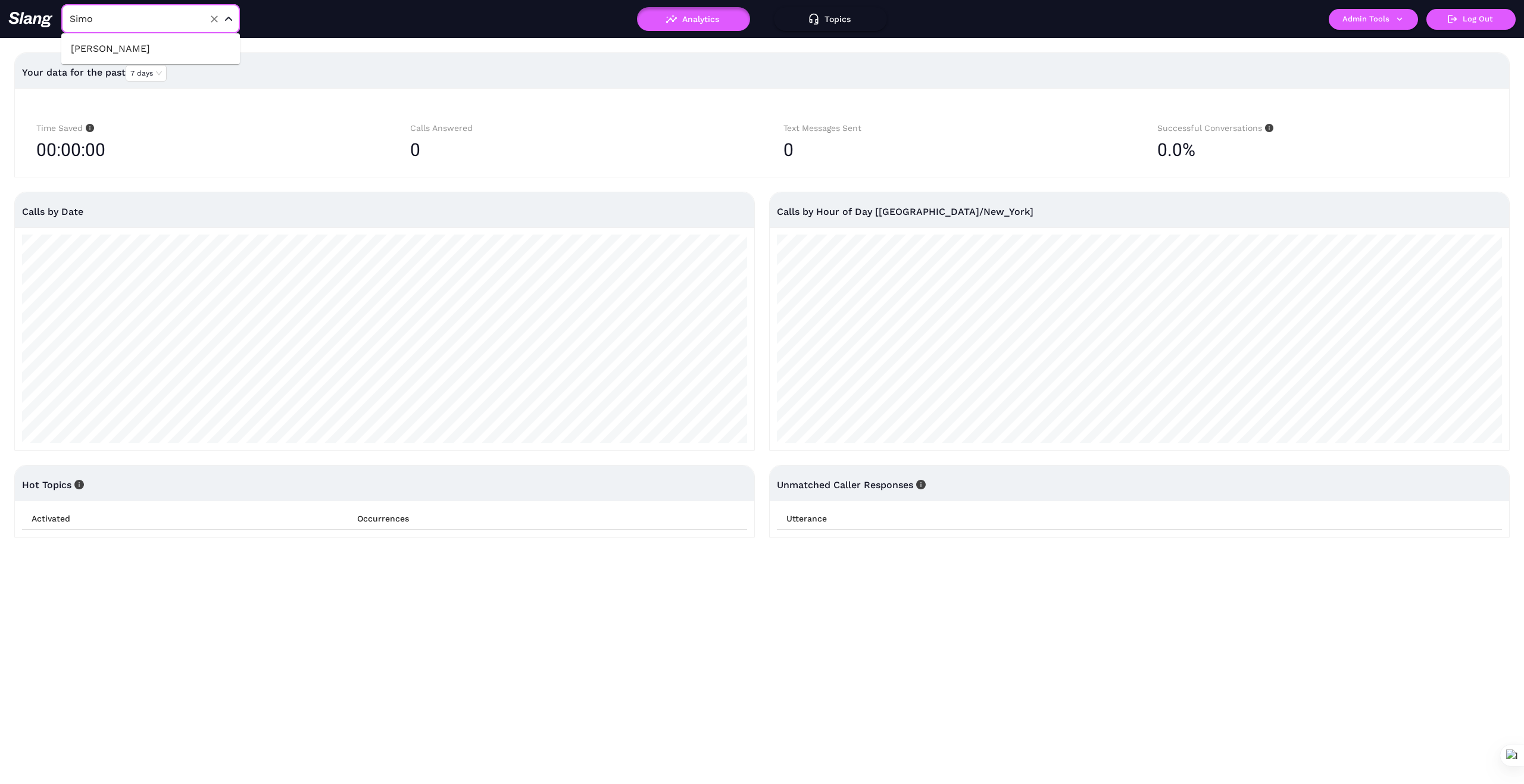
click at [176, 44] on li "Simonette" at bounding box center [150, 49] width 179 height 21
type input "Simonette"
click at [1401, 19] on icon "button" at bounding box center [1399, 19] width 11 height 11
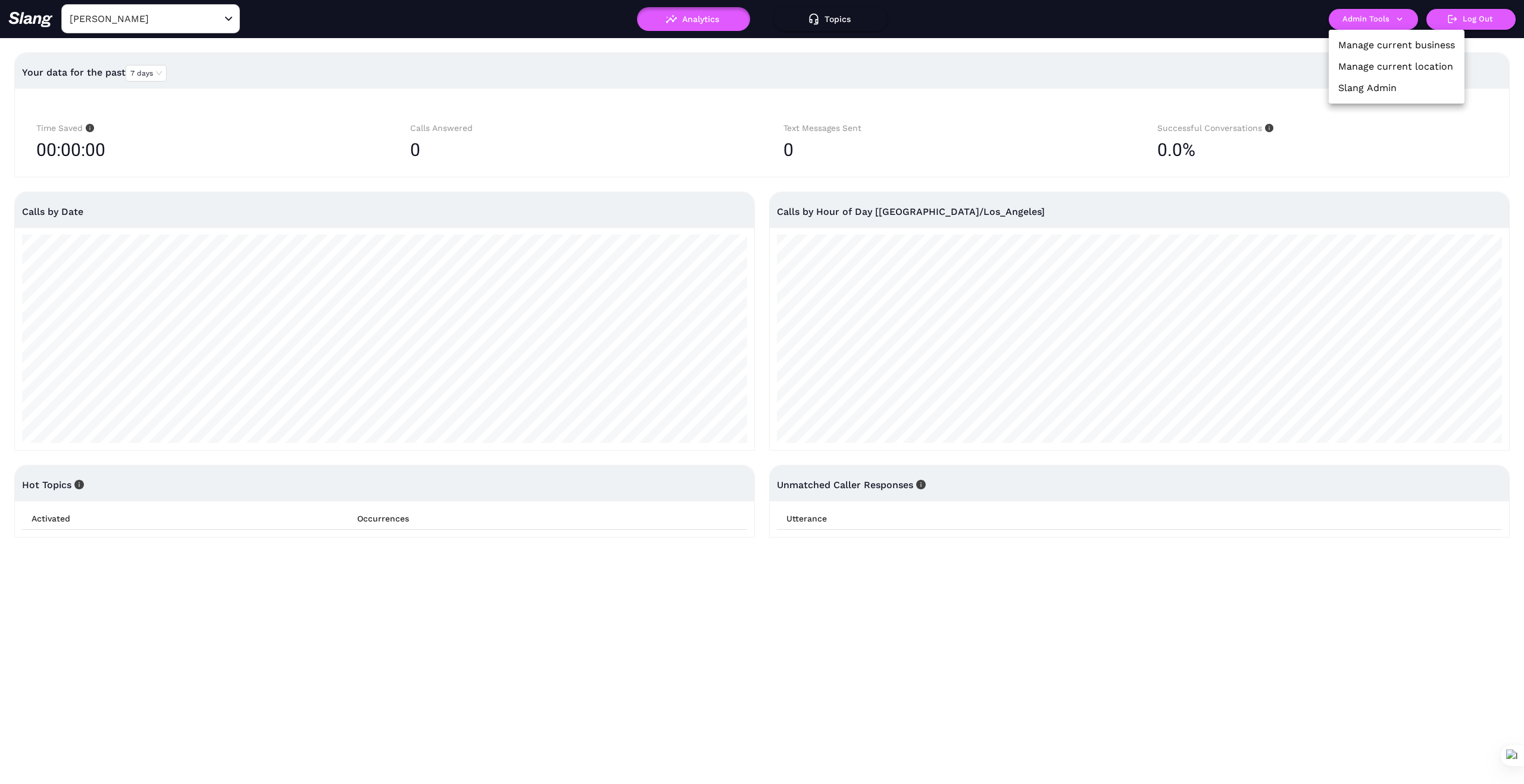
click at [1392, 43] on link "Manage current business" at bounding box center [1396, 45] width 117 height 14
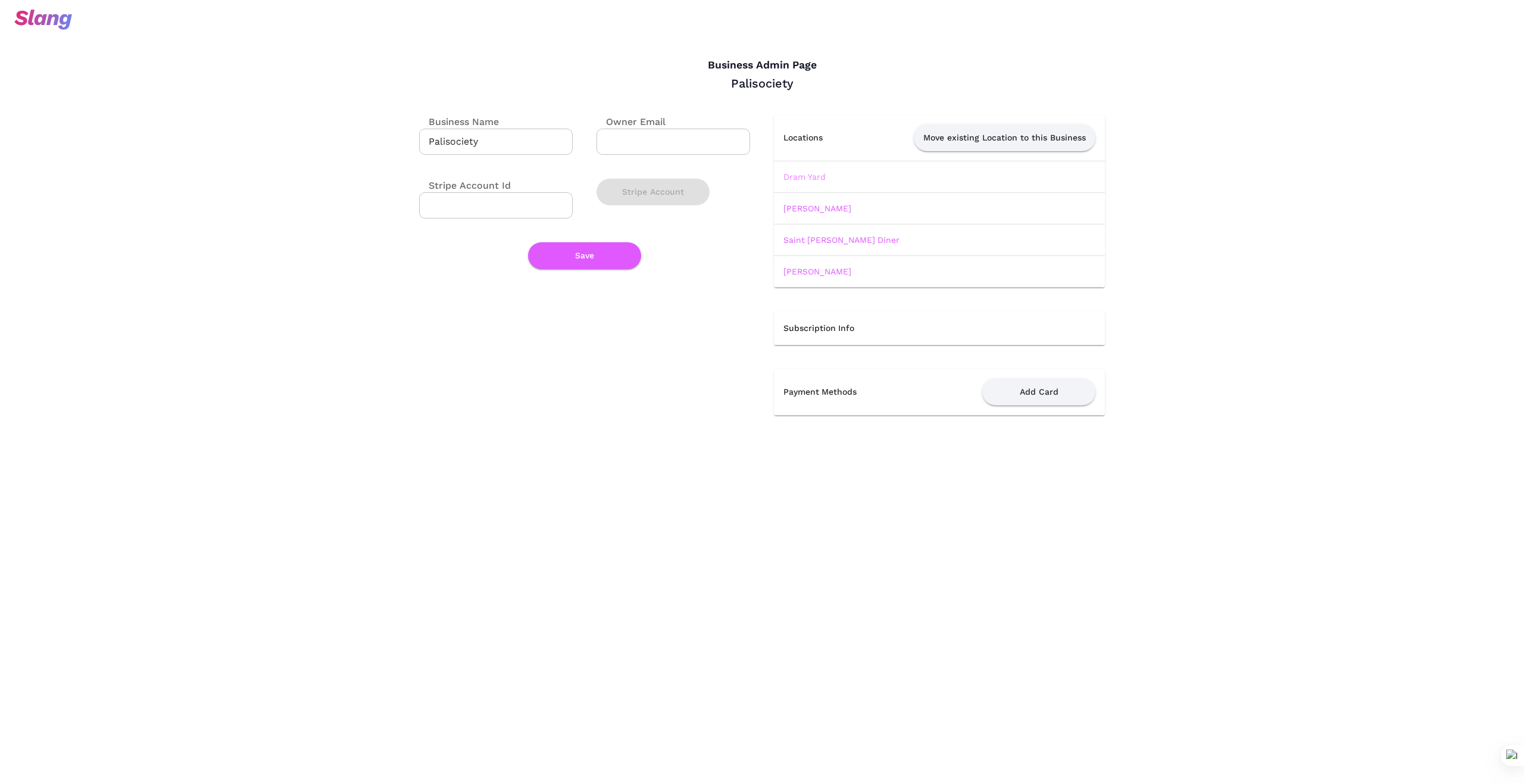
click at [813, 175] on link "Dram Yard" at bounding box center [804, 177] width 42 height 10
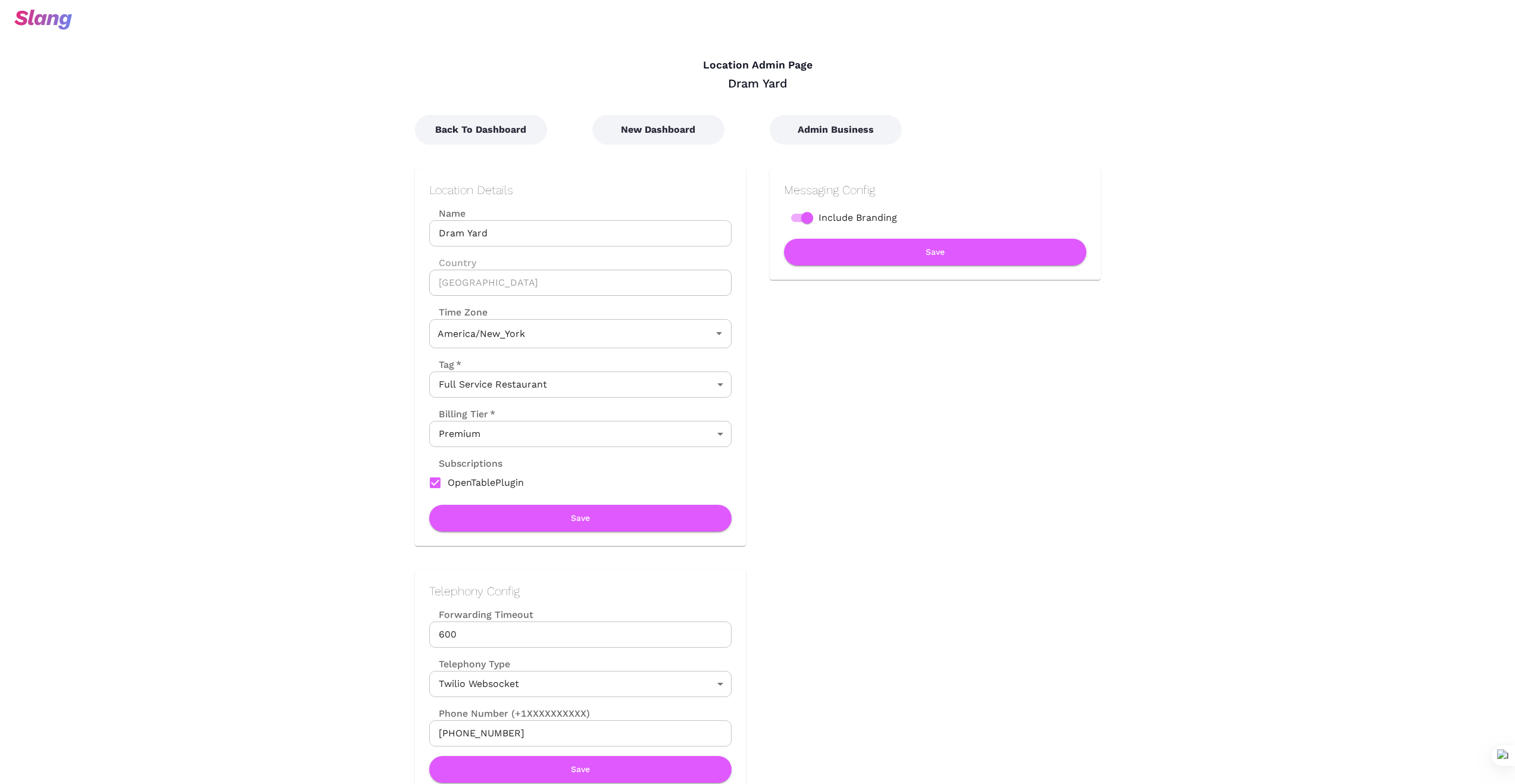
type input "Eastern Time"
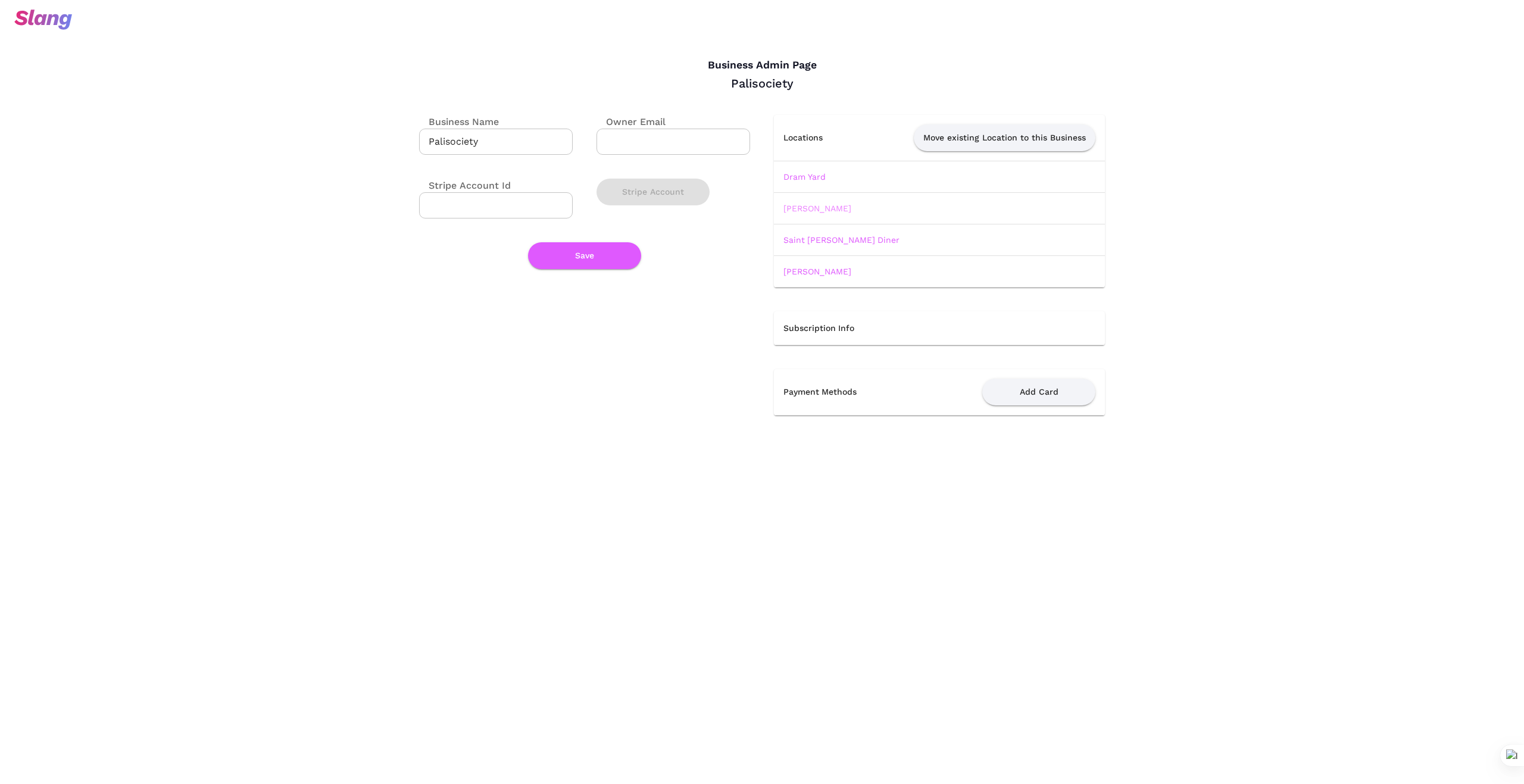
click at [812, 204] on link "Marco Polo" at bounding box center [817, 208] width 68 height 10
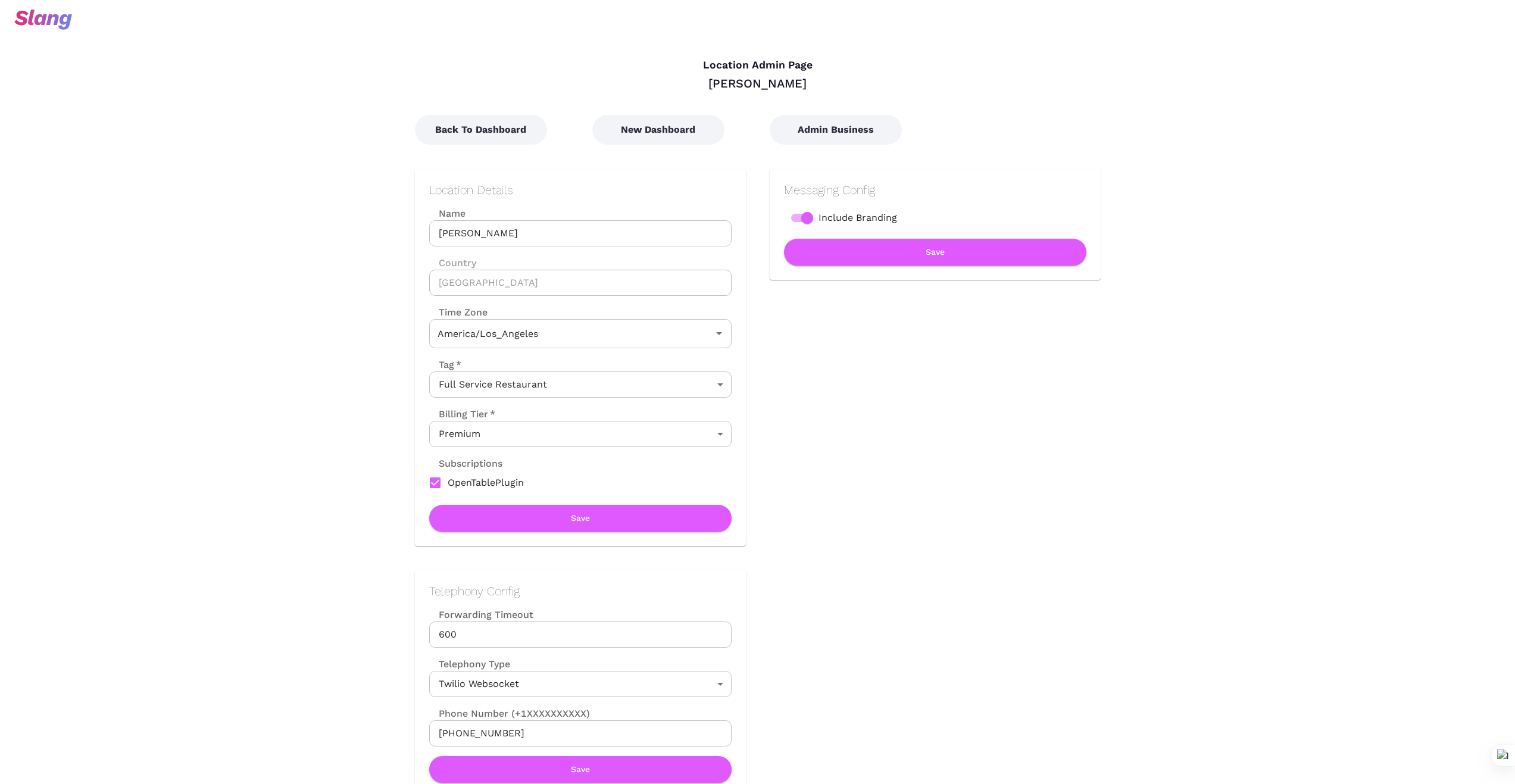
type input "Pacific Time"
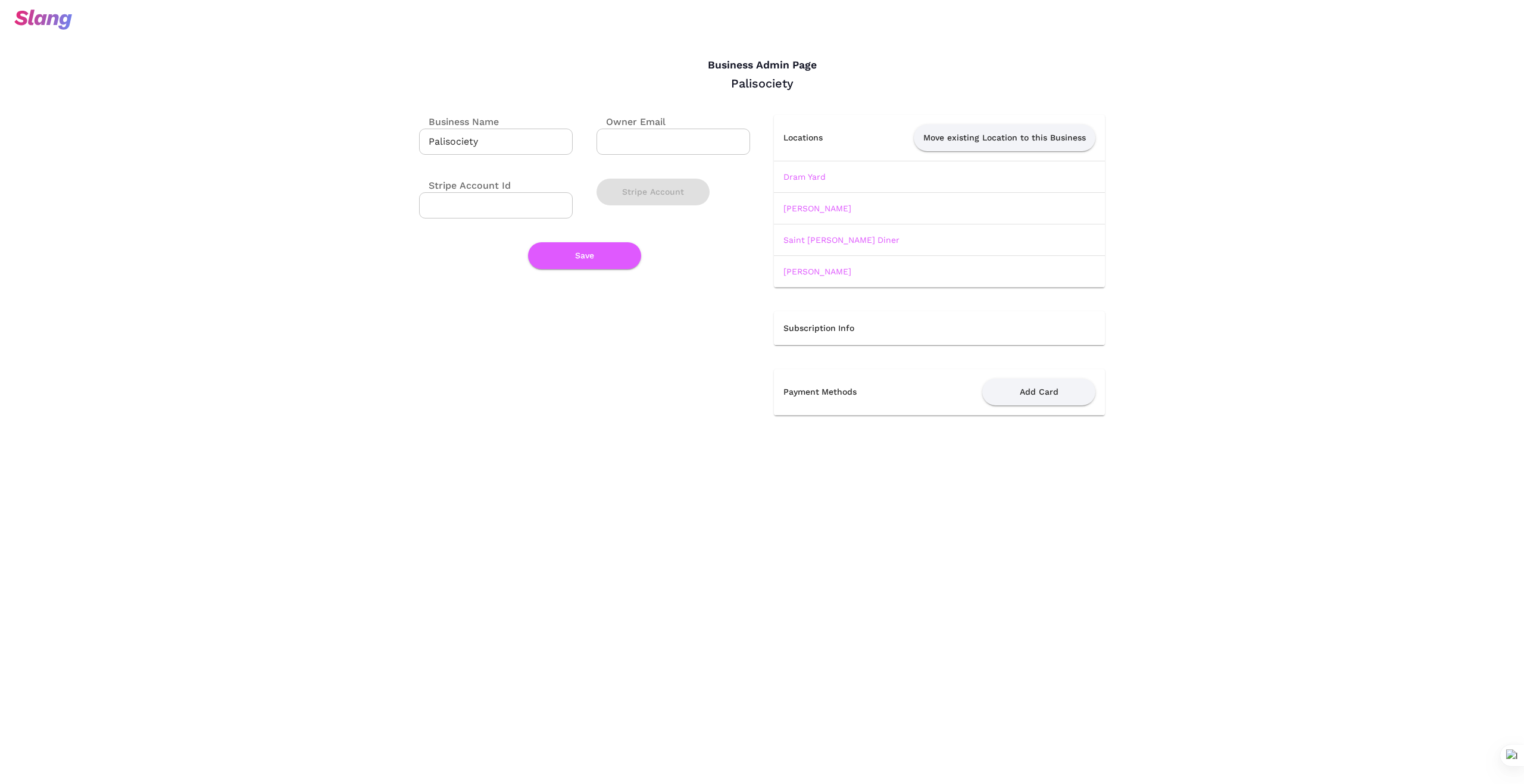
click at [804, 269] on link "Simonette" at bounding box center [817, 271] width 68 height 10
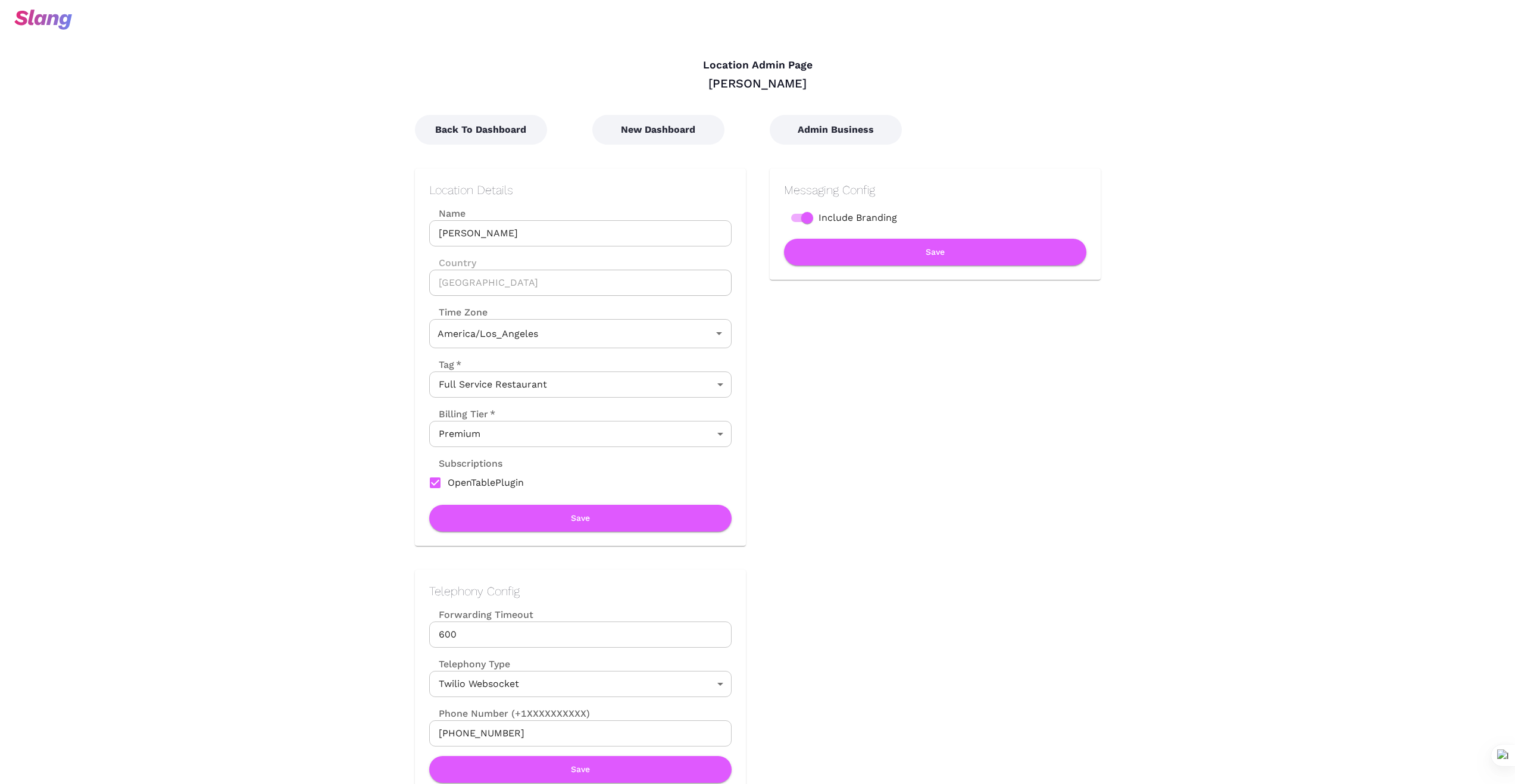
type input "Pacific Time"
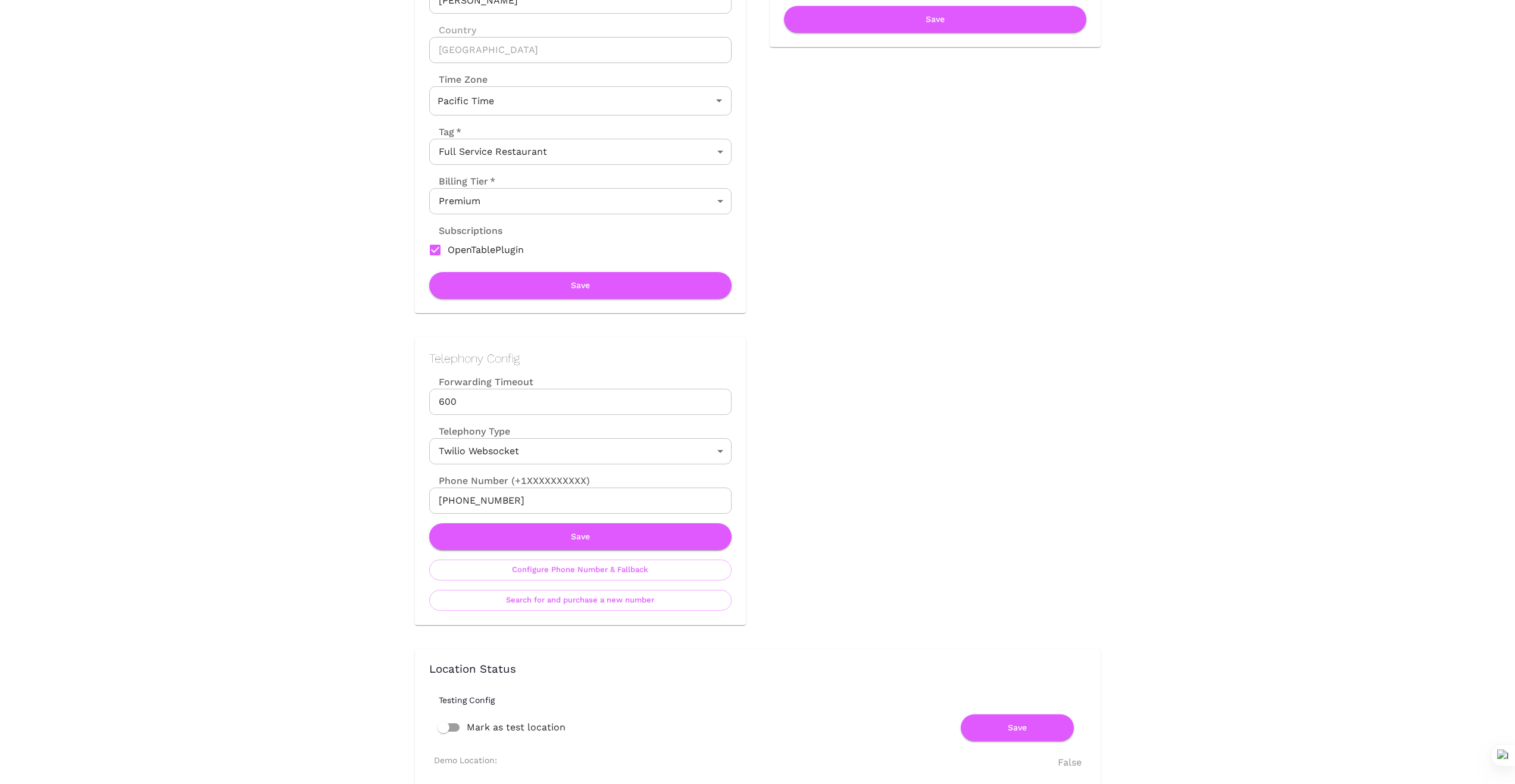
scroll to position [238, 0]
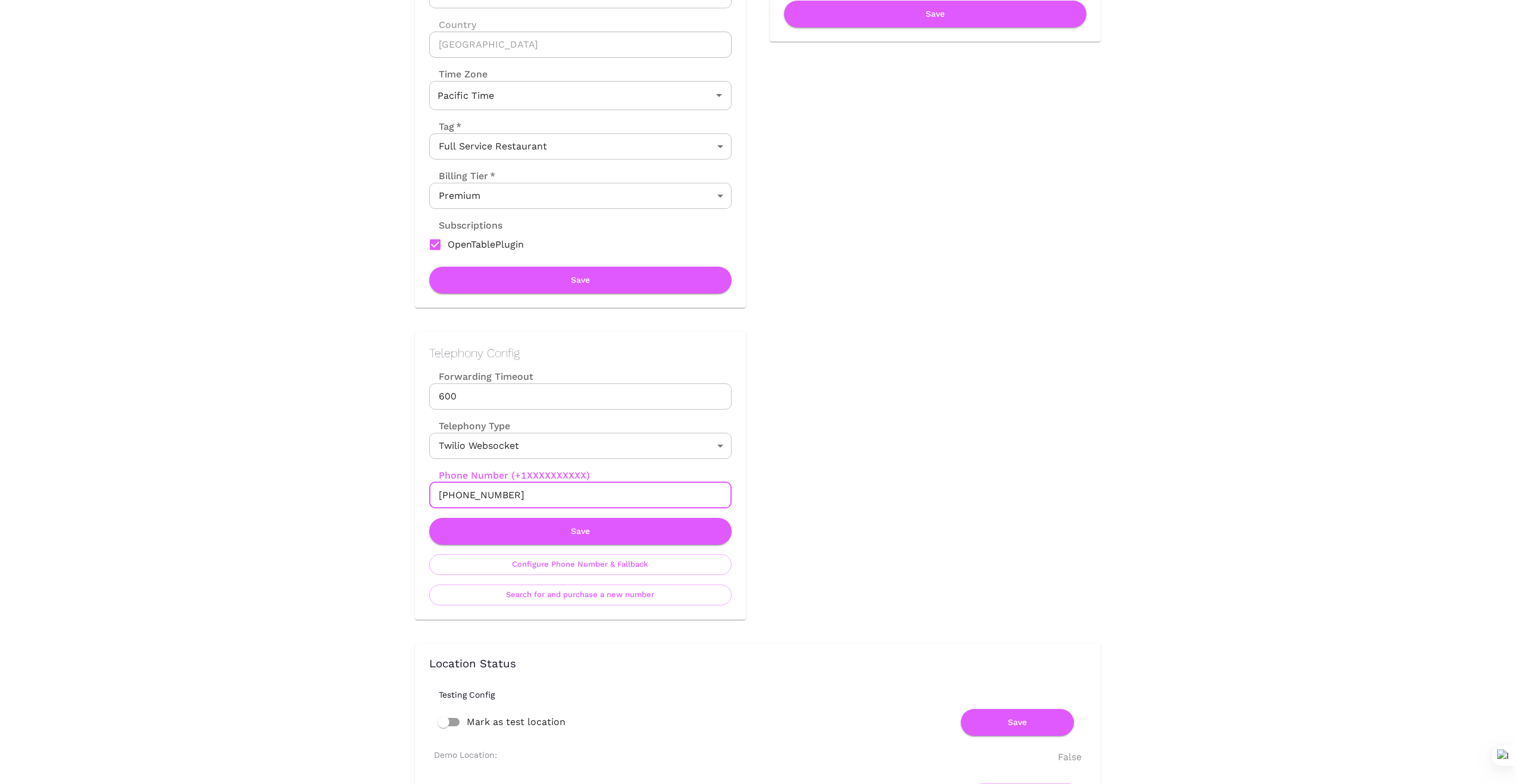
drag, startPoint x: 523, startPoint y: 493, endPoint x: 362, endPoint y: 479, distance: 161.6
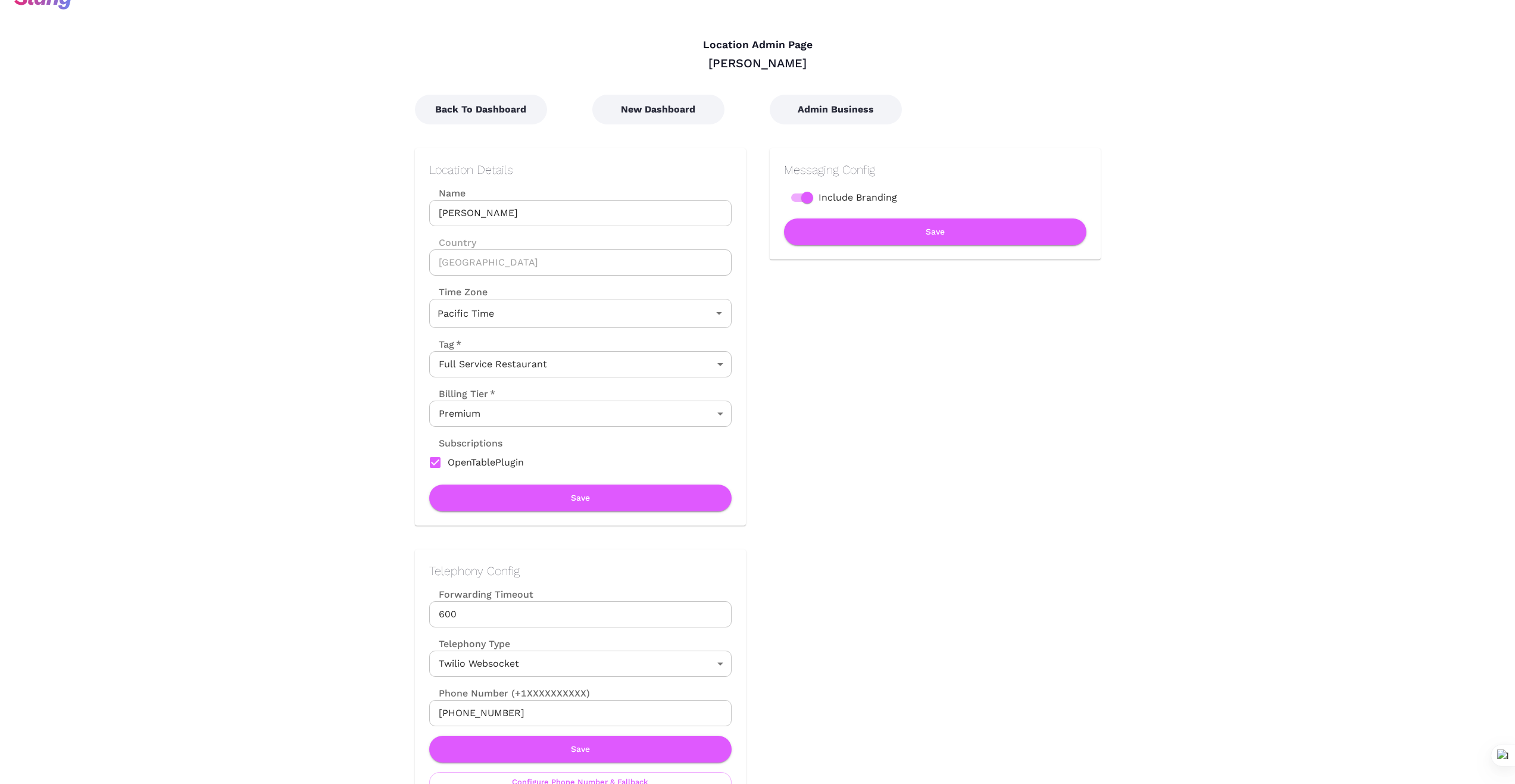
scroll to position [20, 0]
drag, startPoint x: 497, startPoint y: 208, endPoint x: 418, endPoint y: 211, distance: 79.1
click at [418, 211] on div "Location Details Name Simonette Name Country United States Country Time Zone Pa…" at bounding box center [580, 337] width 331 height 377
drag, startPoint x: 524, startPoint y: 710, endPoint x: 401, endPoint y: 718, distance: 123.3
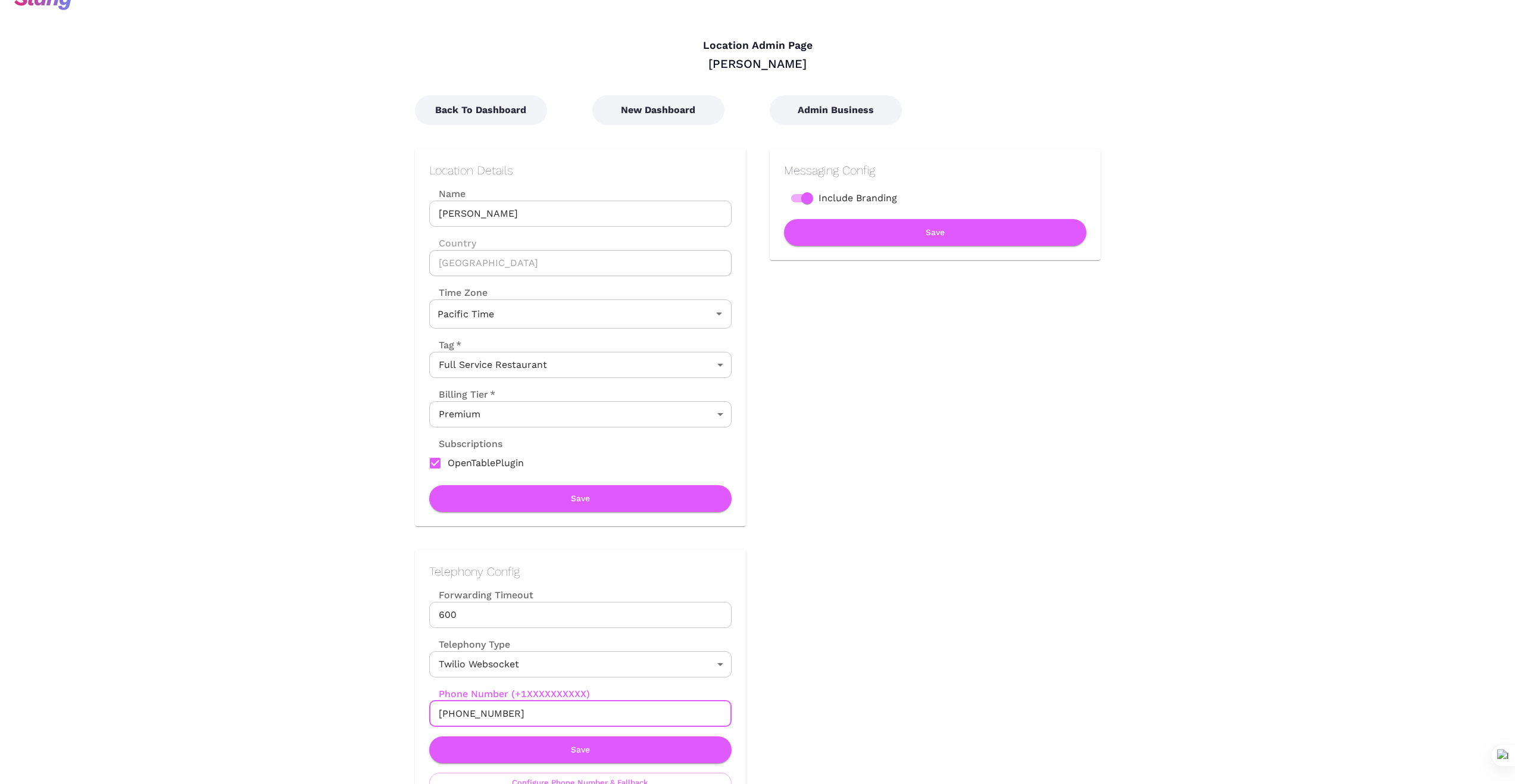
click at [404, 716] on div "Telephony Config Forwarding Timeout 600 Forwarding Timeout Telephony Type Twili…" at bounding box center [568, 682] width 354 height 312
drag, startPoint x: 1052, startPoint y: 693, endPoint x: 573, endPoint y: 635, distance: 482.5
drag, startPoint x: 519, startPoint y: 705, endPoint x: 362, endPoint y: 707, distance: 157.0
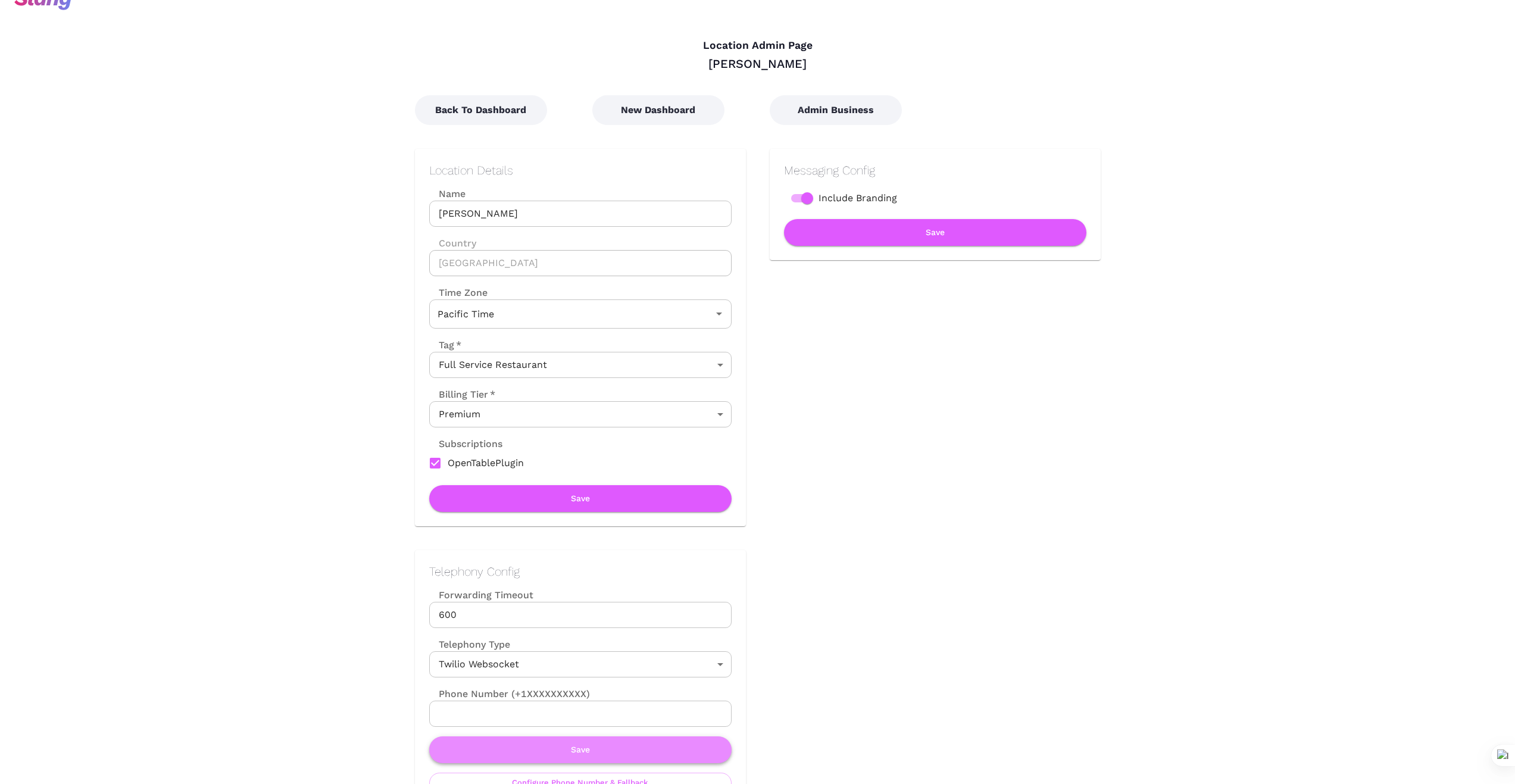
click at [581, 751] on button "Save" at bounding box center [580, 749] width 302 height 27
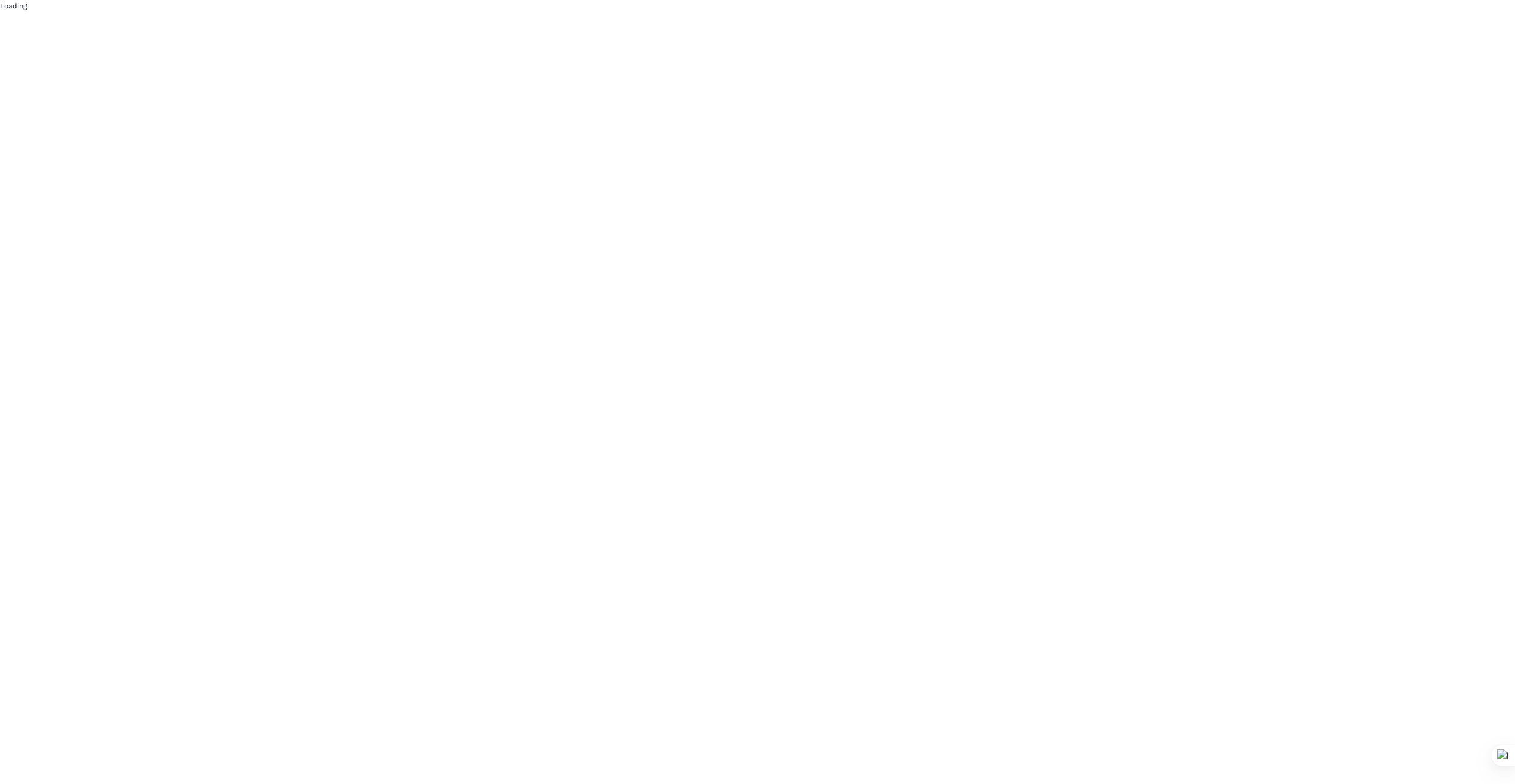
scroll to position [0, 0]
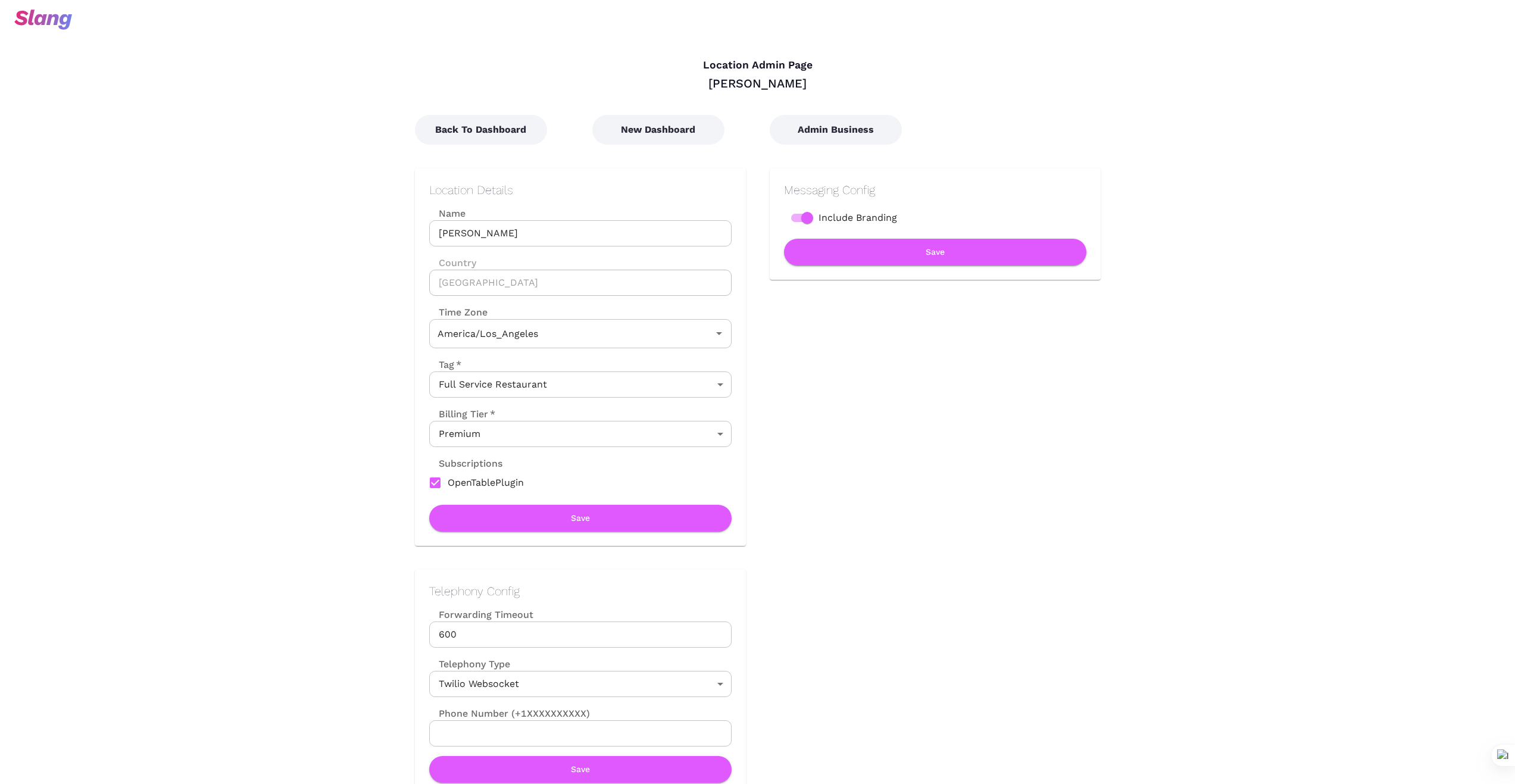
type input "Pacific Time"
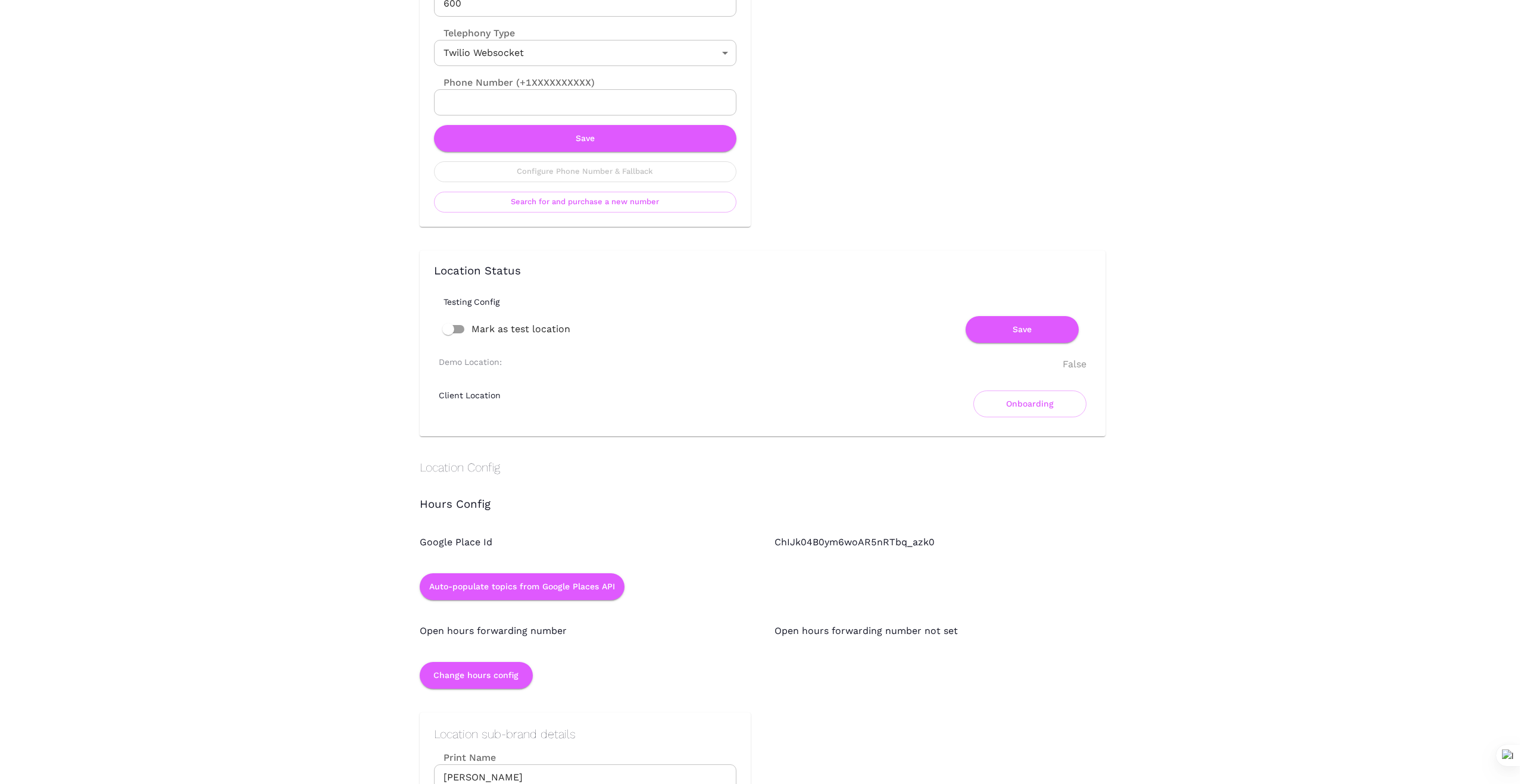
scroll to position [635, 0]
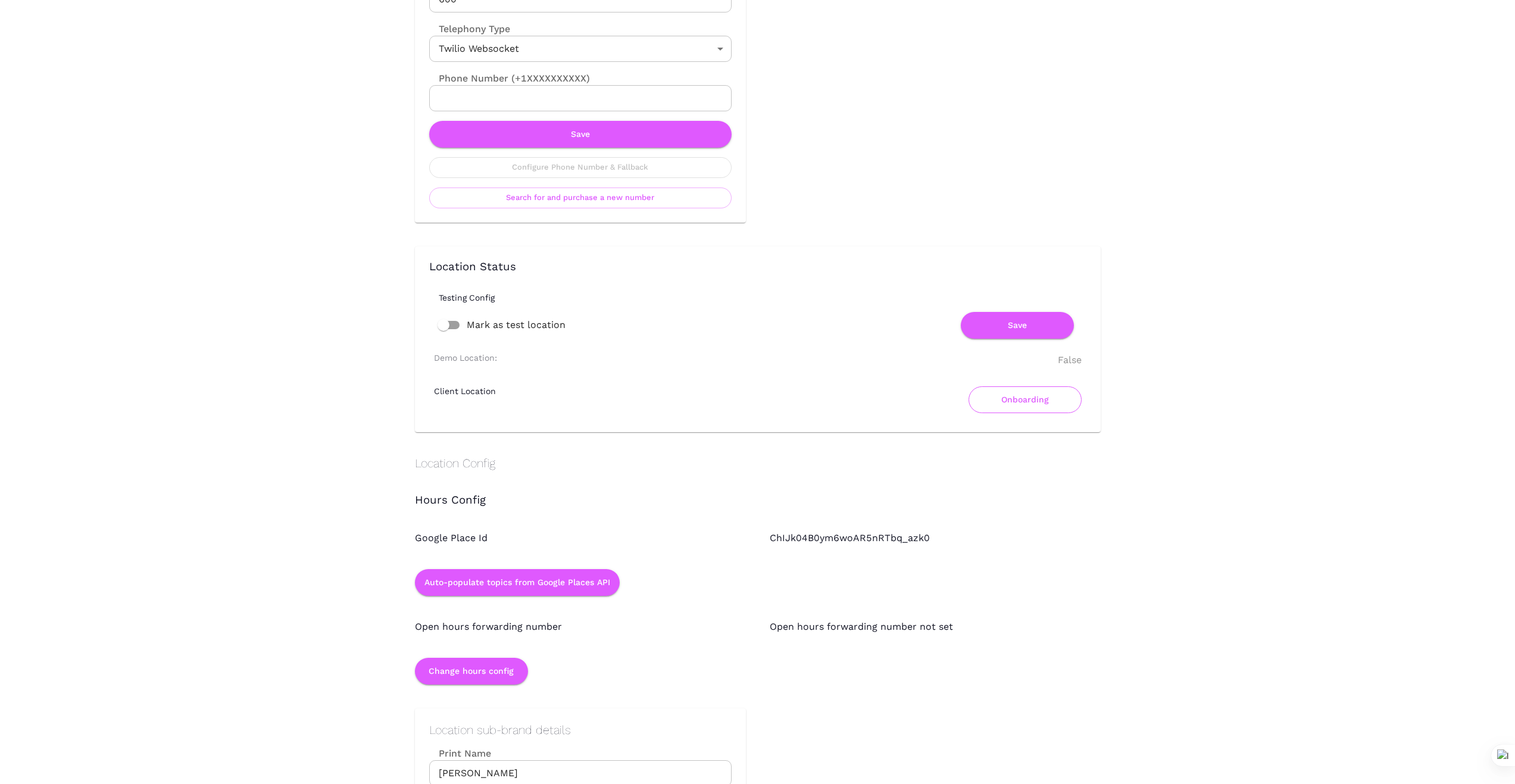
click at [1036, 397] on button "Onboarding" at bounding box center [1025, 399] width 113 height 27
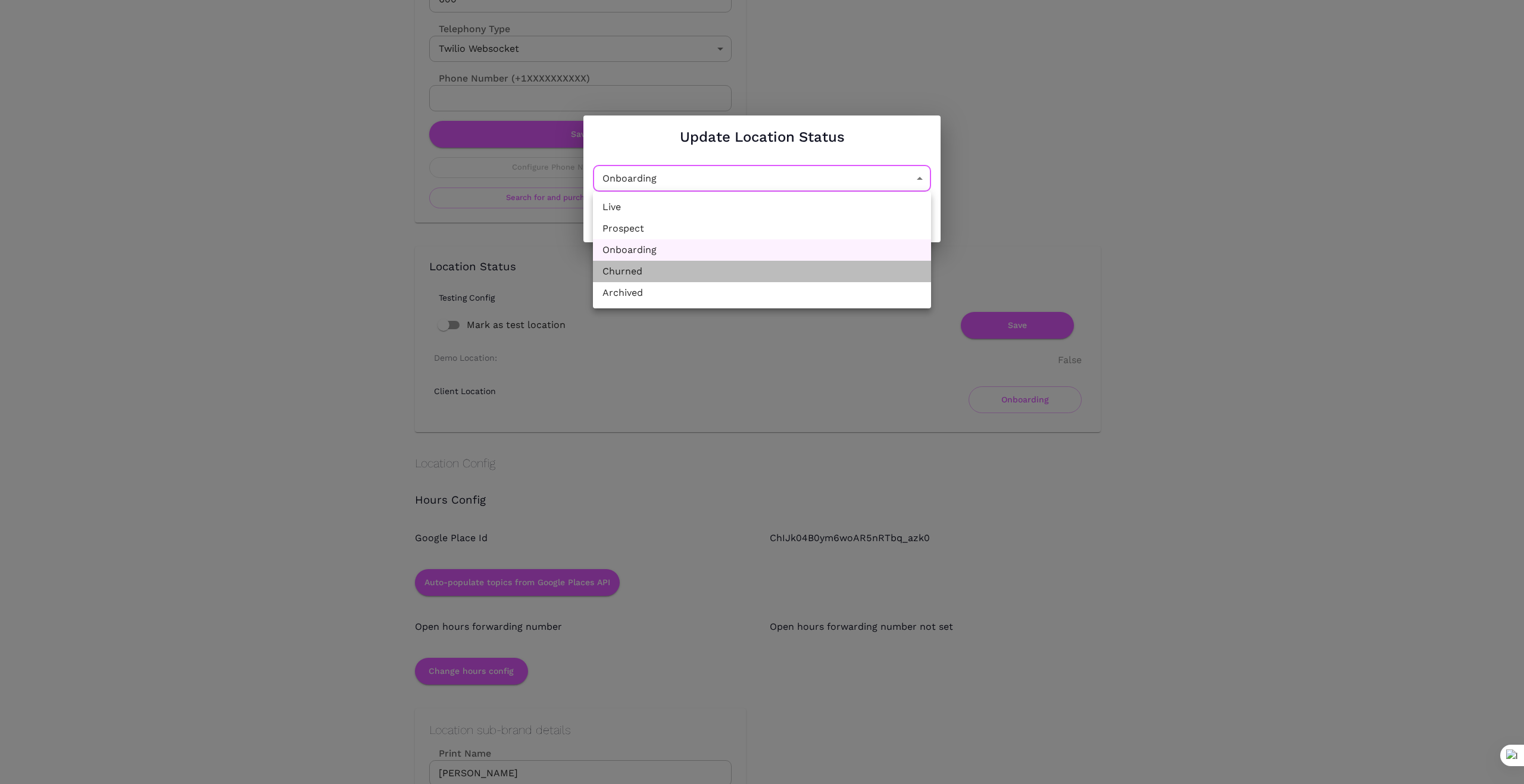
click at [822, 276] on li "Churned" at bounding box center [762, 271] width 338 height 21
type input "Churned"
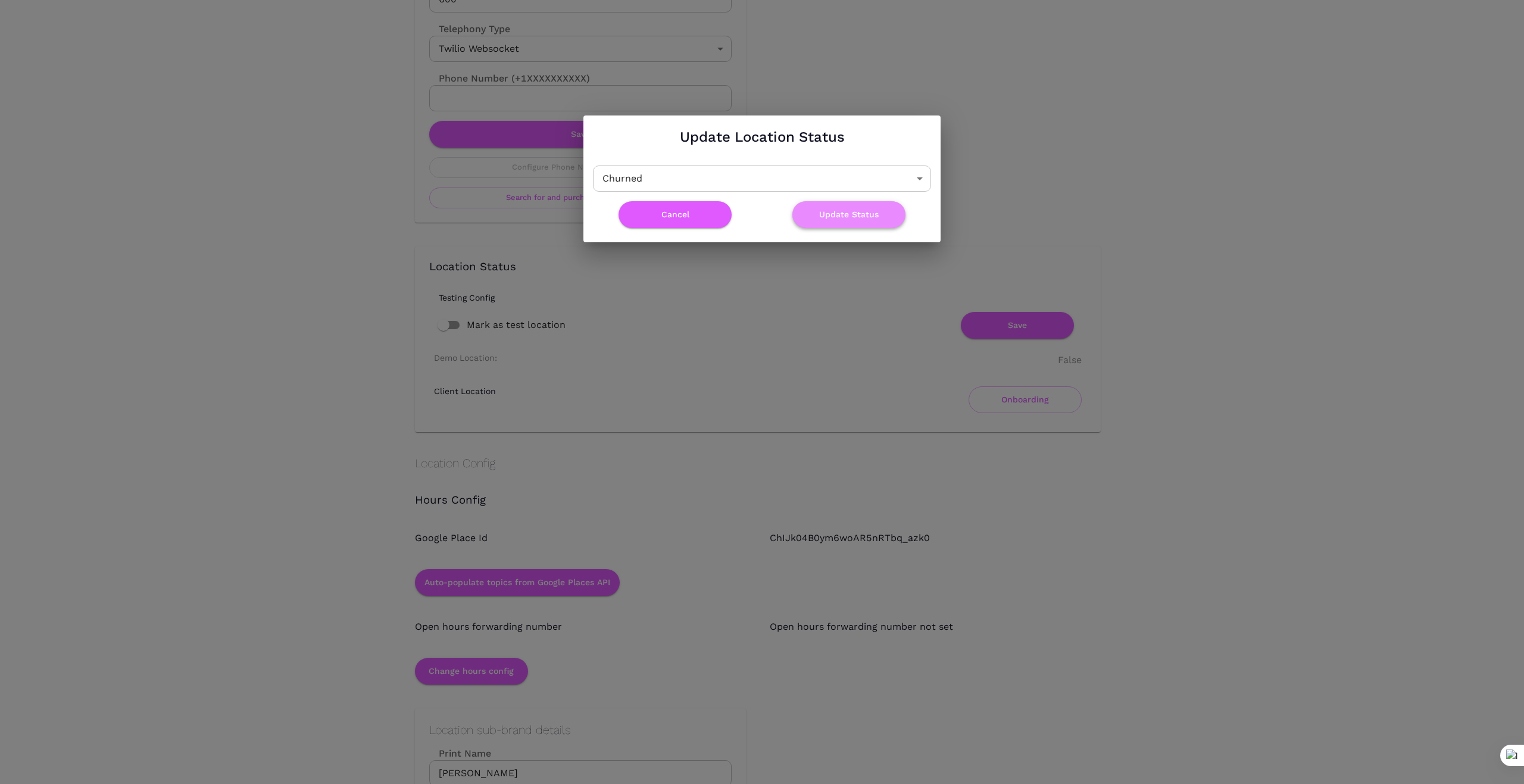
click at [854, 215] on button "Update Status" at bounding box center [849, 214] width 113 height 27
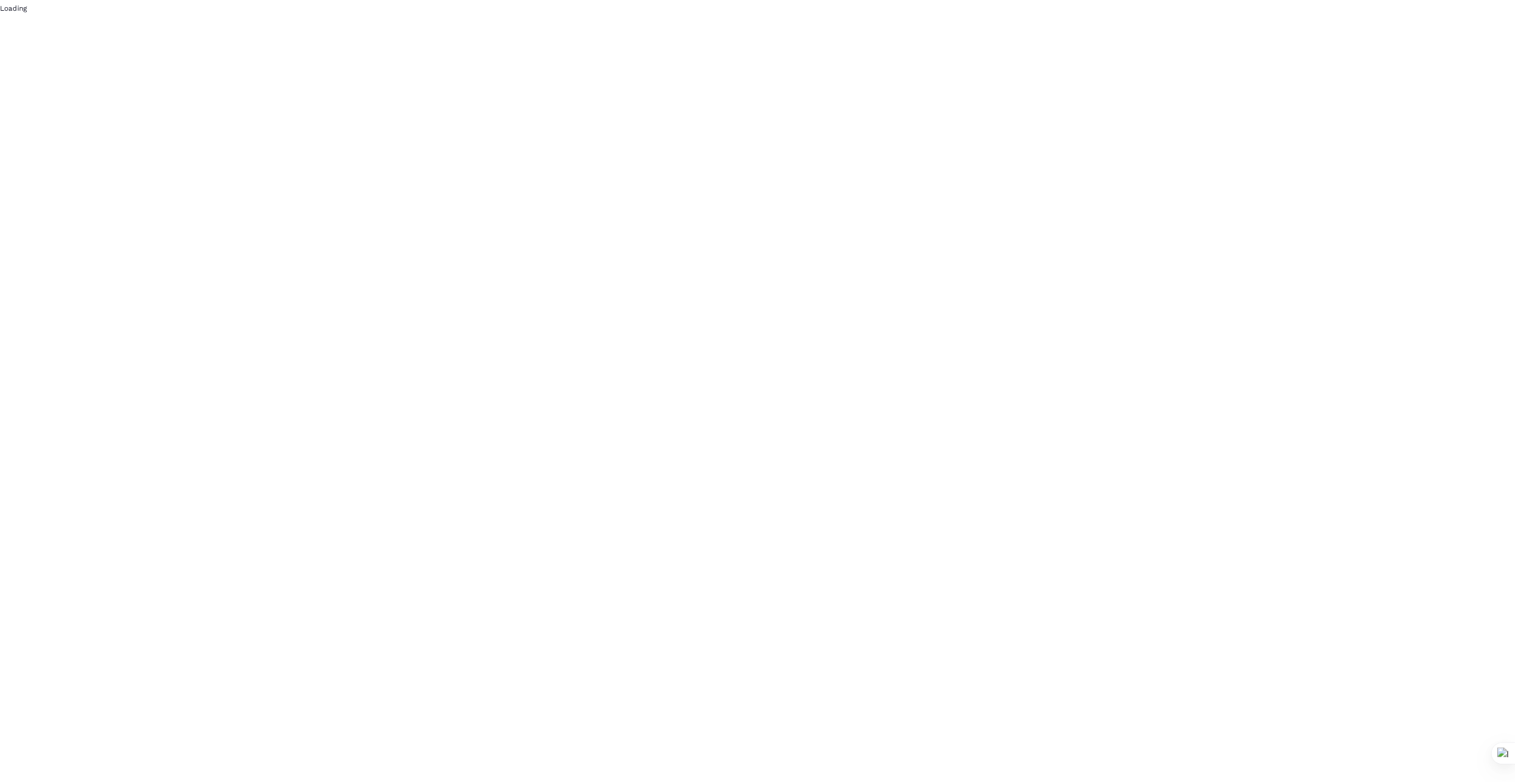
scroll to position [0, 0]
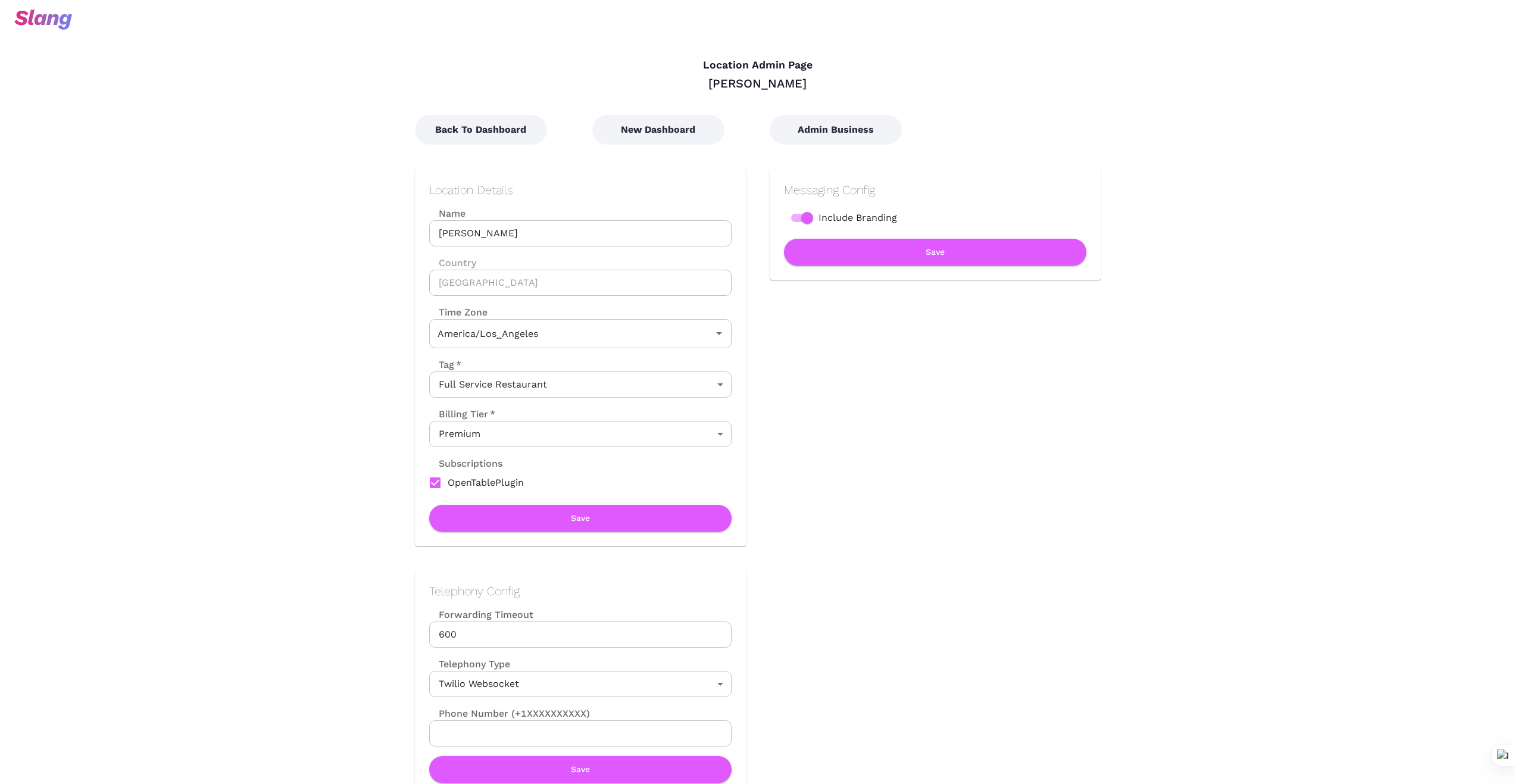
type input "Pacific Time"
click at [511, 131] on button "Back To Dashboard" at bounding box center [481, 130] width 132 height 29
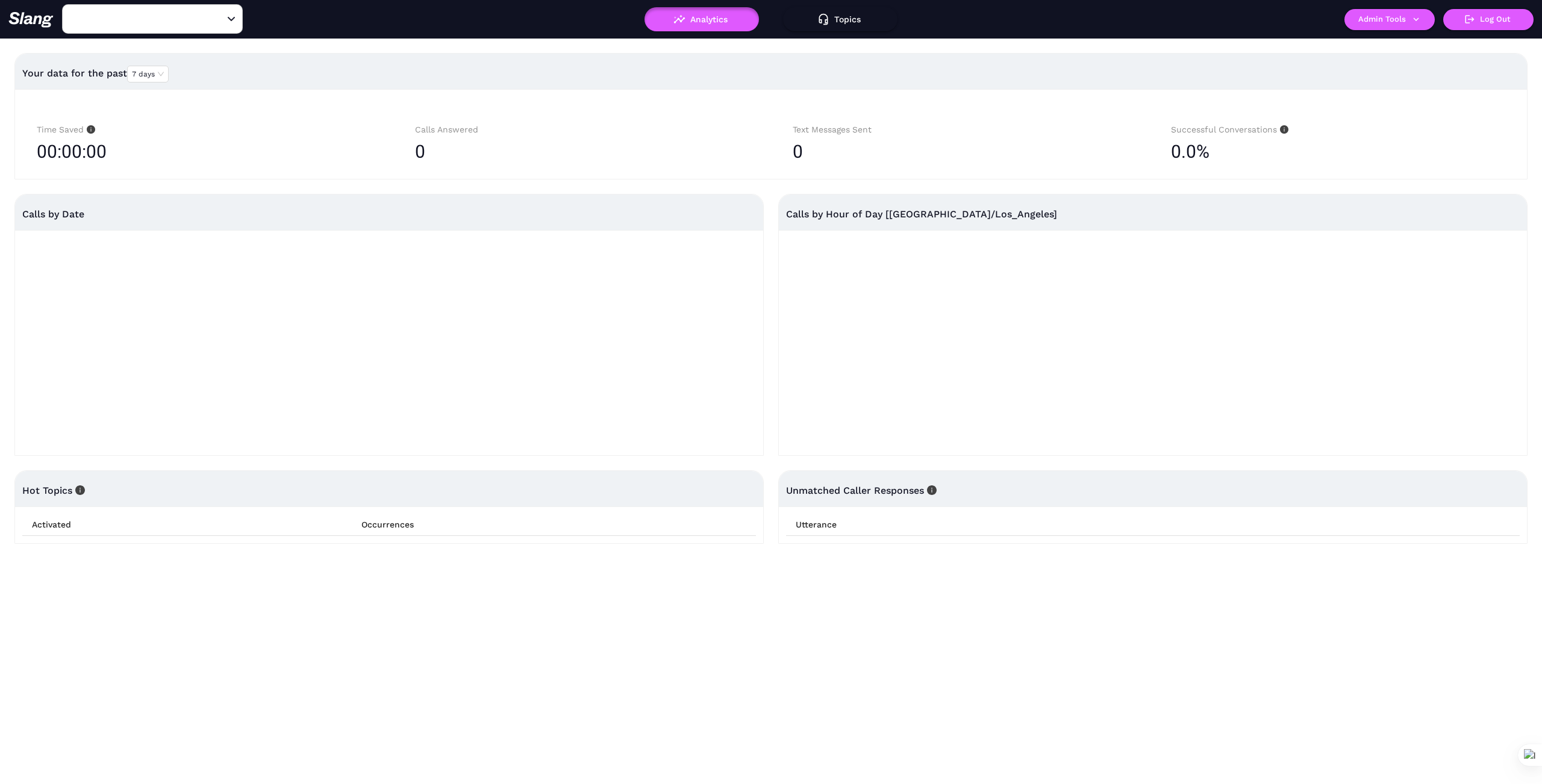
type input "Simonette"
click at [1417, 15] on icon "button" at bounding box center [1416, 19] width 11 height 11
click at [1415, 43] on link "Manage current business" at bounding box center [1412, 45] width 118 height 14
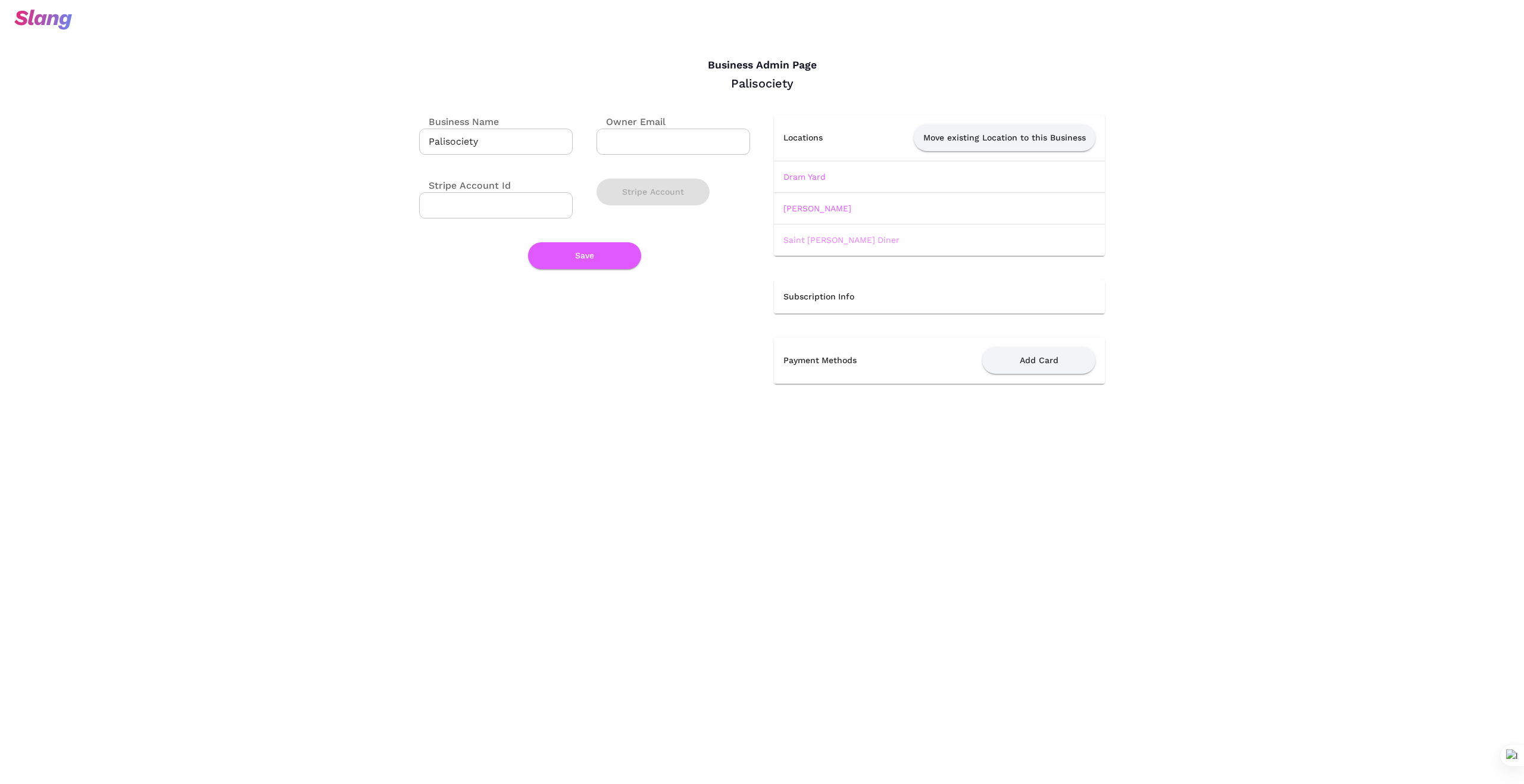
click at [837, 242] on link "Saint James French Diner" at bounding box center [841, 240] width 116 height 10
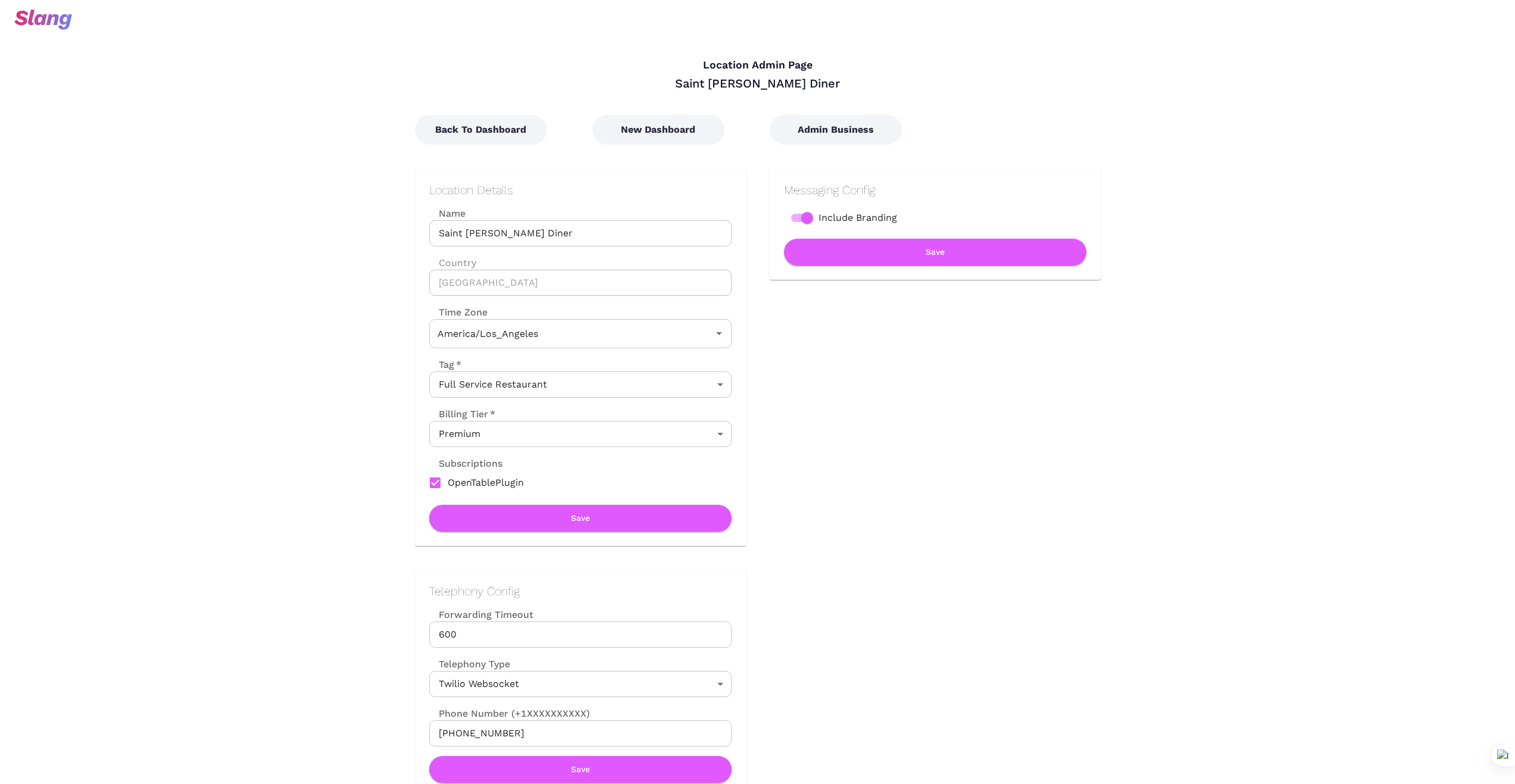
type input "Pacific Time"
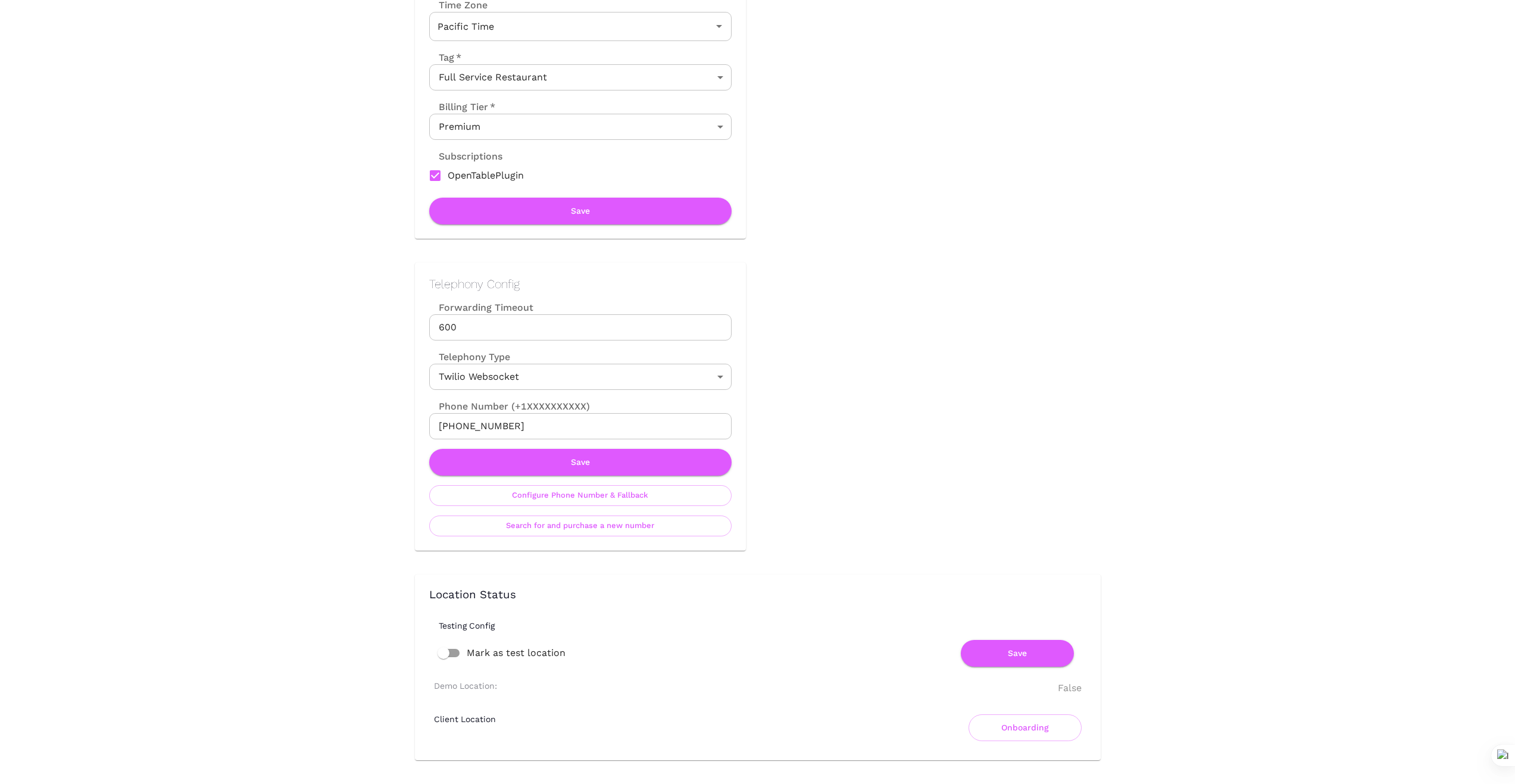
scroll to position [317, 0]
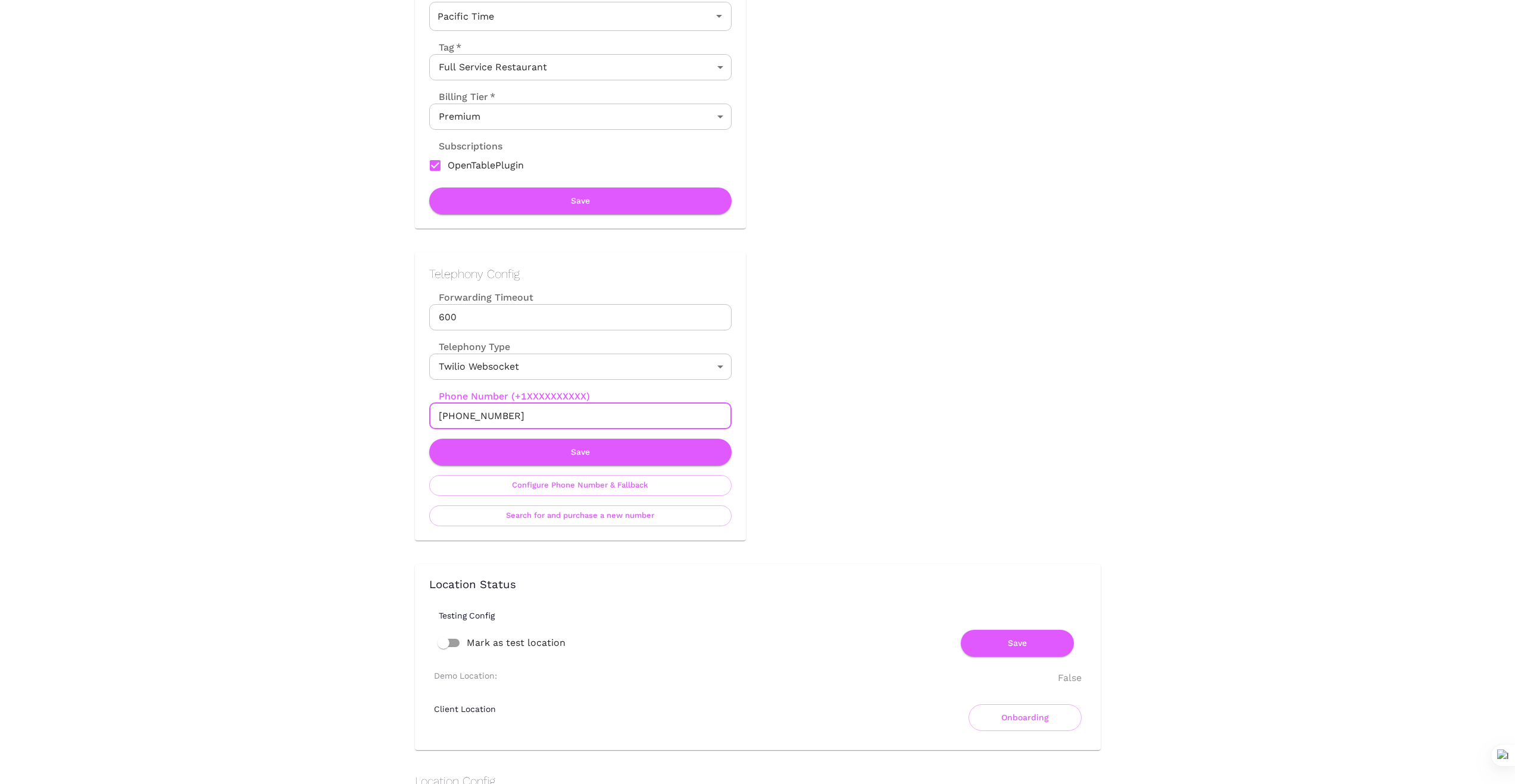
drag, startPoint x: 528, startPoint y: 414, endPoint x: 392, endPoint y: 413, distance: 136.0
click at [394, 413] on div "Telephony Config Forwarding Timeout 600 Forwarding Timeout Telephony Type Twili…" at bounding box center [568, 385] width 354 height 312
click at [298, 347] on div "Location Admin Page Saint James French Diner Back To Dashboard New Dashboard Ad…" at bounding box center [757, 755] width 1515 height 2145
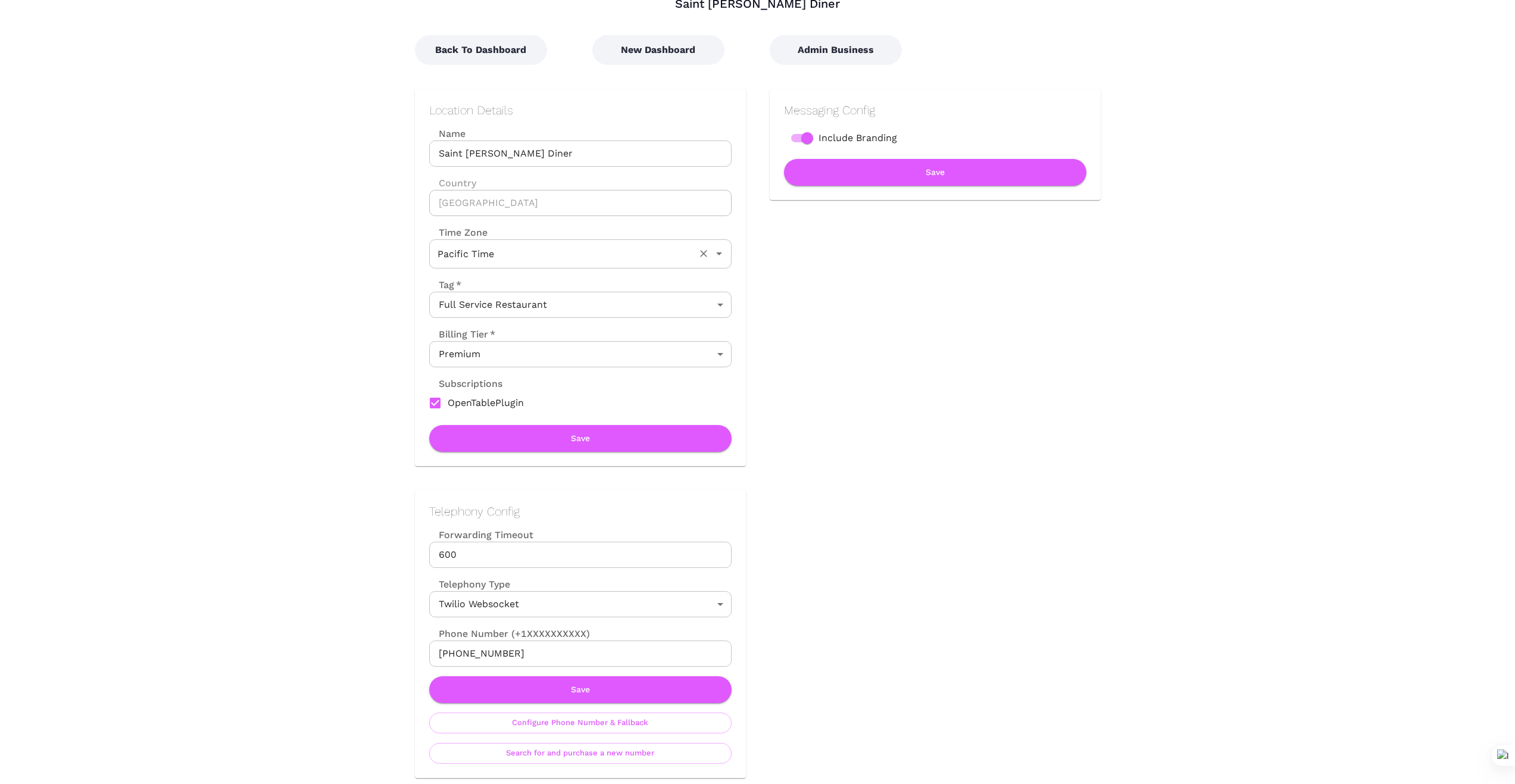
scroll to position [79, 0]
drag, startPoint x: 574, startPoint y: 148, endPoint x: 390, endPoint y: 168, distance: 185.1
click at [391, 168] on div "Location Details Name Saint James French Diner Name Country United States Count…" at bounding box center [568, 265] width 354 height 401
drag, startPoint x: 87, startPoint y: 317, endPoint x: 138, endPoint y: 396, distance: 94.0
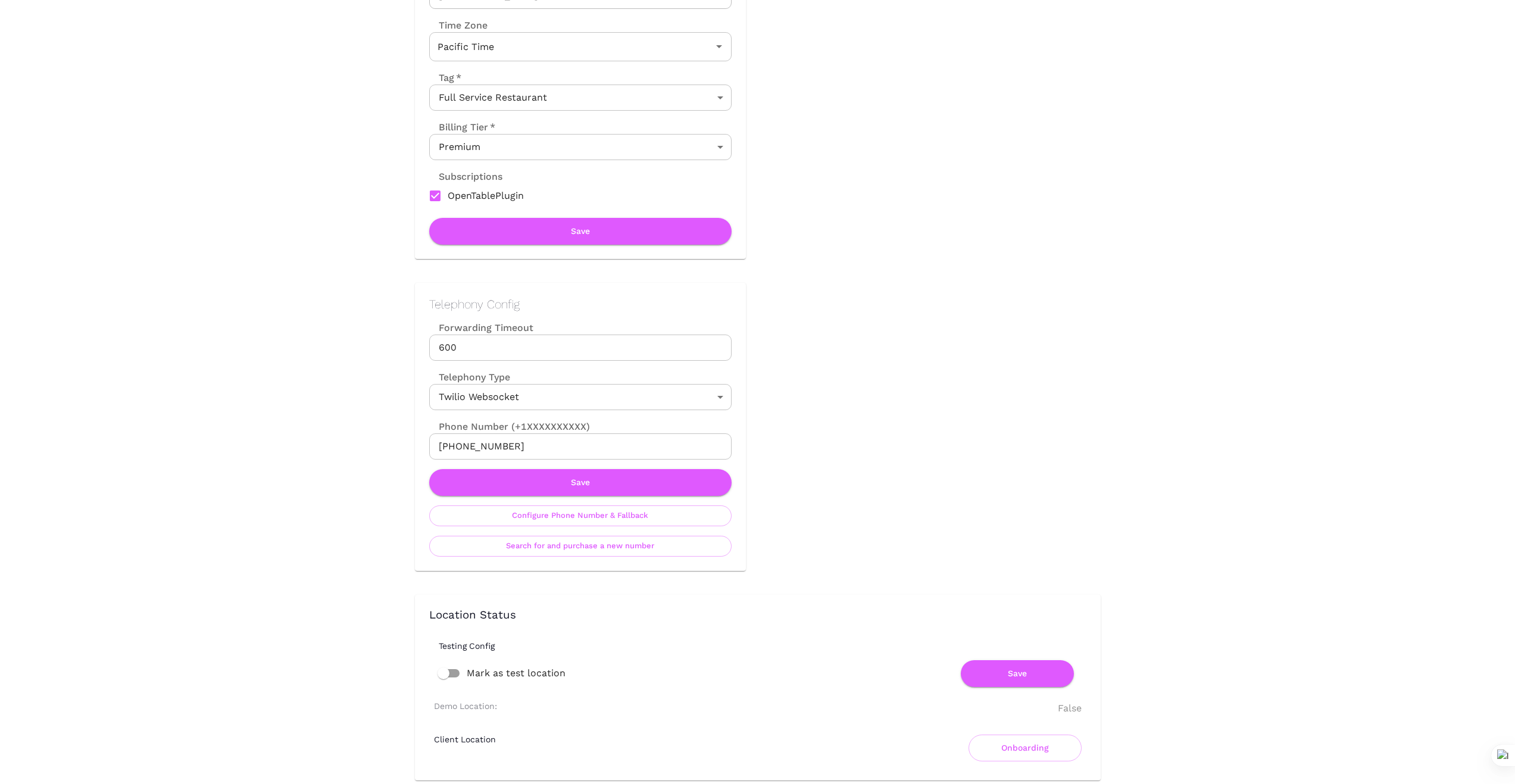
scroll to position [297, 0]
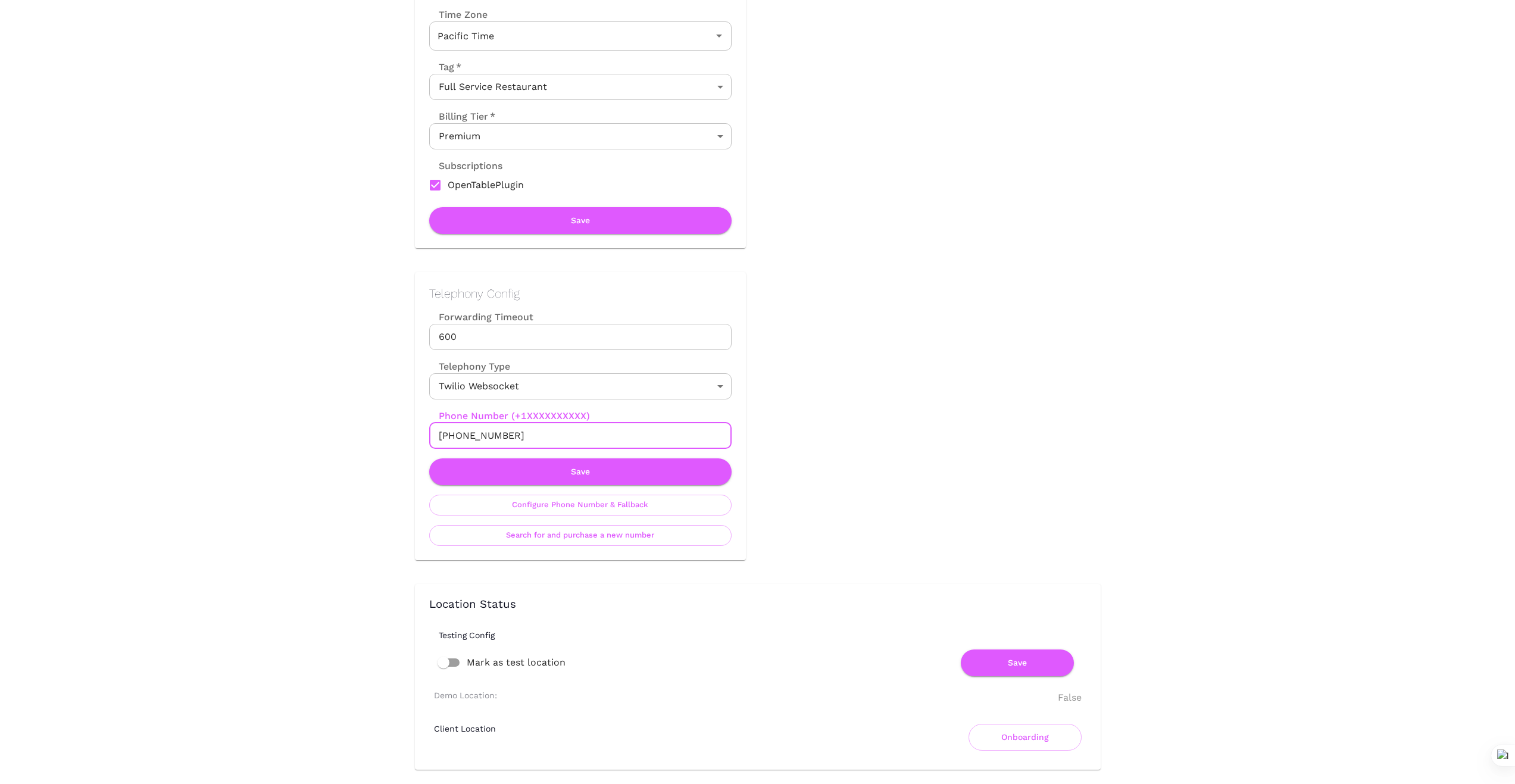
drag, startPoint x: 519, startPoint y: 440, endPoint x: 372, endPoint y: 431, distance: 147.3
click at [372, 431] on div "Location Admin Page Saint James French Diner Back To Dashboard New Dashboard Ad…" at bounding box center [757, 775] width 1515 height 2145
drag, startPoint x: 862, startPoint y: 510, endPoint x: 893, endPoint y: 522, distance: 33.2
drag, startPoint x: 519, startPoint y: 435, endPoint x: 294, endPoint y: 412, distance: 226.2
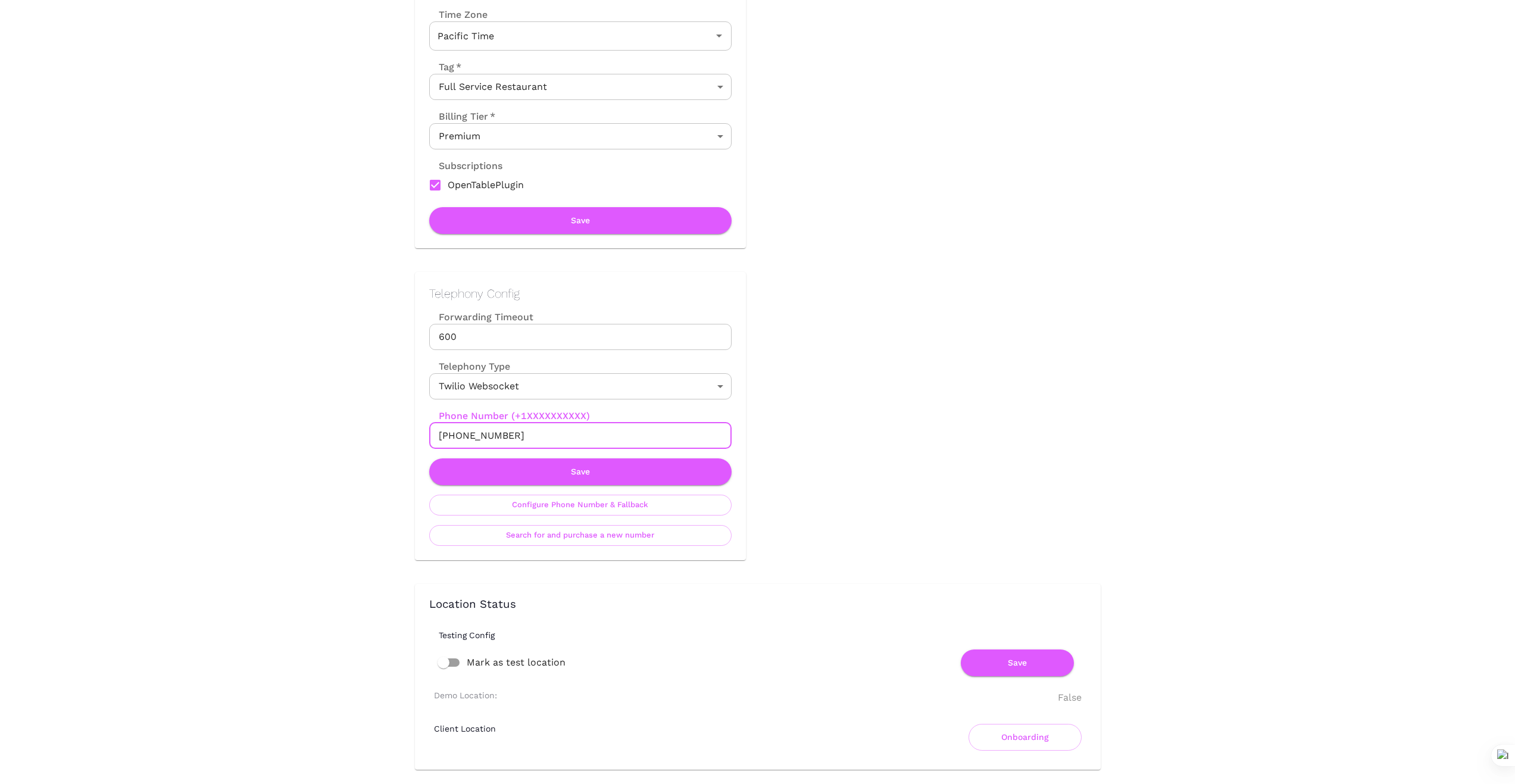
click at [296, 412] on div "Location Admin Page Saint James French Diner Back To Dashboard New Dashboard Ad…" at bounding box center [757, 775] width 1515 height 2145
click at [345, 405] on div "Location Admin Page Saint James French Diner Back To Dashboard New Dashboard Ad…" at bounding box center [757, 775] width 1515 height 2145
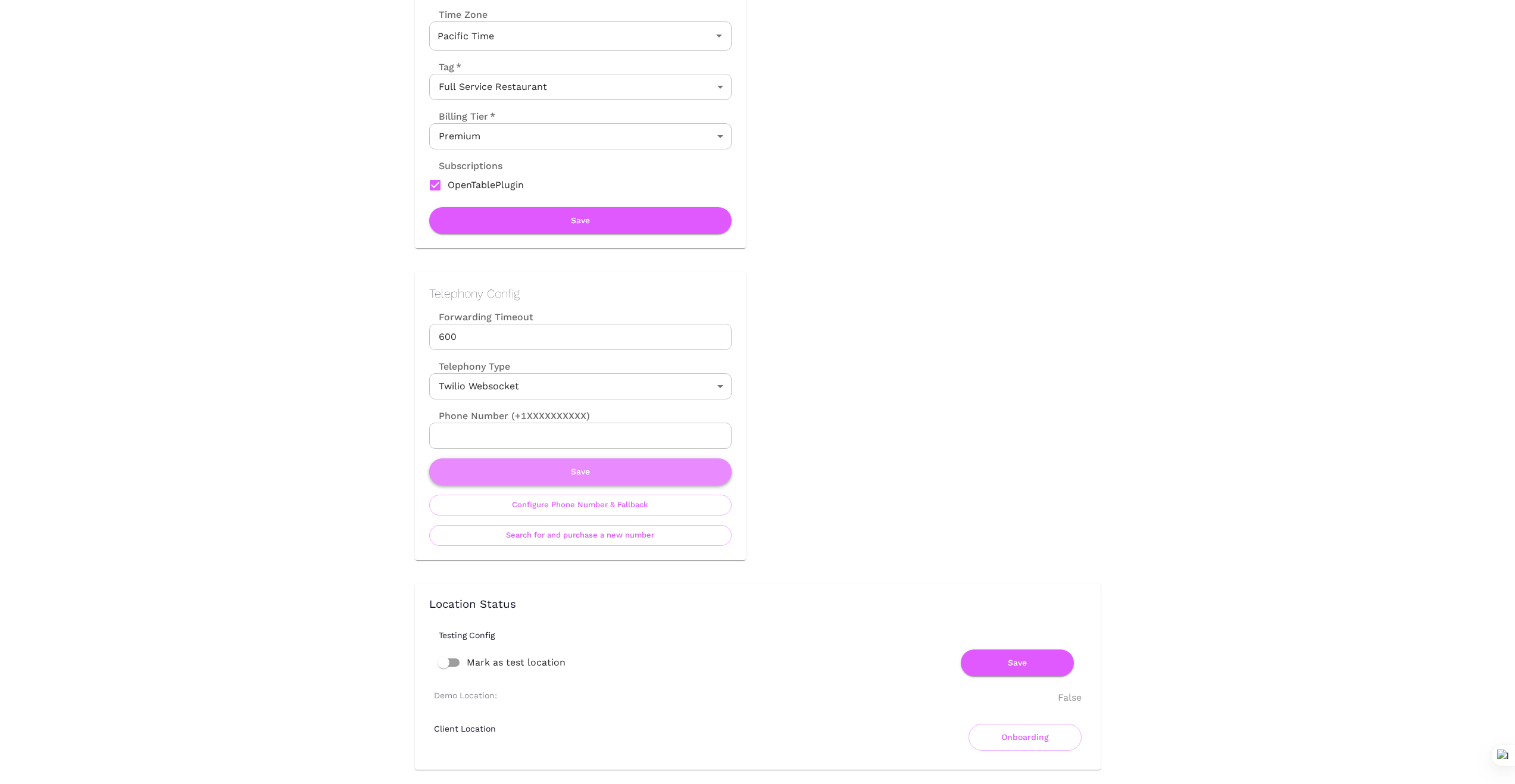
click at [580, 475] on button "Save" at bounding box center [580, 471] width 302 height 27
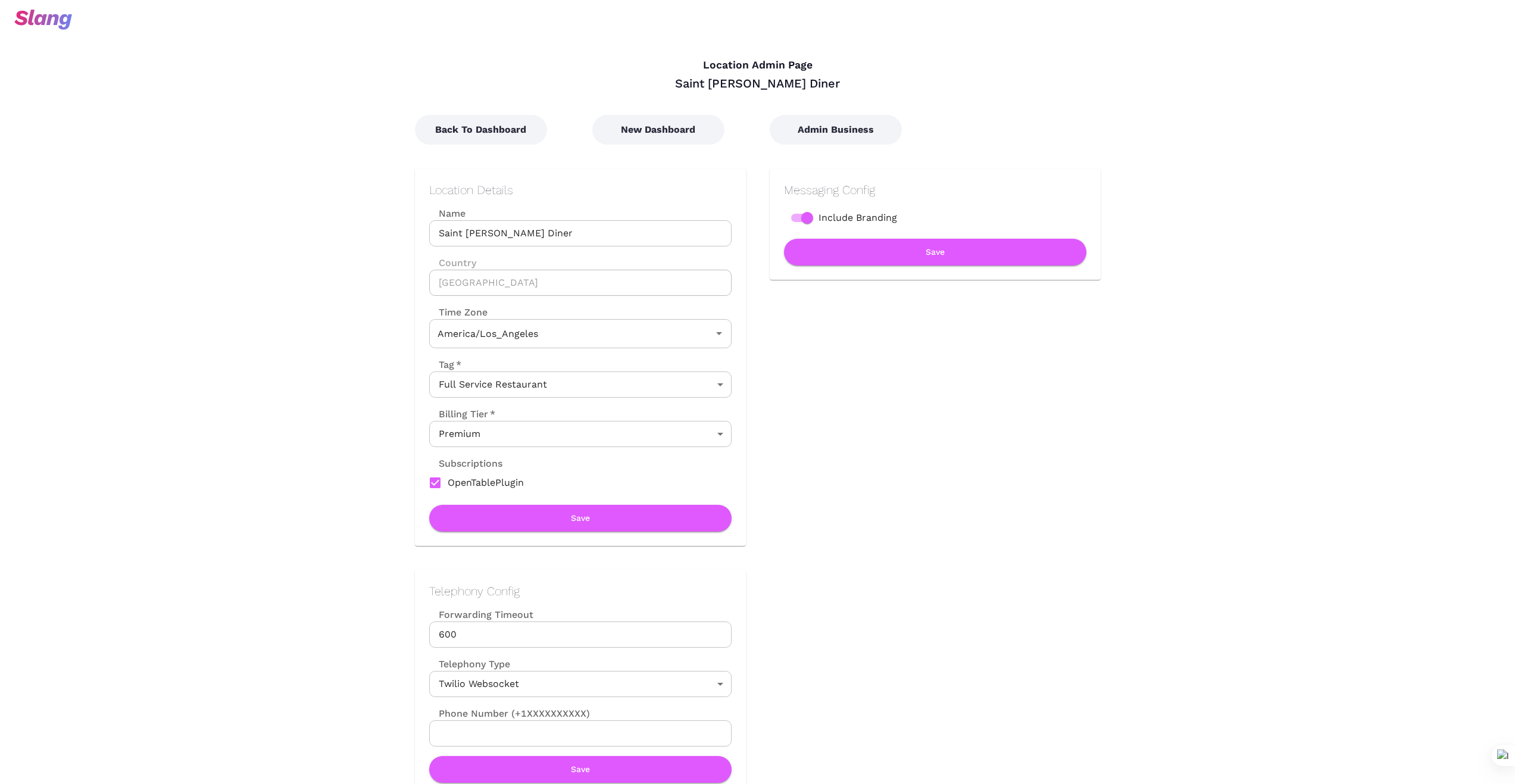
type input "Pacific Time"
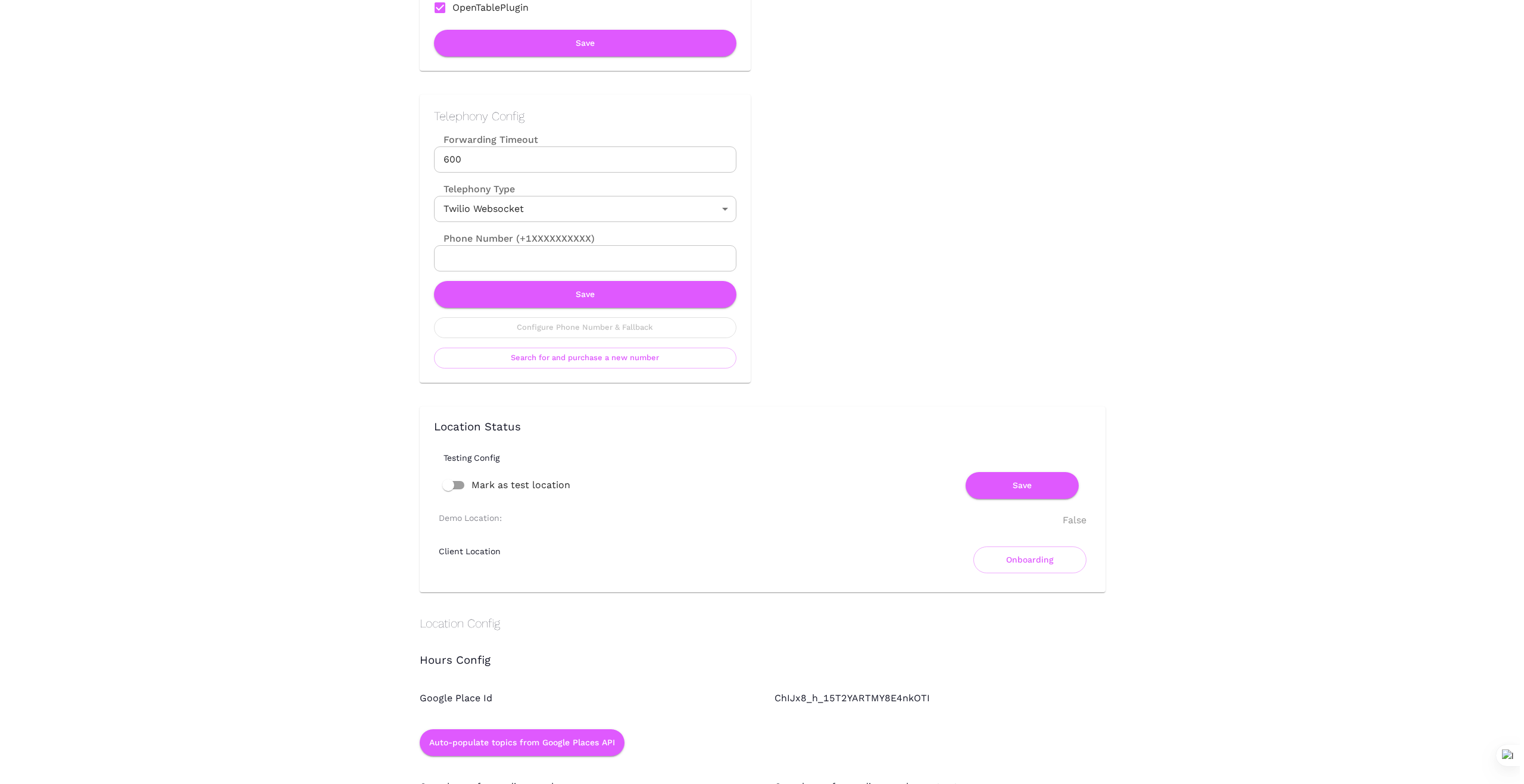
scroll to position [476, 0]
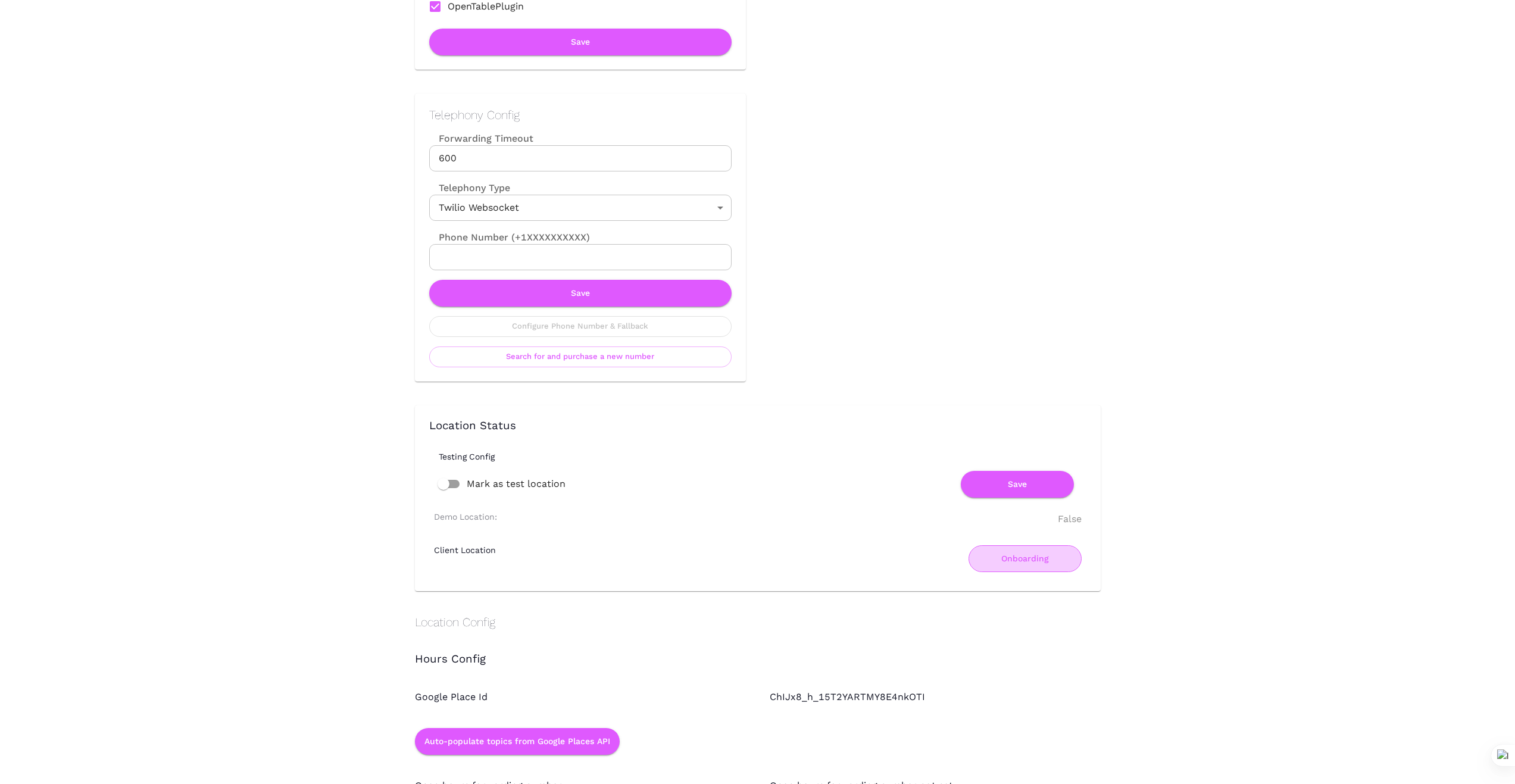
click at [1036, 565] on button "Onboarding" at bounding box center [1025, 559] width 113 height 27
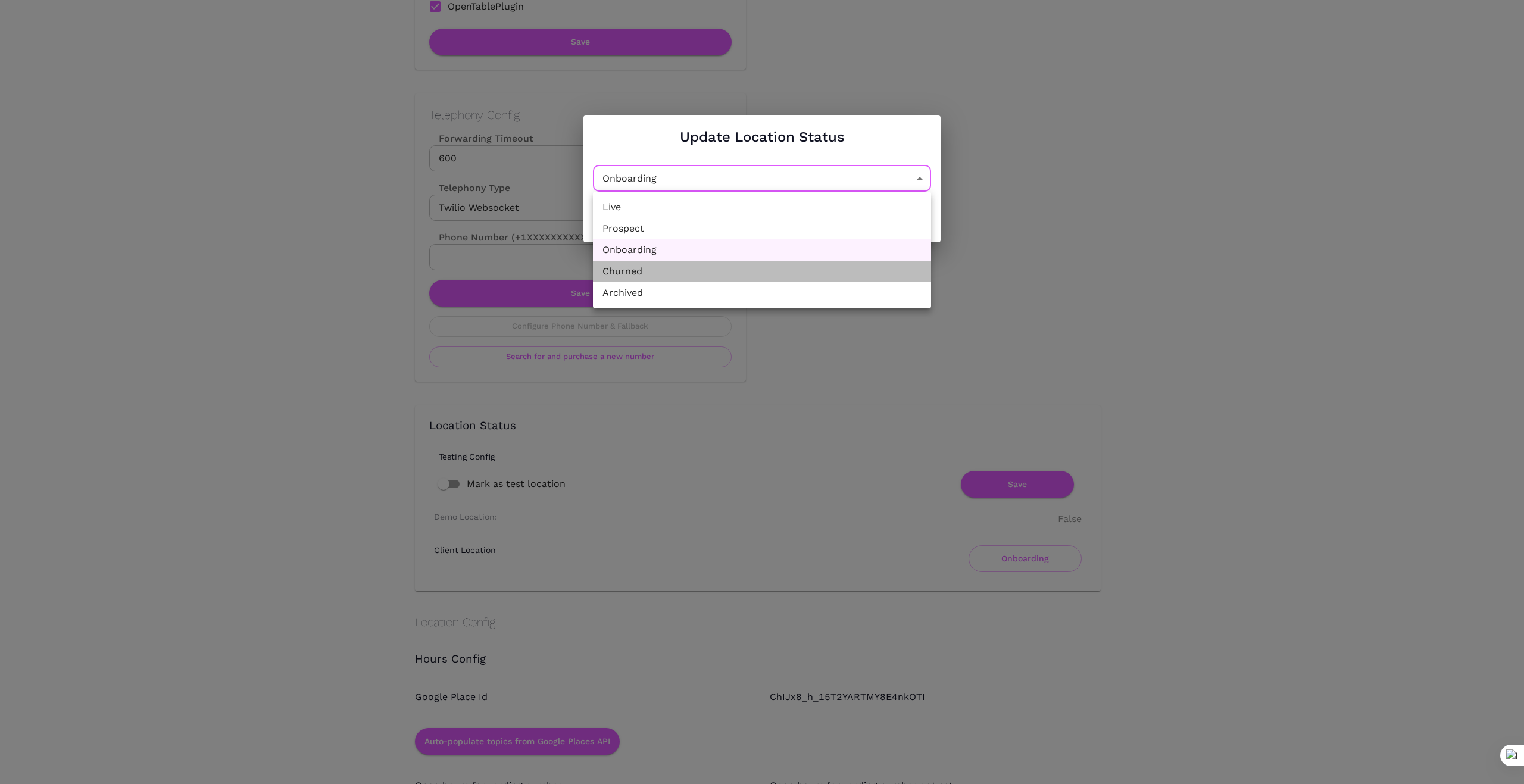
click at [811, 280] on li "Churned" at bounding box center [762, 271] width 338 height 21
type input "Churned"
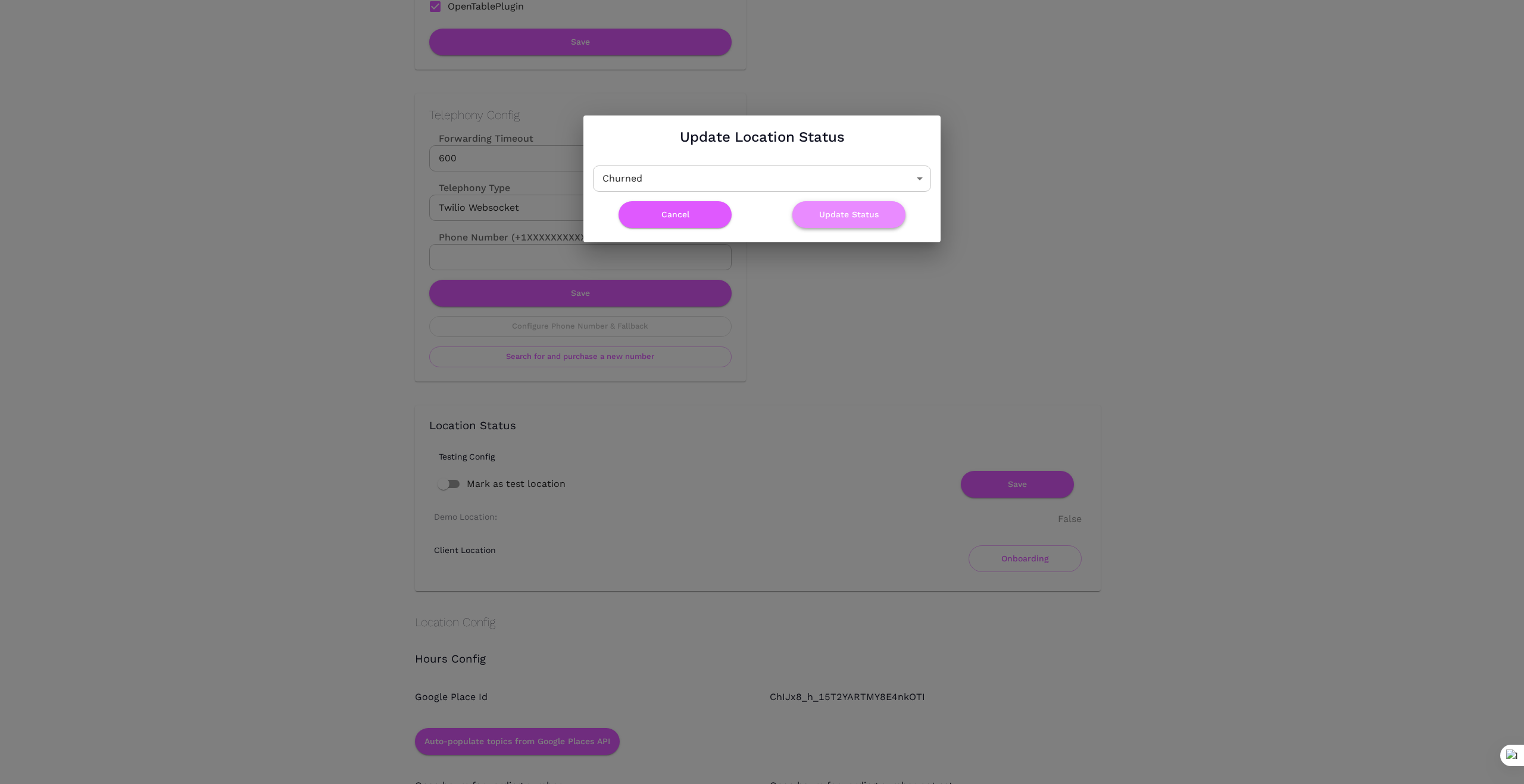
click at [849, 214] on button "Update Status" at bounding box center [849, 214] width 113 height 27
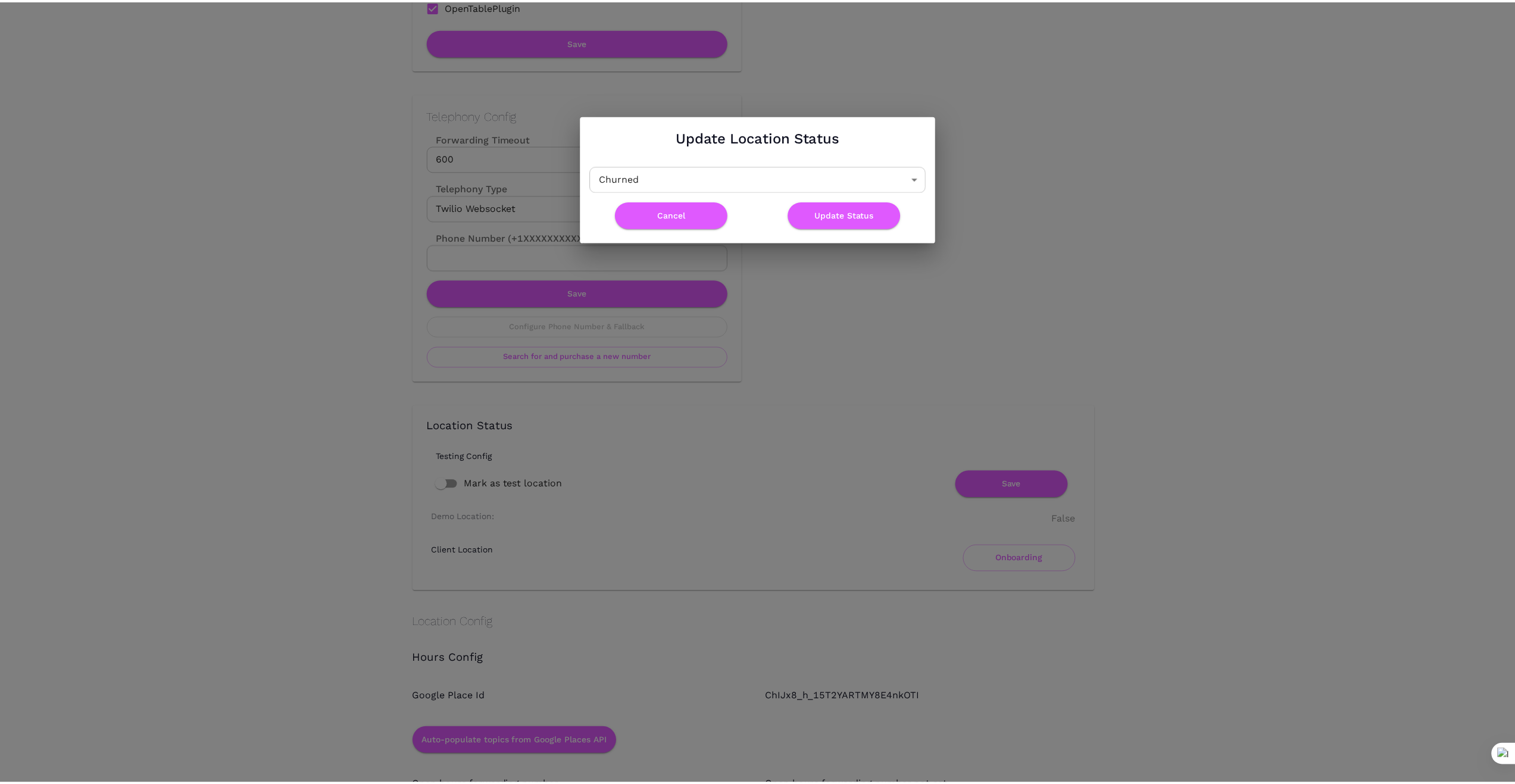
scroll to position [0, 0]
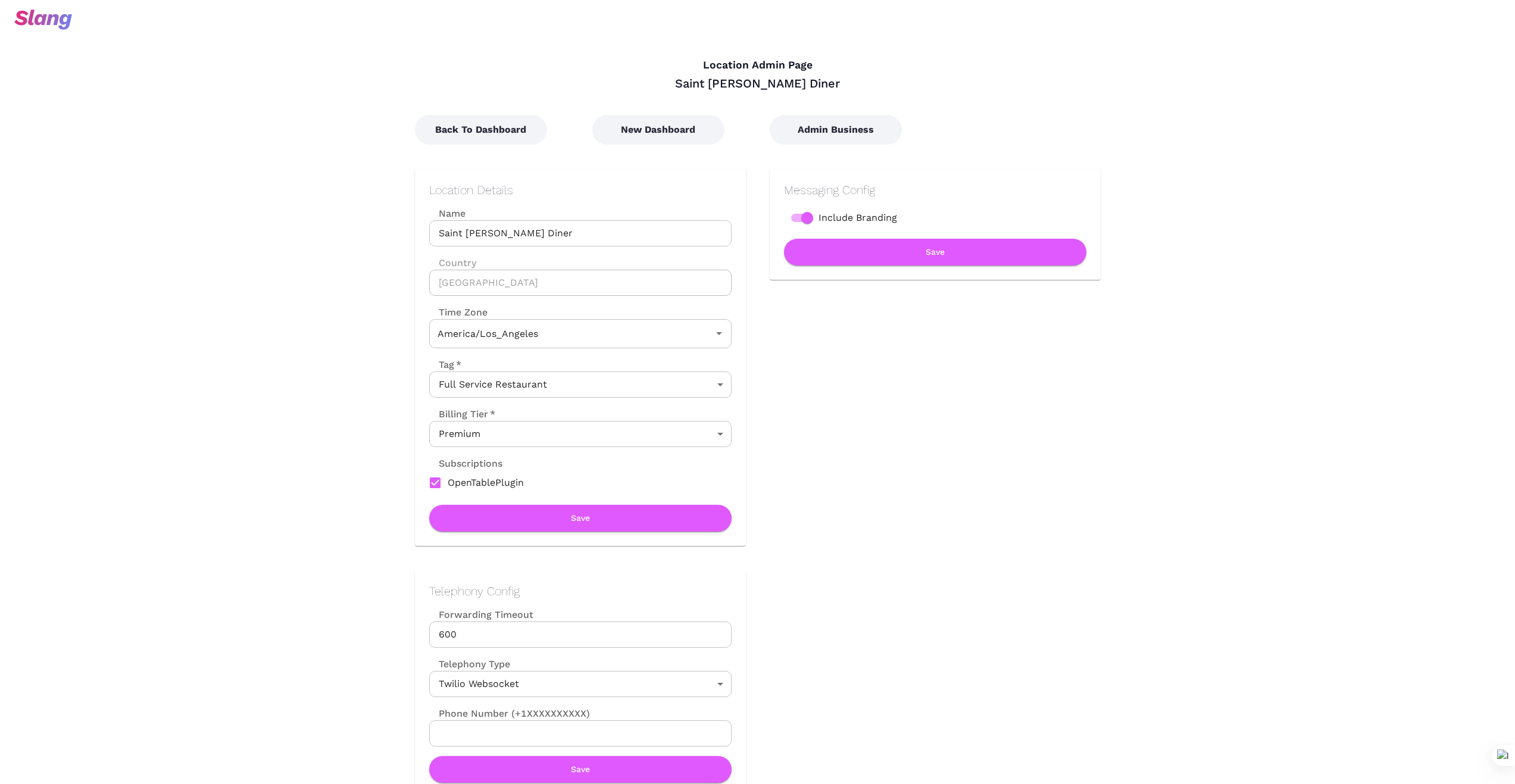
type input "Pacific Time"
click at [474, 120] on button "Back To Dashboard" at bounding box center [481, 130] width 132 height 29
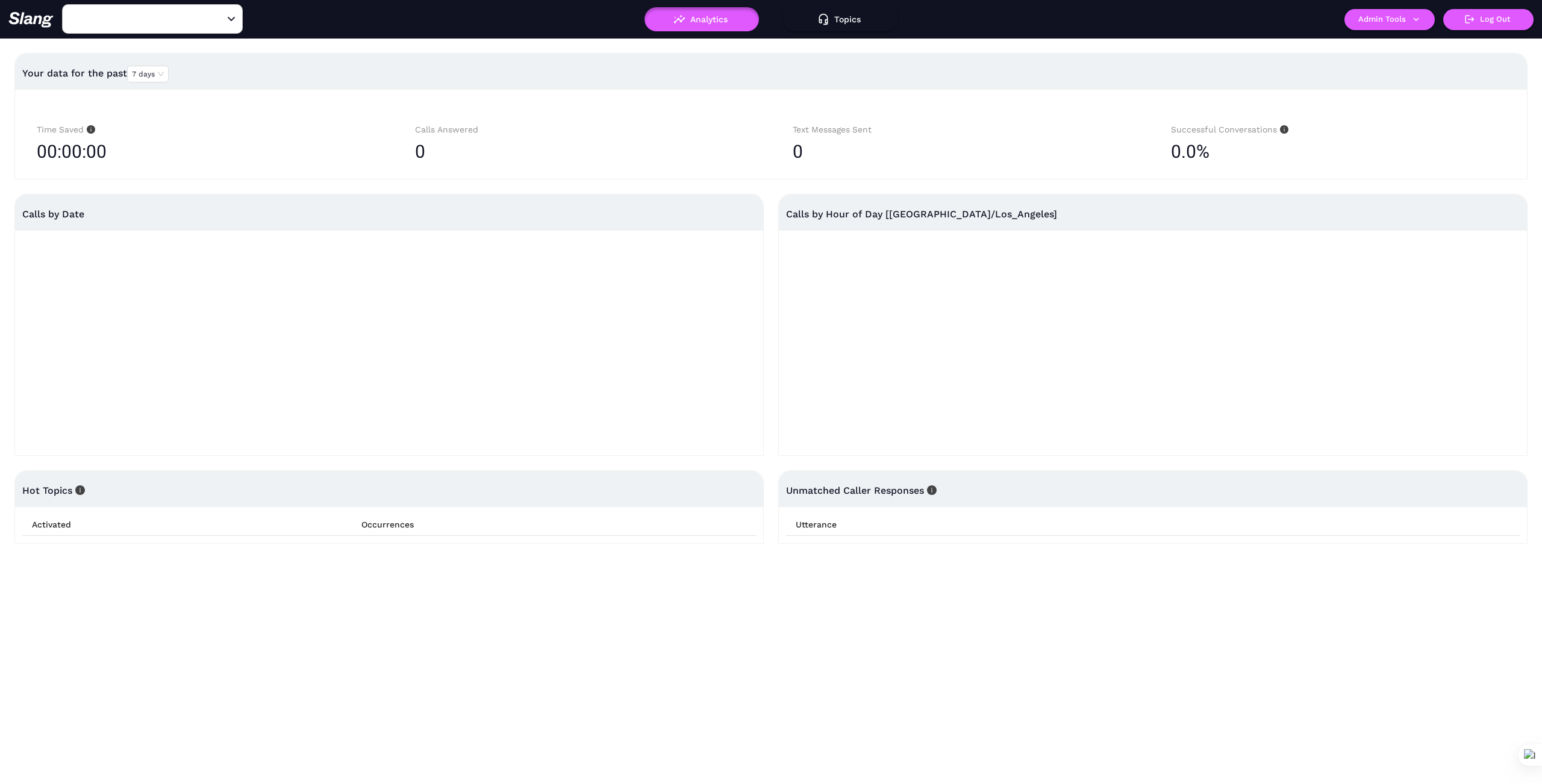
type input "Saint James French Diner"
click at [1387, 15] on button "Admin Tools" at bounding box center [1389, 20] width 90 height 21
click at [1421, 43] on link "Manage current business" at bounding box center [1412, 45] width 118 height 14
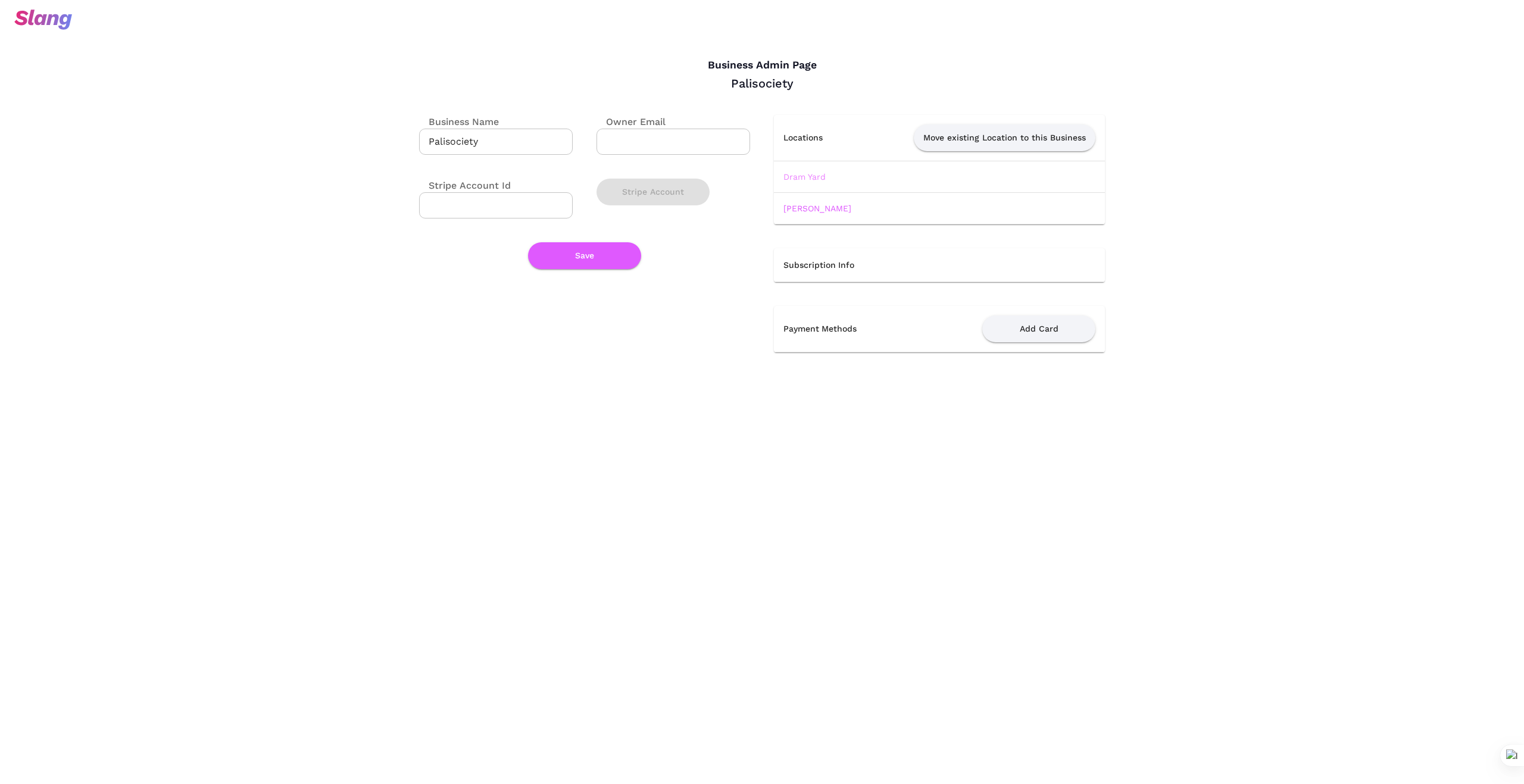
click at [809, 176] on link "Dram Yard" at bounding box center [804, 177] width 42 height 10
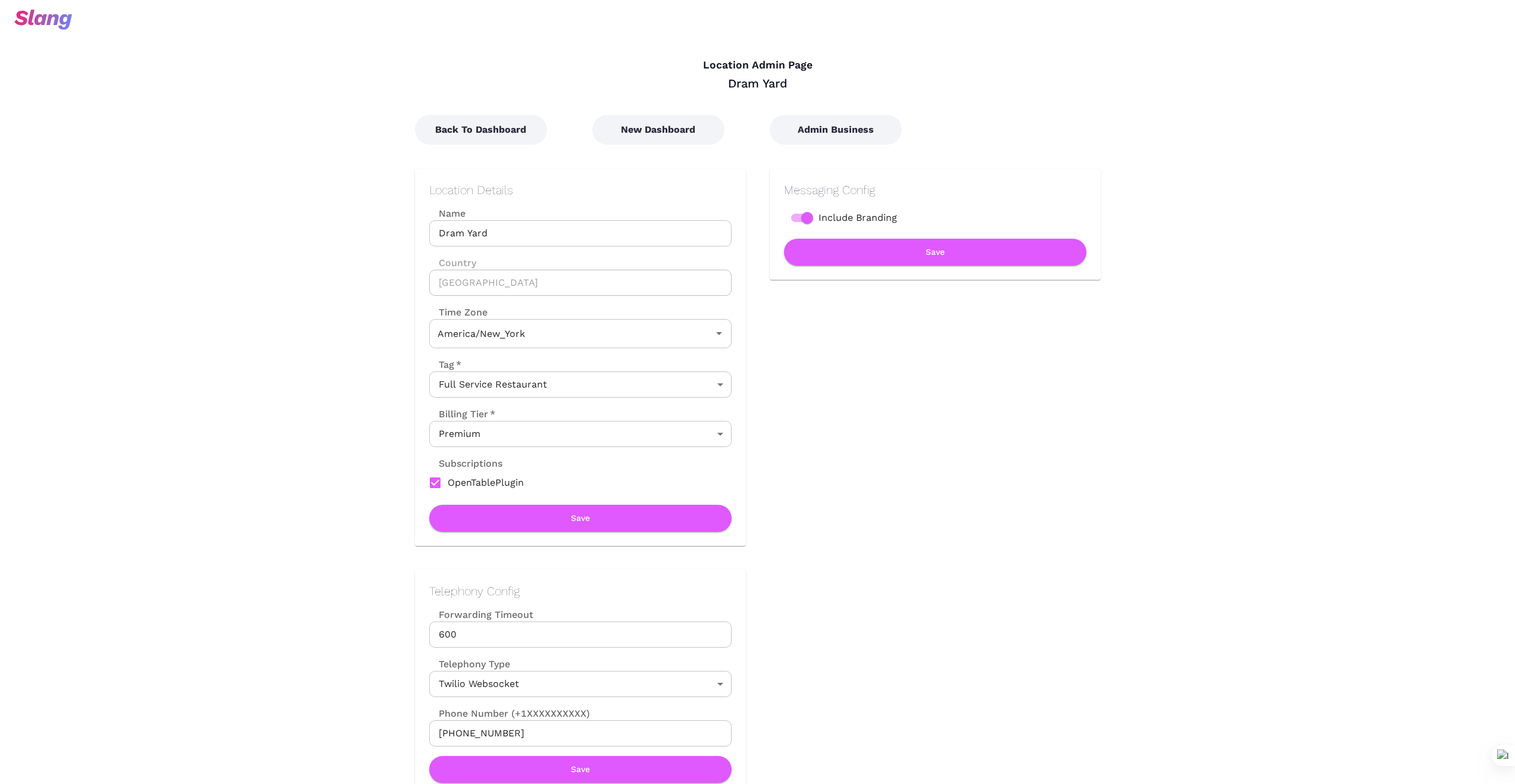
type input "Eastern Time"
click at [672, 123] on button "New Dashboard" at bounding box center [658, 130] width 132 height 29
type input "Eastern Time"
drag, startPoint x: 1098, startPoint y: 506, endPoint x: 1088, endPoint y: 497, distance: 13.5
click at [1098, 506] on div "Messaging Config Include Branding Save" at bounding box center [923, 345] width 354 height 401
